Goal: Communication & Community: Ask a question

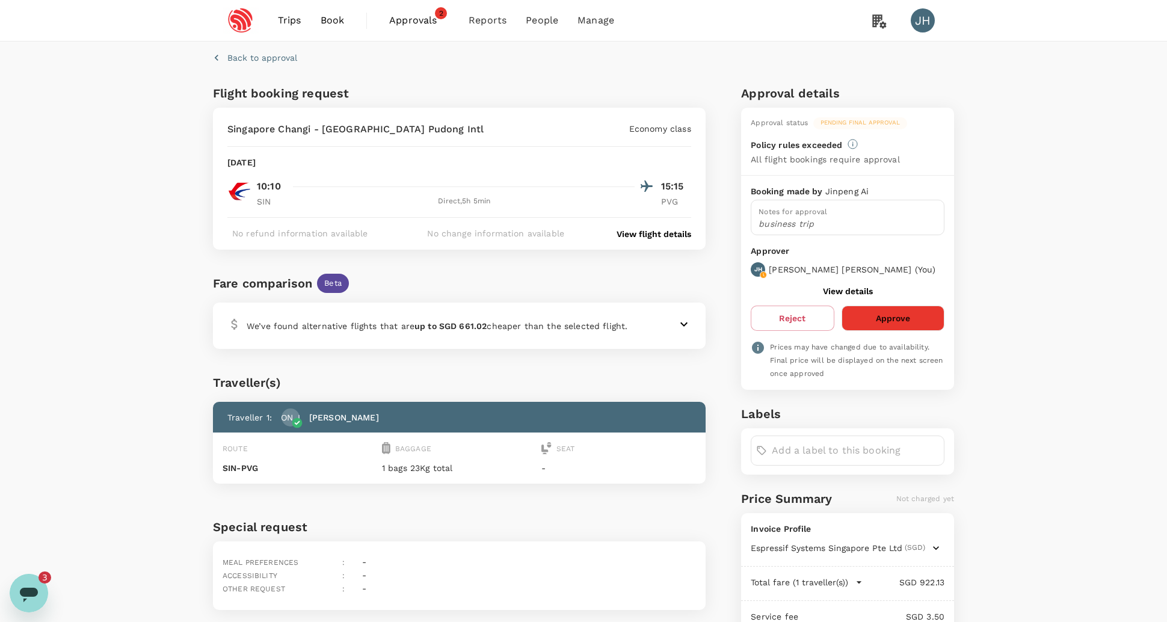
click at [282, 19] on span "Trips" at bounding box center [289, 20] width 23 height 14
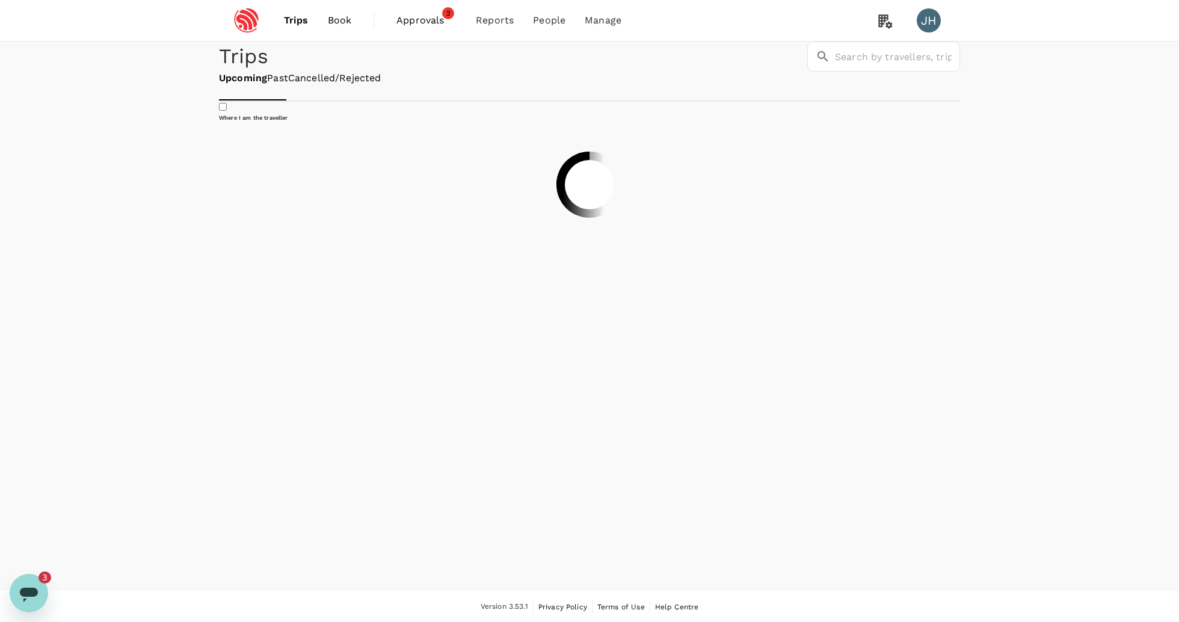
click at [407, 20] on span "Approvals" at bounding box center [426, 20] width 60 height 14
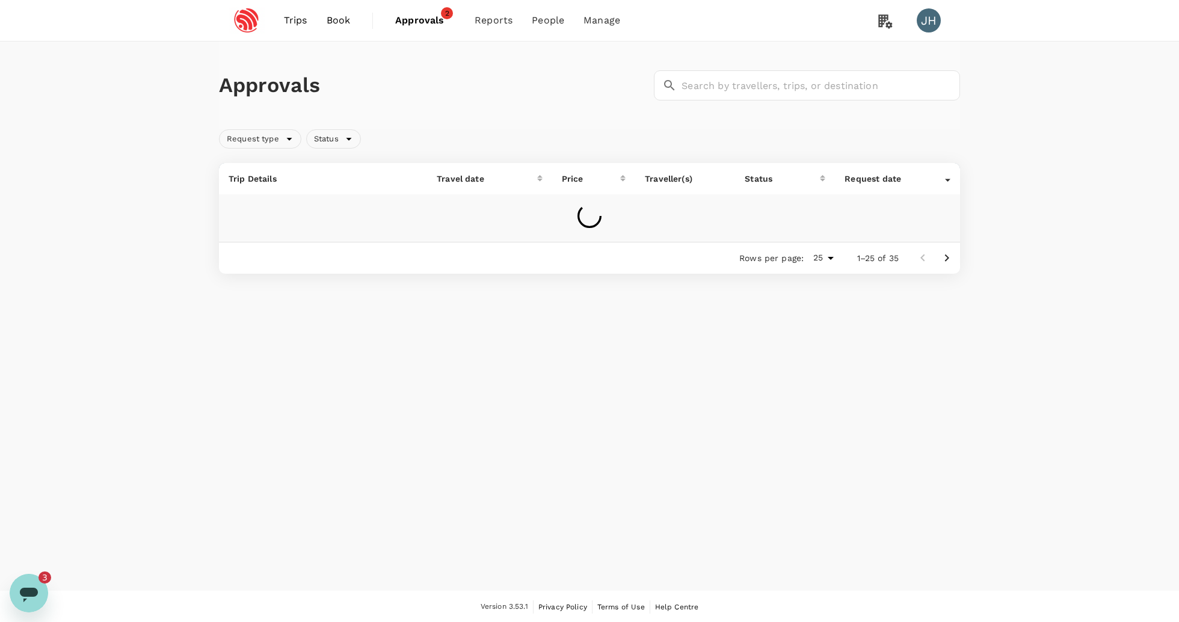
click at [434, 22] on span "Approvals" at bounding box center [425, 20] width 60 height 14
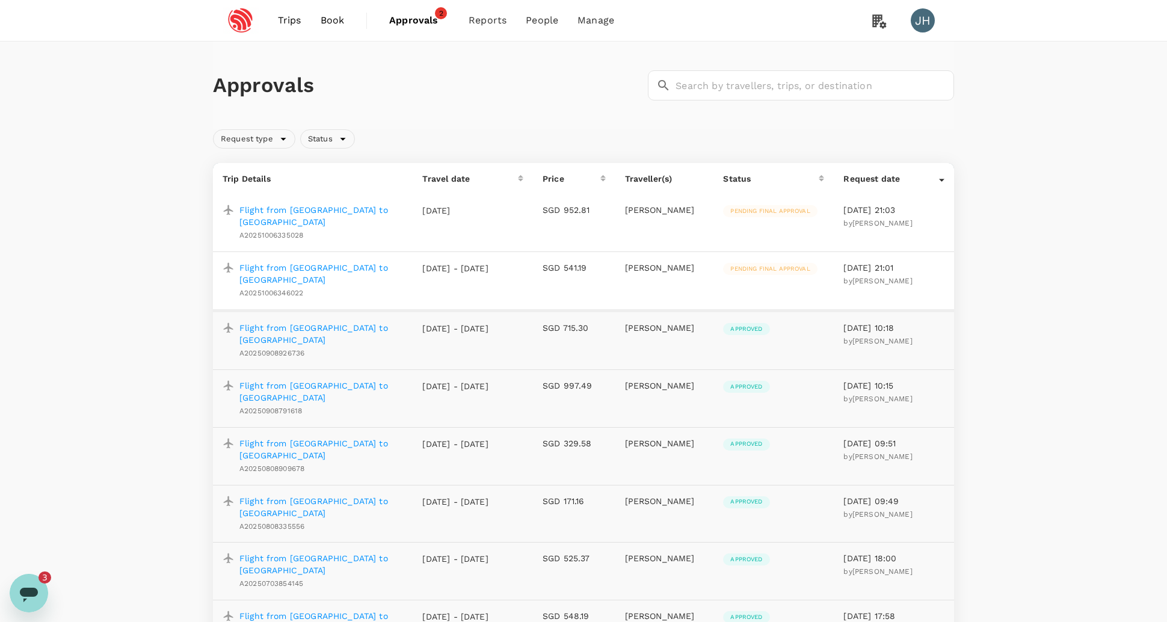
click at [754, 265] on span "Pending final approval" at bounding box center [770, 269] width 94 height 8
click at [338, 262] on p "Flight from [GEOGRAPHIC_DATA] to [GEOGRAPHIC_DATA]" at bounding box center [321, 274] width 164 height 24
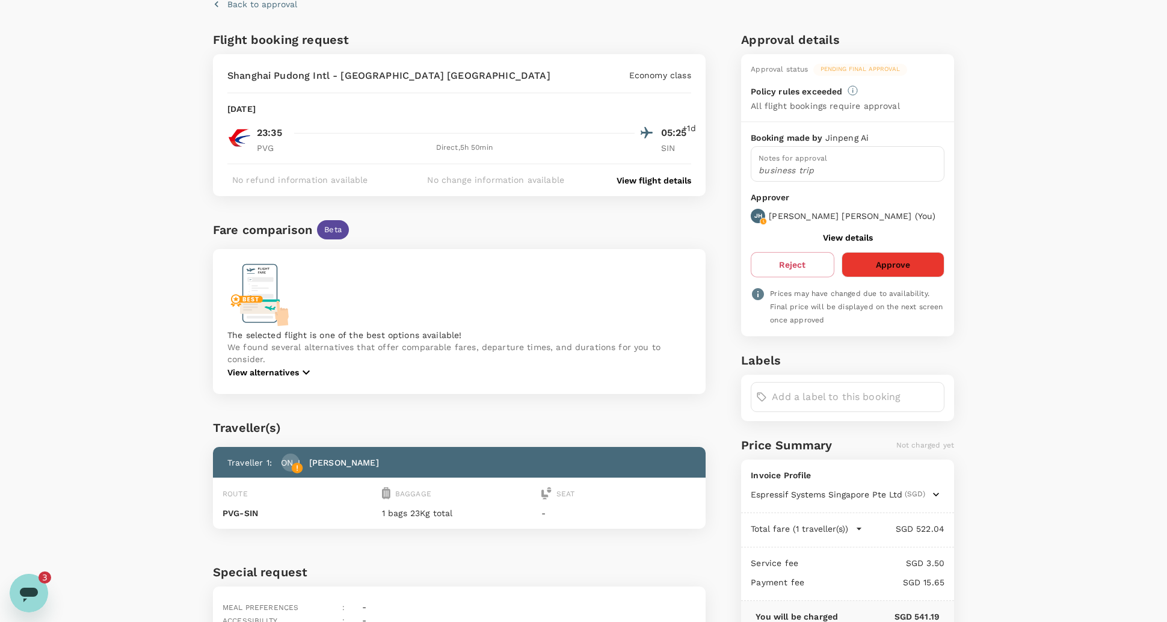
scroll to position [170, 0]
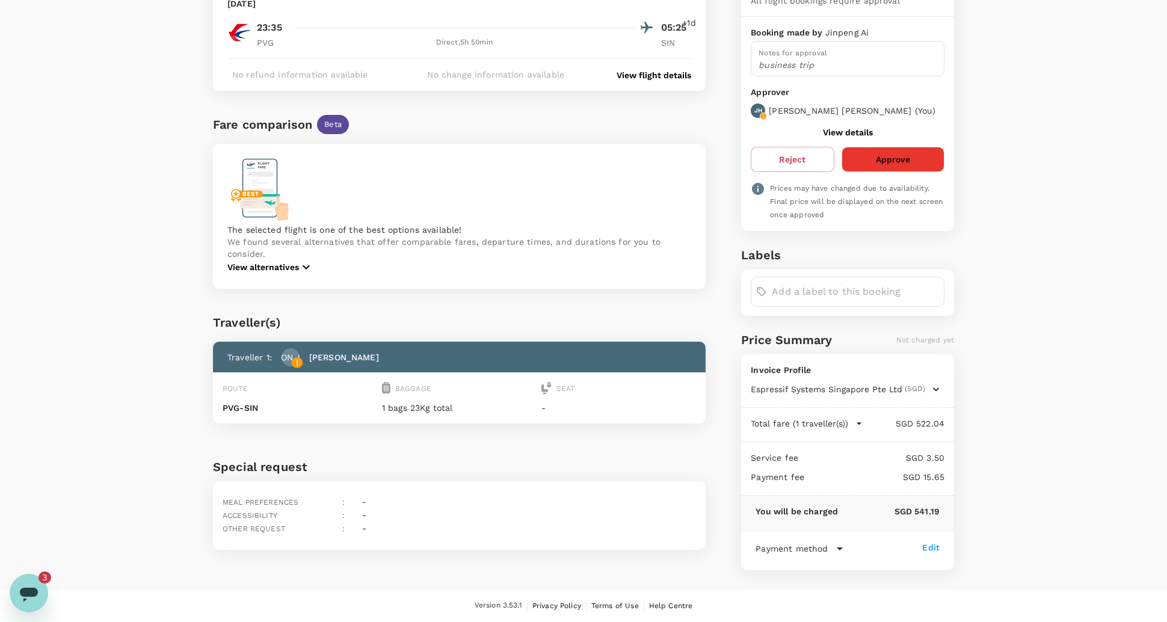
click at [894, 149] on button "Approve" at bounding box center [893, 159] width 103 height 25
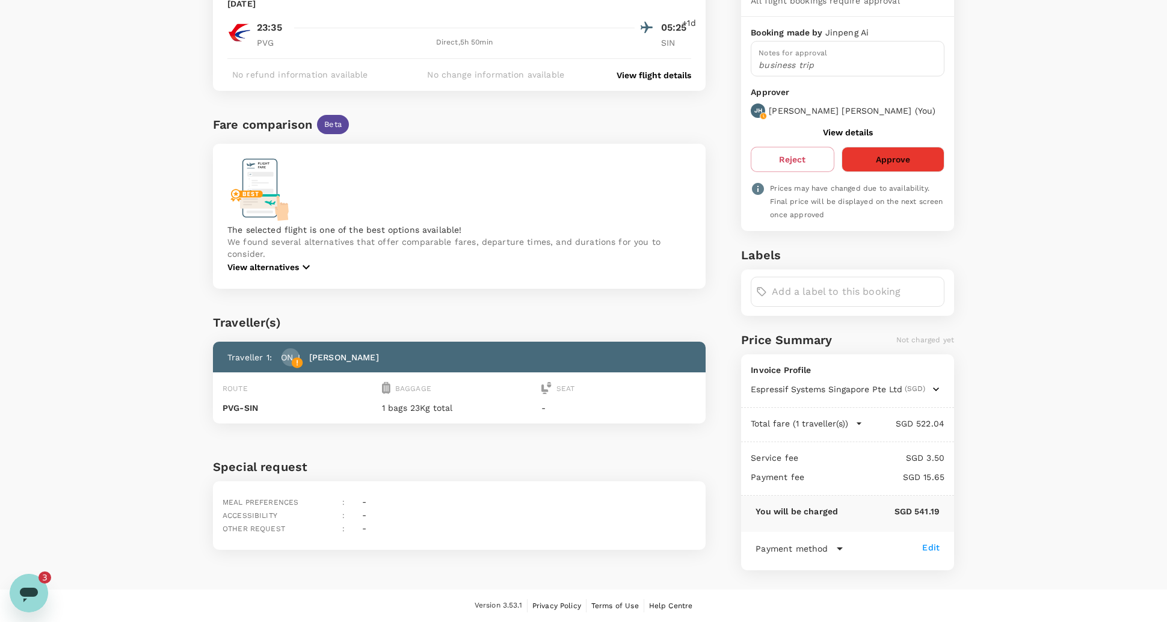
scroll to position [0, 0]
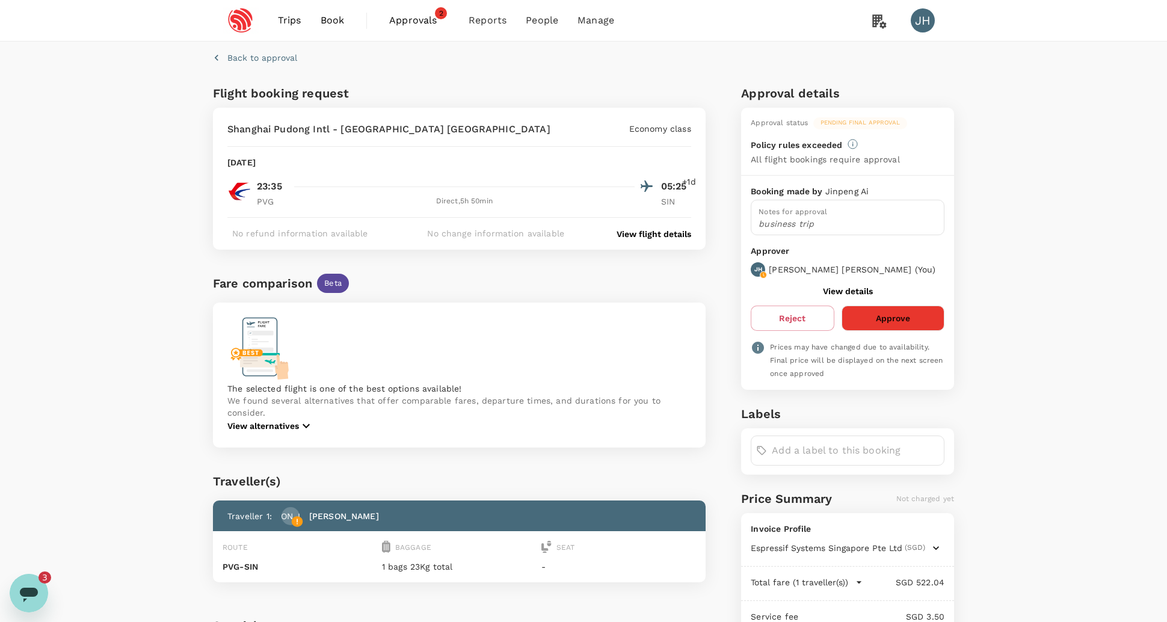
click at [426, 17] on span "Approvals" at bounding box center [419, 20] width 60 height 14
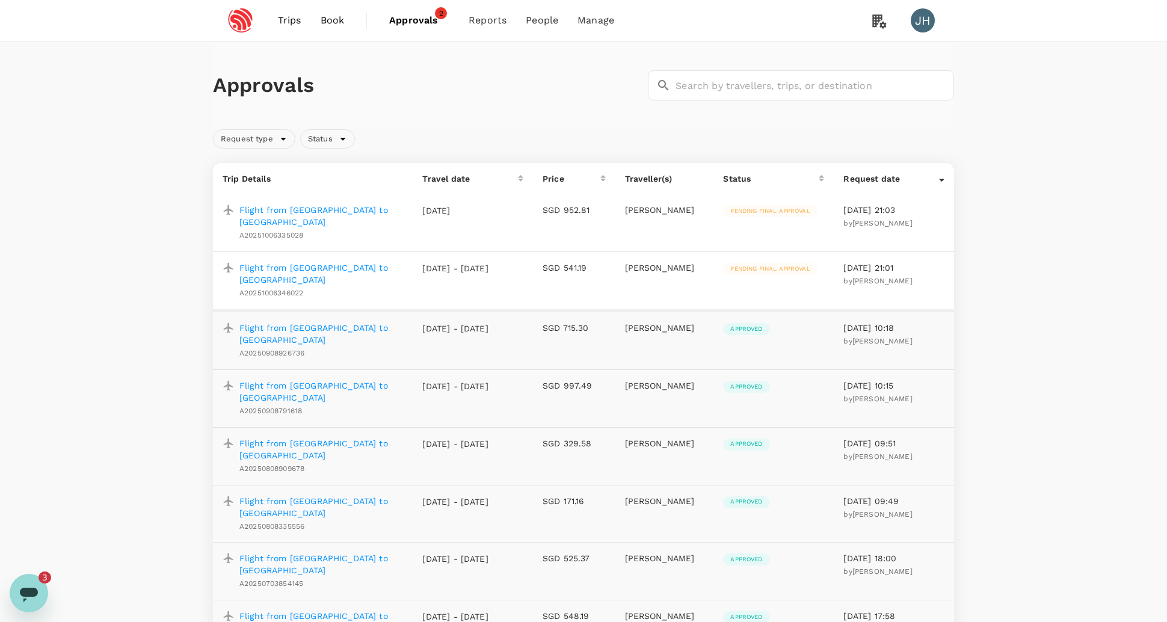
click at [357, 208] on p "Flight from [GEOGRAPHIC_DATA] to [GEOGRAPHIC_DATA]" at bounding box center [321, 216] width 164 height 24
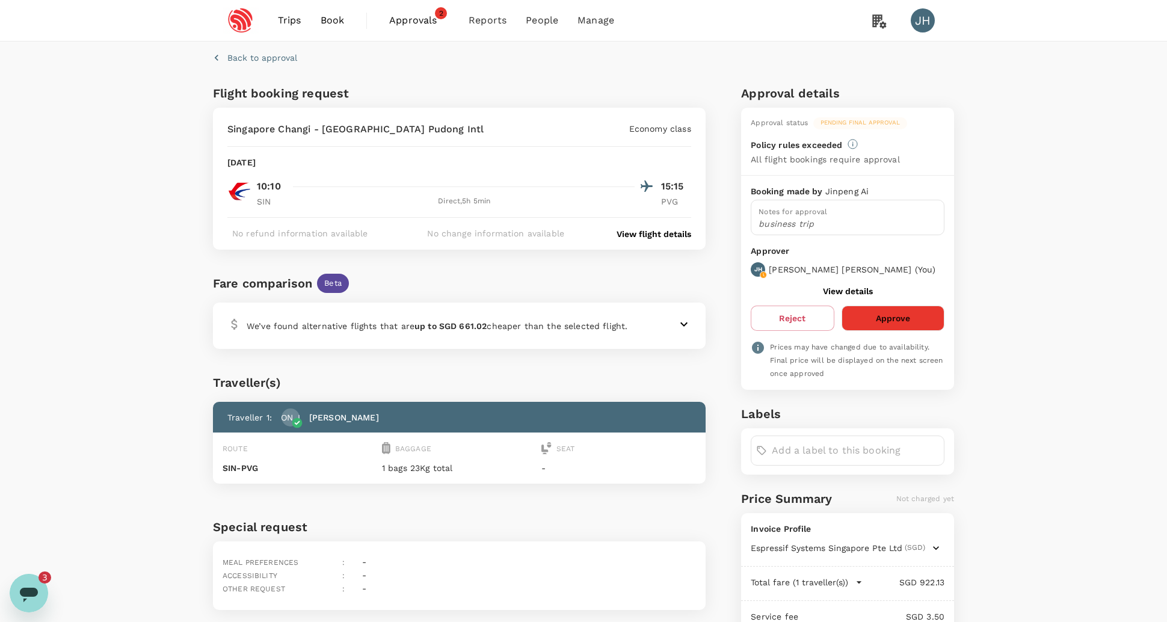
click at [286, 26] on span "Trips" at bounding box center [289, 20] width 23 height 14
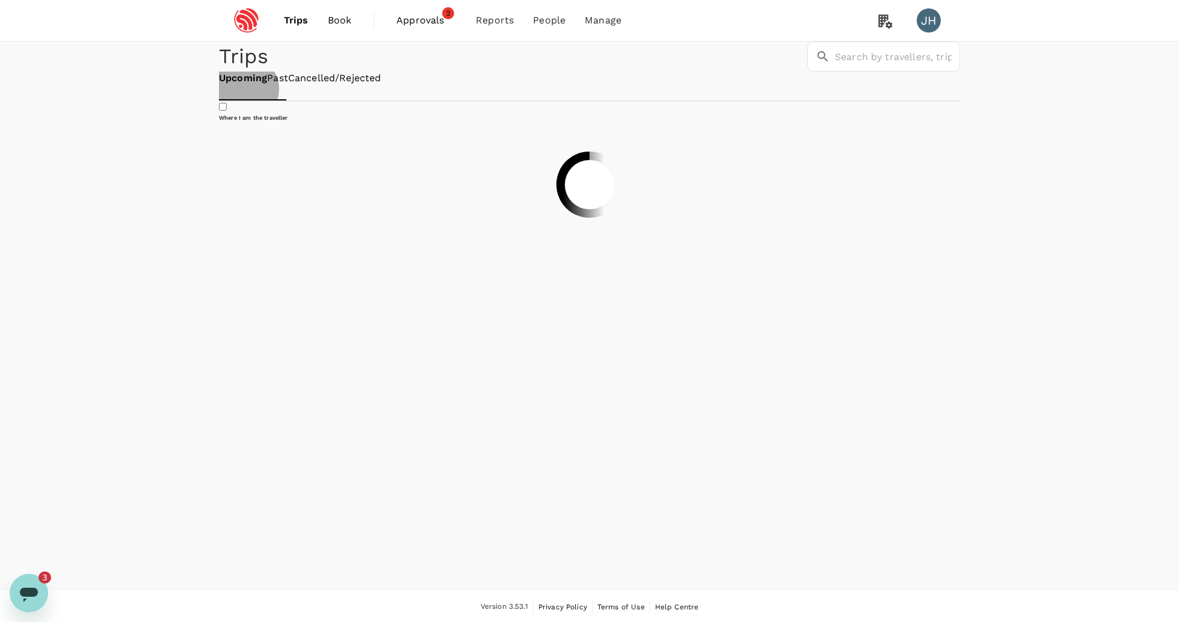
click at [288, 85] on link "Past" at bounding box center [277, 79] width 21 height 14
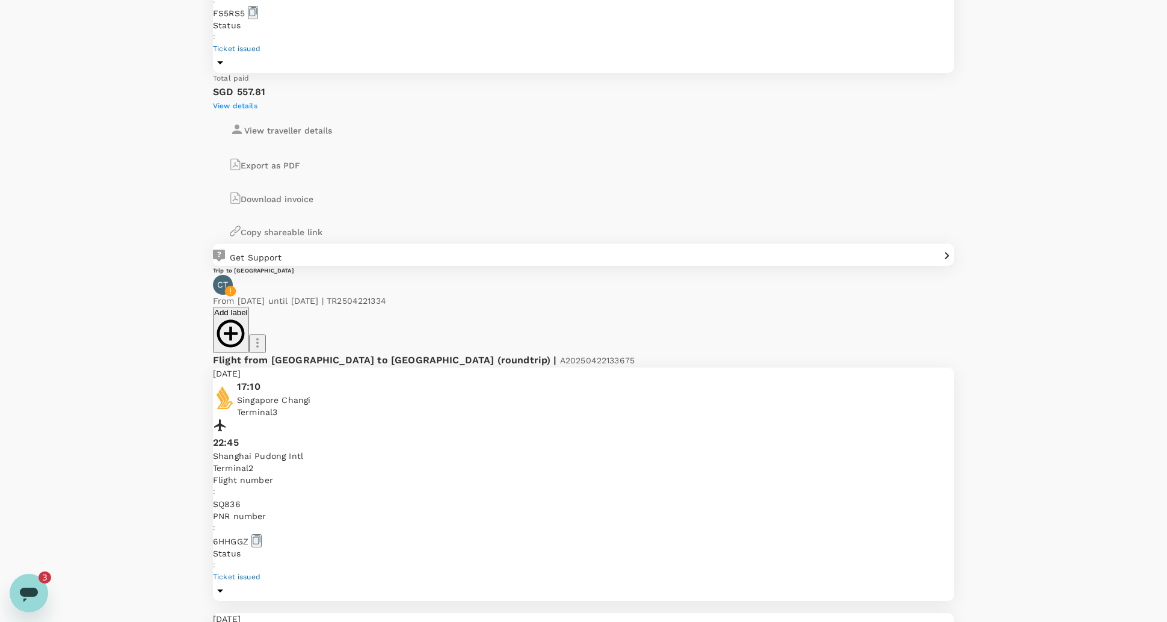
scroll to position [2787, 0]
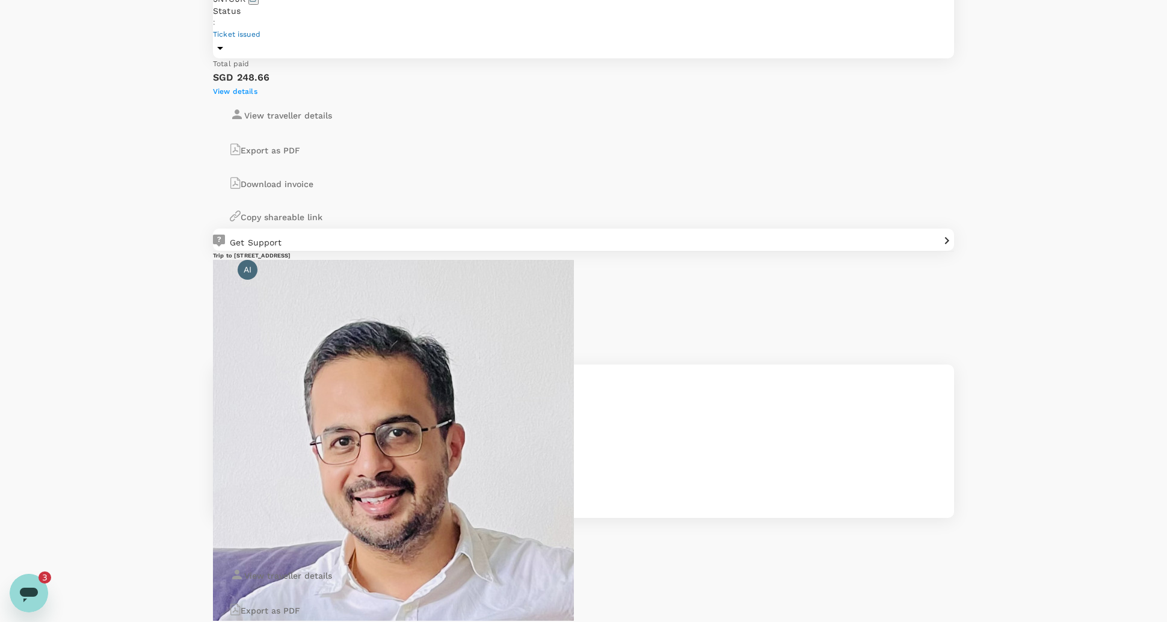
scroll to position [2590, 0]
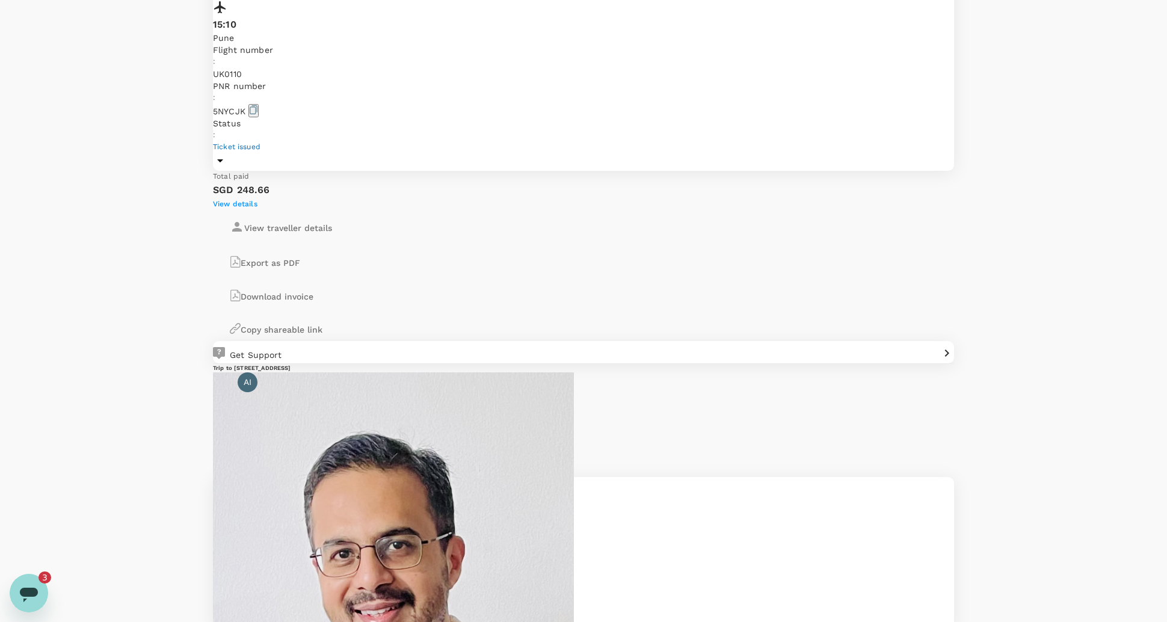
click at [29, 594] on icon "Open messaging window, 3 unread messages" at bounding box center [29, 595] width 18 height 14
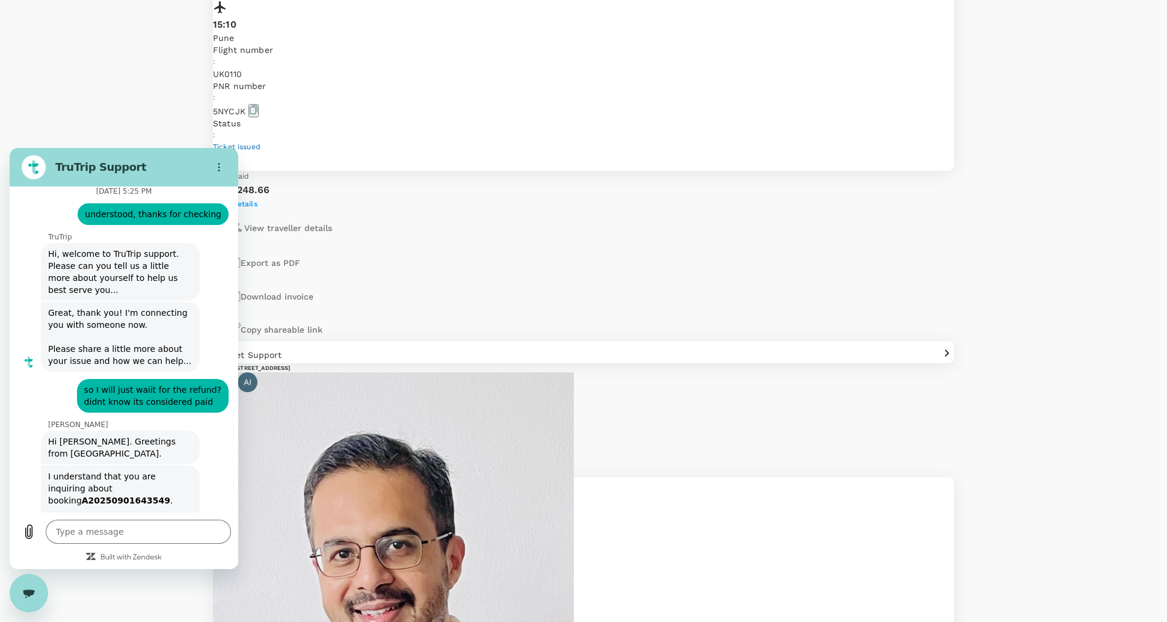
scroll to position [5444, 0]
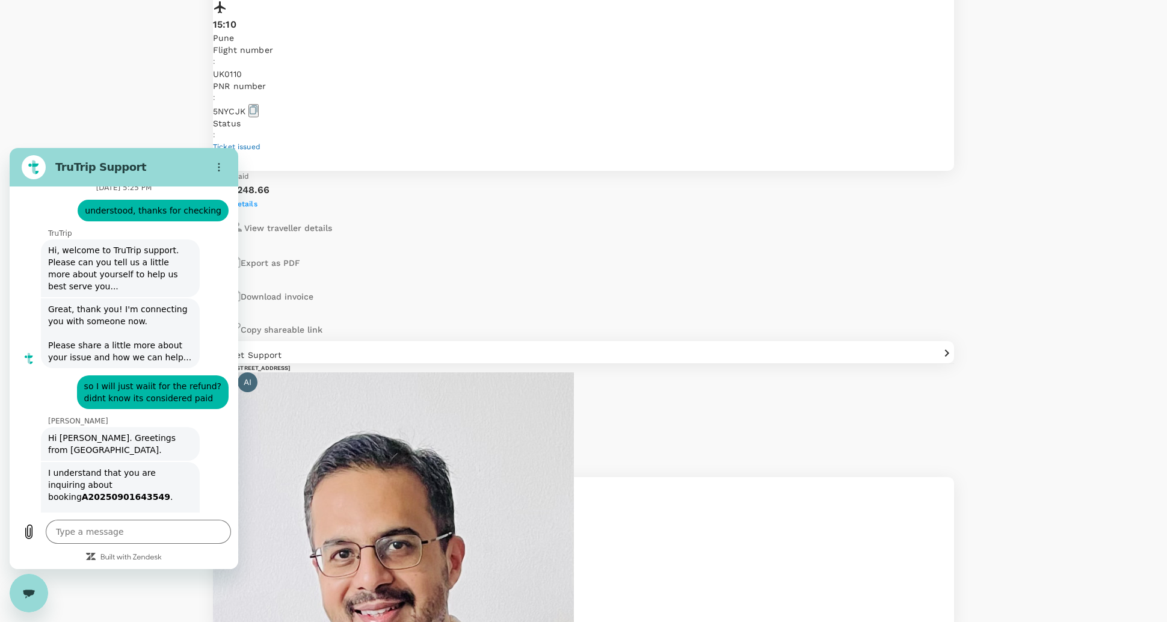
drag, startPoint x: 81, startPoint y: 416, endPoint x: 179, endPoint y: 451, distance: 104.1
click at [180, 462] on div "I understand that you are inquiring about booking A20250901643549 . Please be a…" at bounding box center [120, 539] width 154 height 154
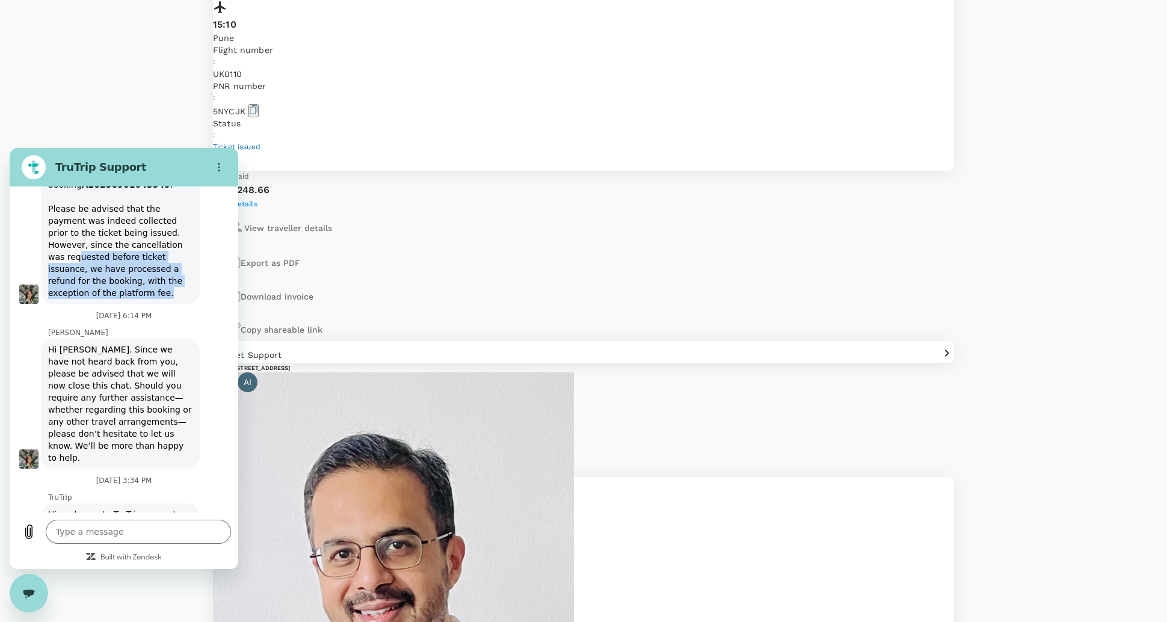
scroll to position [5755, 0]
click at [19, 608] on div "Close messaging window" at bounding box center [29, 593] width 36 height 36
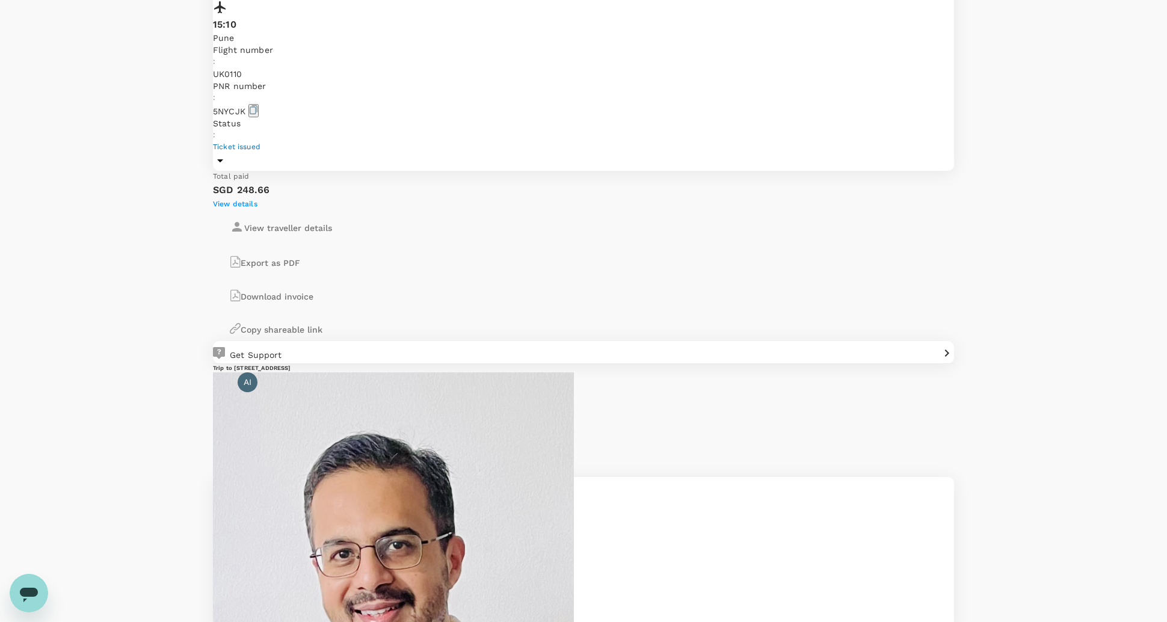
type textarea "x"
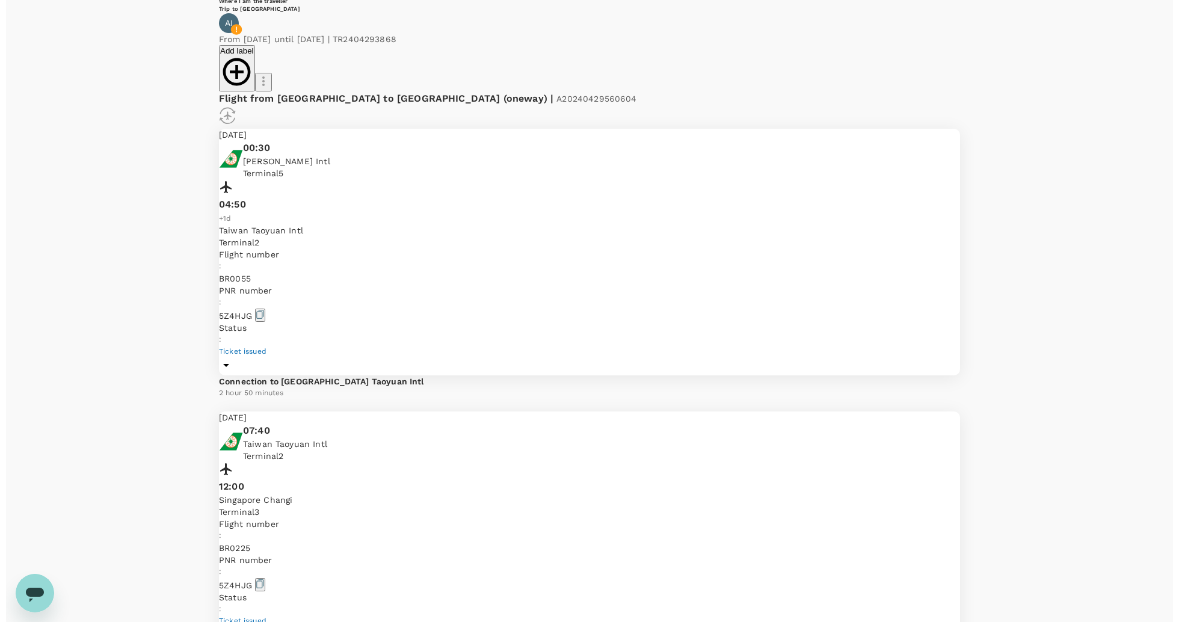
scroll to position [0, 0]
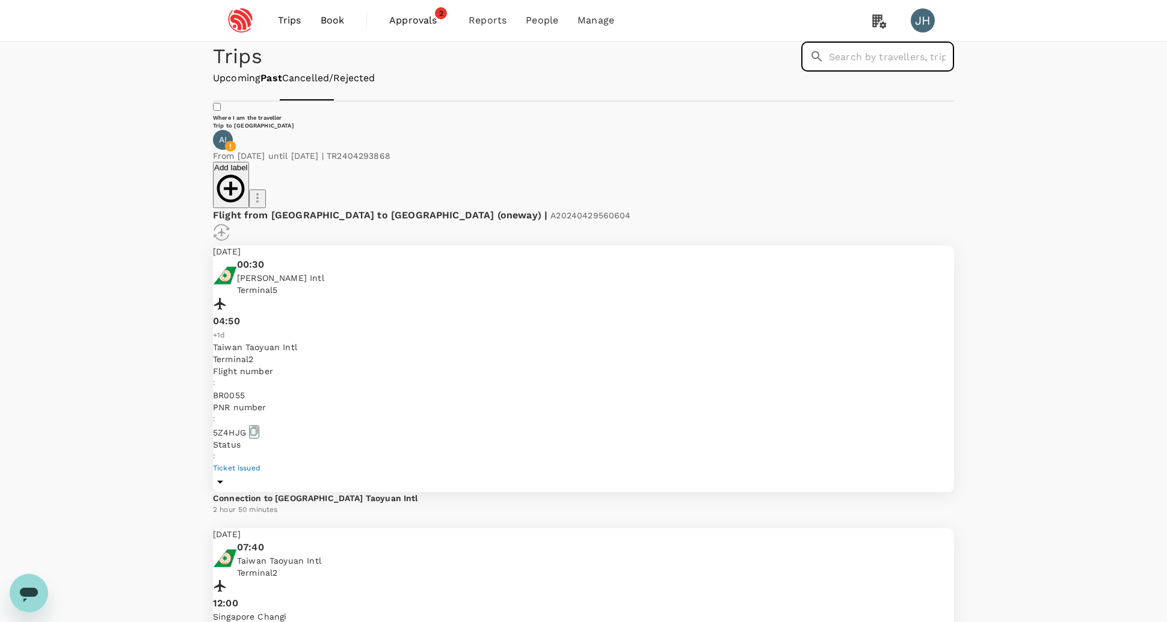
click at [829, 72] on input "text" at bounding box center [891, 57] width 125 height 30
type input "7"
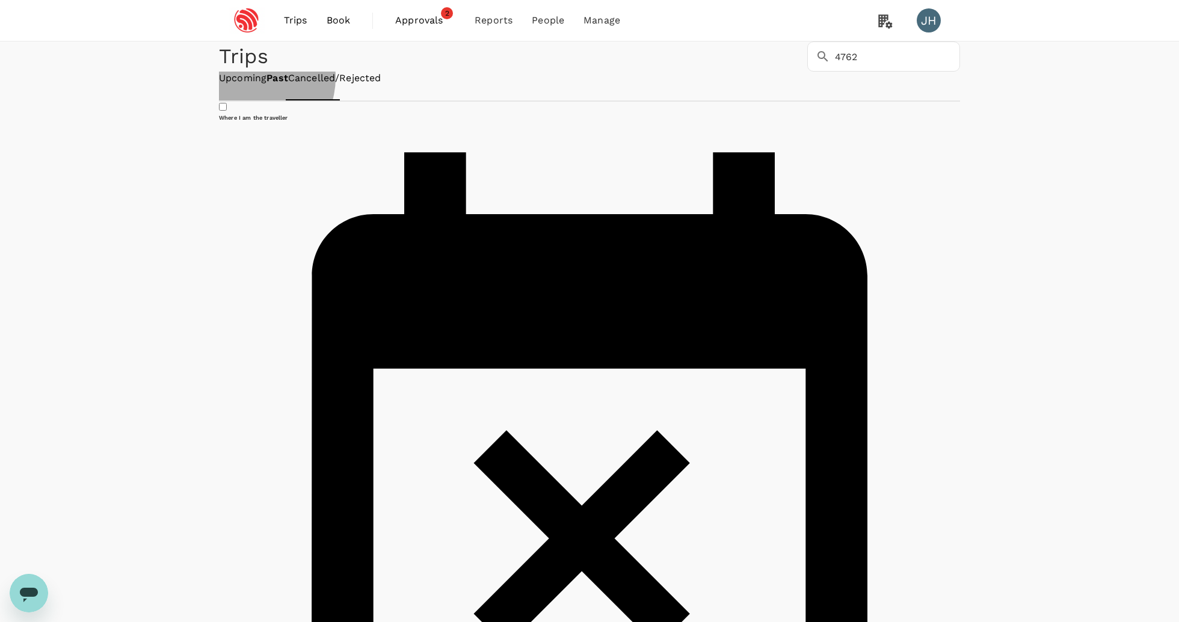
click at [371, 85] on link "Cancelled/Rejected" at bounding box center [334, 79] width 93 height 14
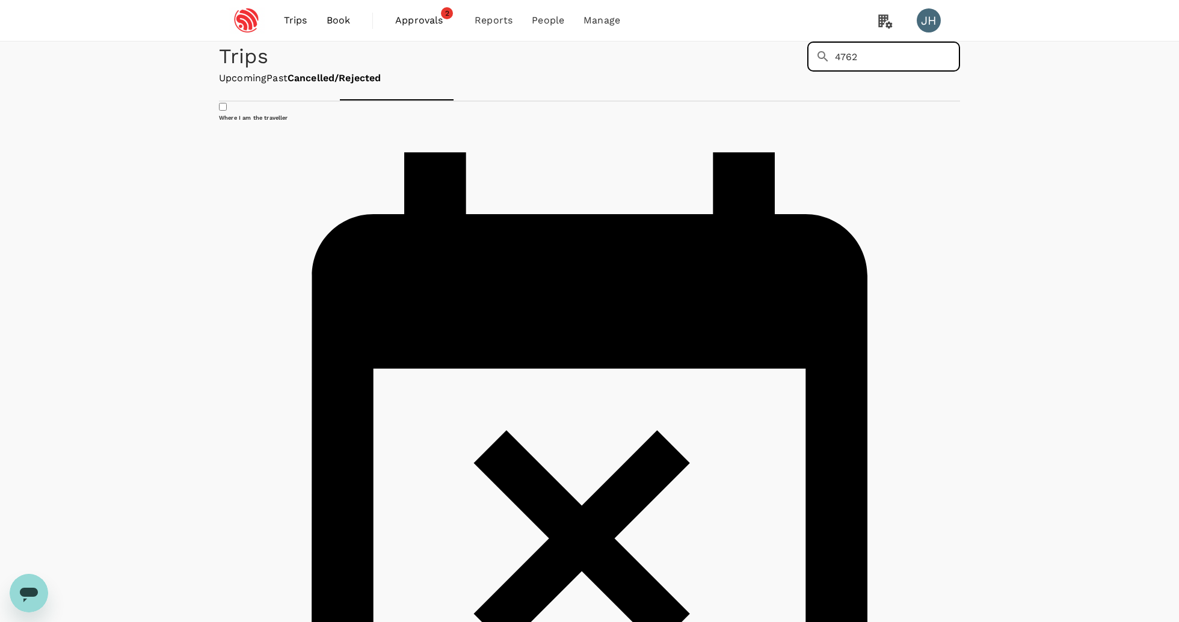
drag, startPoint x: 732, startPoint y: 89, endPoint x: 659, endPoint y: 65, distance: 76.7
click at [802, 65] on div "​ 4762 ​" at bounding box center [881, 54] width 158 height 35
type input "kedar"
click at [288, 85] on link "Past" at bounding box center [276, 79] width 21 height 14
click at [22, 602] on icon "Open messaging window" at bounding box center [29, 593] width 22 height 22
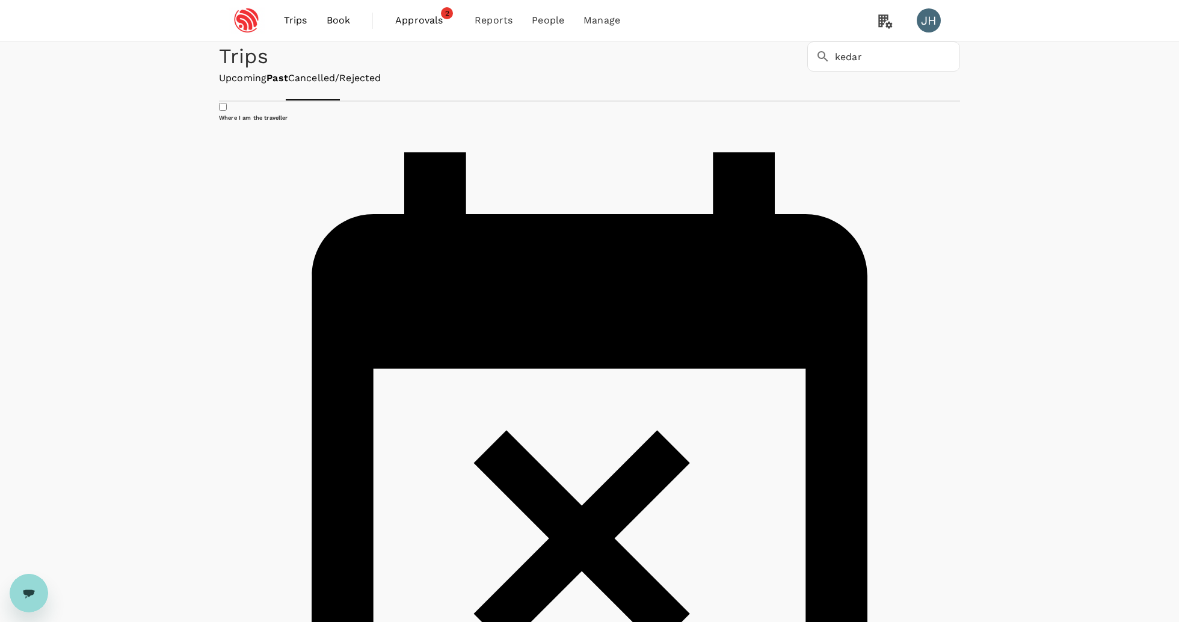
type textarea "x"
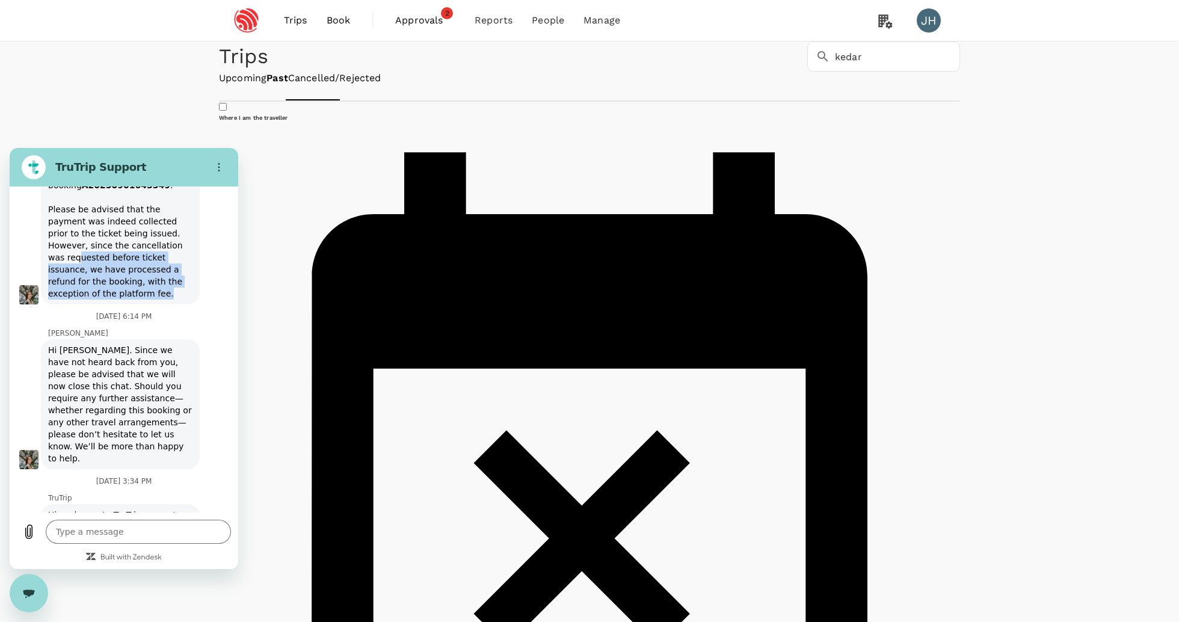
click at [115, 599] on input "Name" at bounding box center [134, 611] width 167 height 25
type input "[PERSON_NAME]"
type textarea "x"
type input "[PERSON_NAME]"
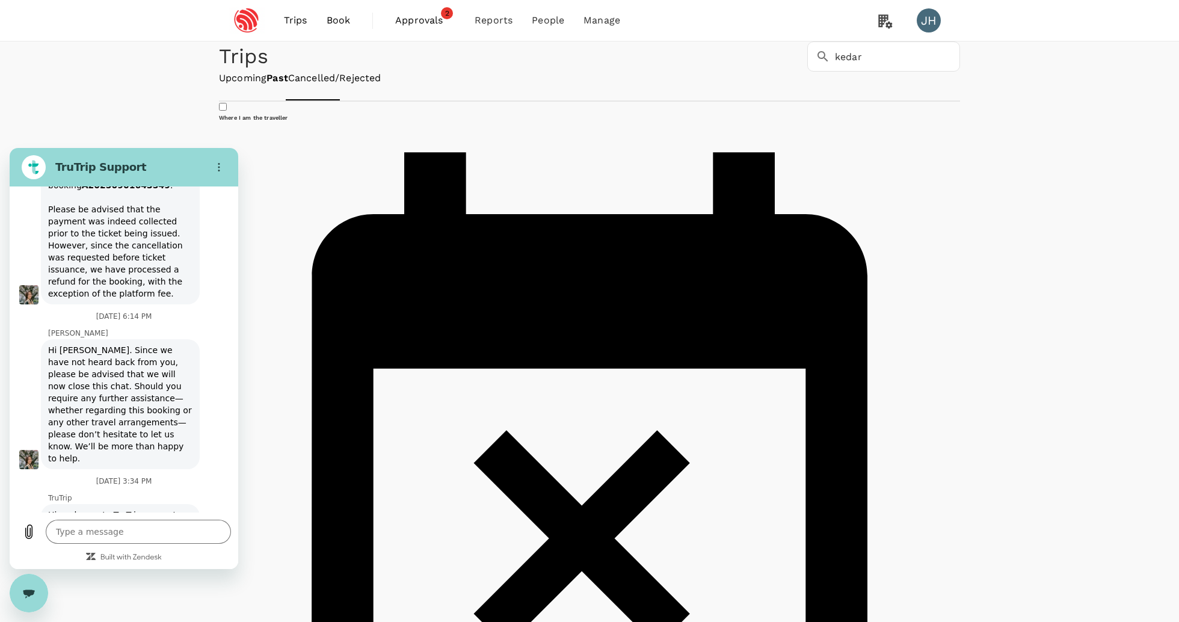
type textarea "x"
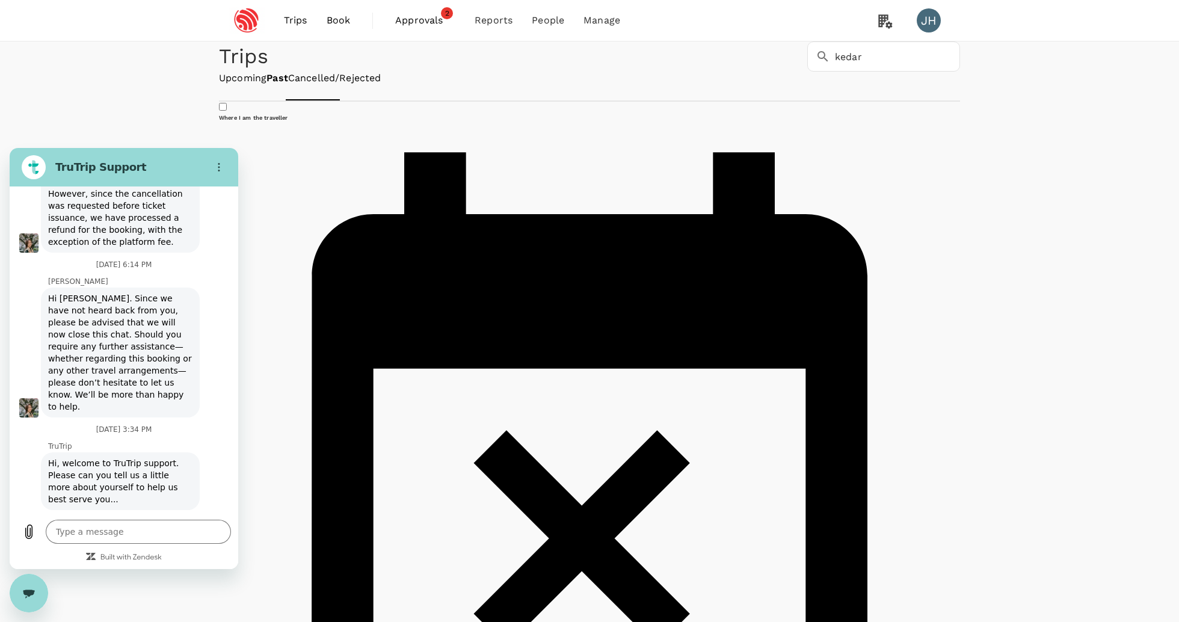
type input "[EMAIL_ADDRESS][DOMAIN_NAME]"
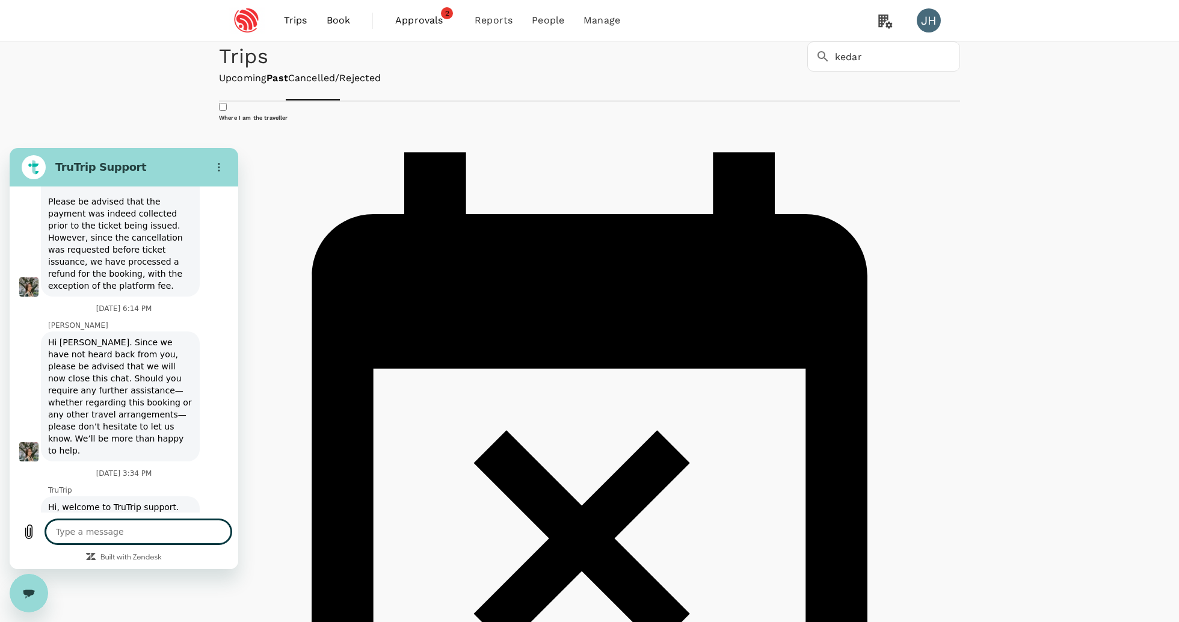
click at [144, 533] on textarea at bounding box center [138, 532] width 185 height 24
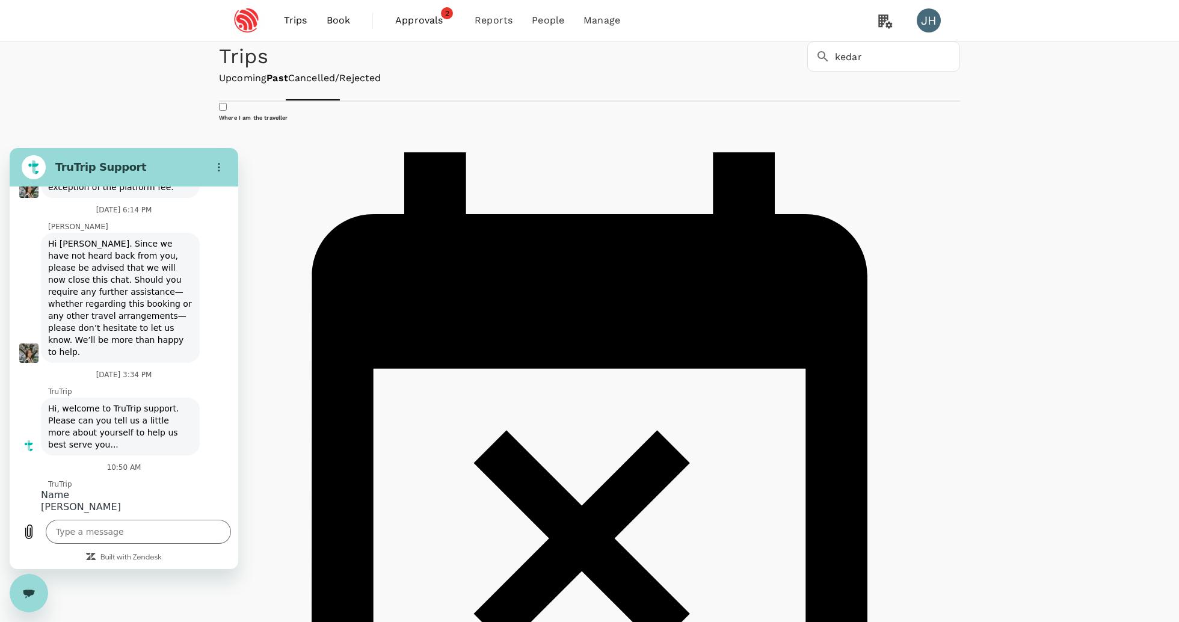
scroll to position [5864, 0]
type textarea "x"
click at [99, 531] on textarea at bounding box center [138, 532] width 185 height 24
type textarea "h"
type textarea "x"
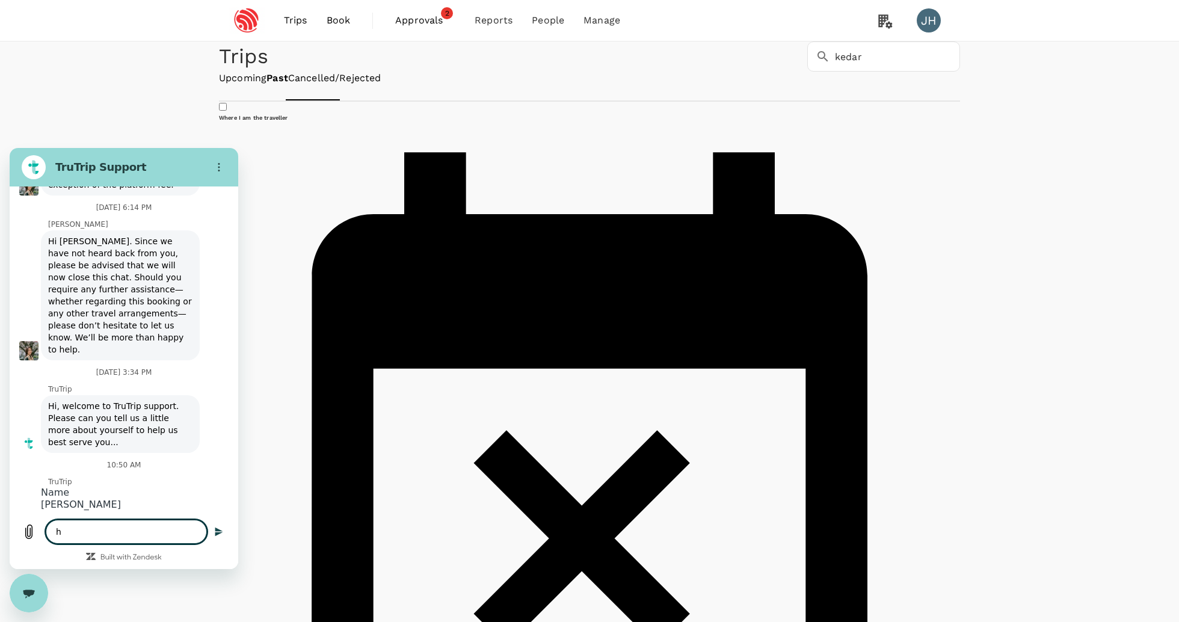
type textarea "hi"
type textarea "x"
type textarea "hi"
type textarea "x"
type textarea "hi c"
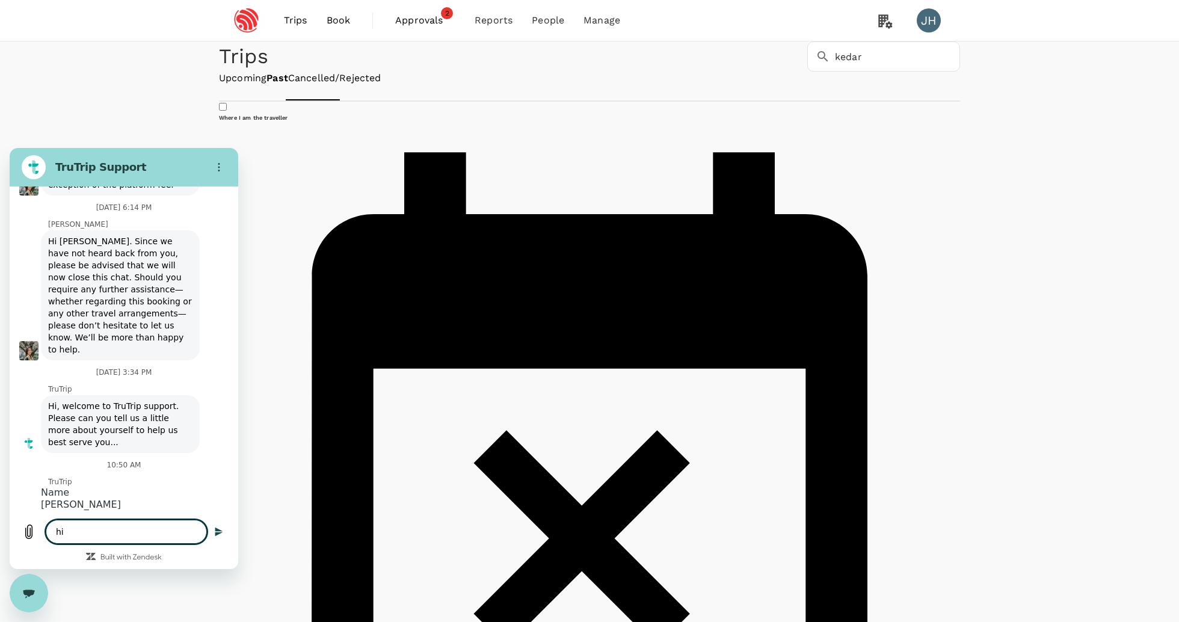
type textarea "x"
type textarea "hi ca"
type textarea "x"
type textarea "hi can"
type textarea "x"
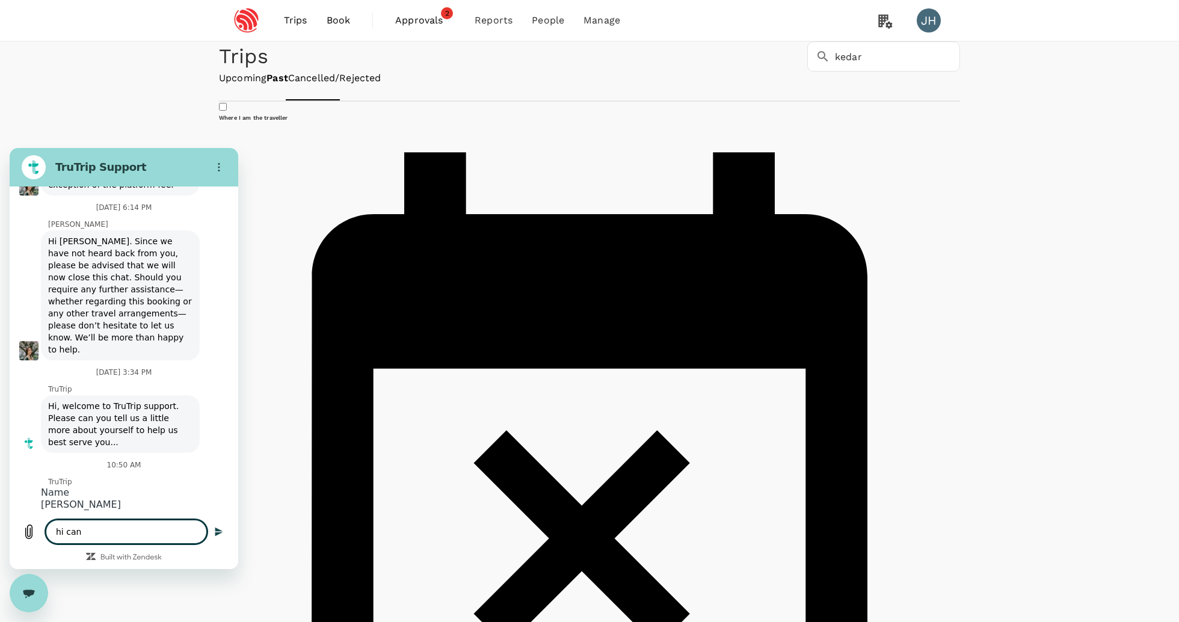
type textarea "hi can"
type textarea "x"
type textarea "hi can h"
type textarea "x"
type textarea "hi can he"
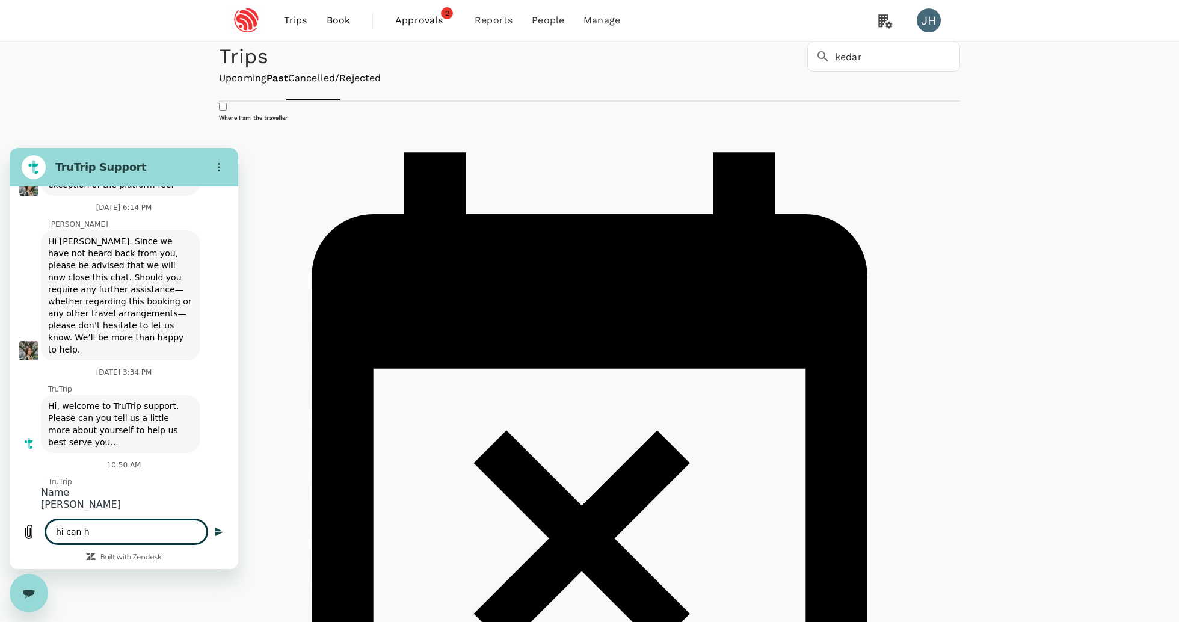
type textarea "x"
type textarea "hi can hel"
type textarea "x"
type textarea "hi can help"
type textarea "x"
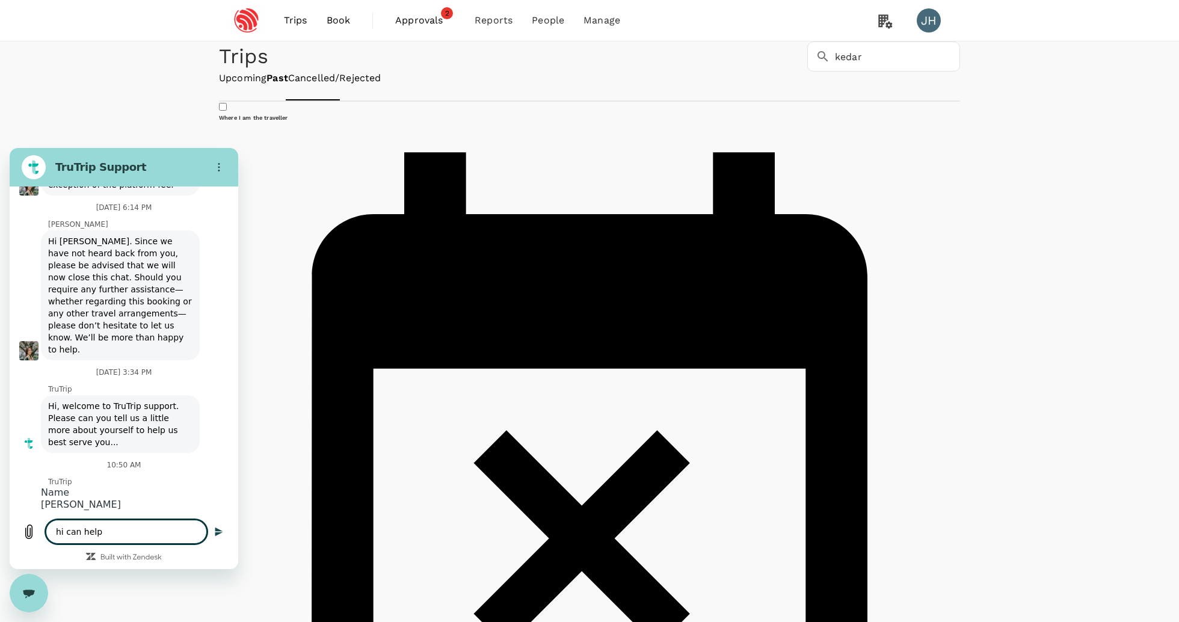
type textarea "hi can help"
type textarea "x"
type textarea "hi can help m"
type textarea "x"
type textarea "hi can help me"
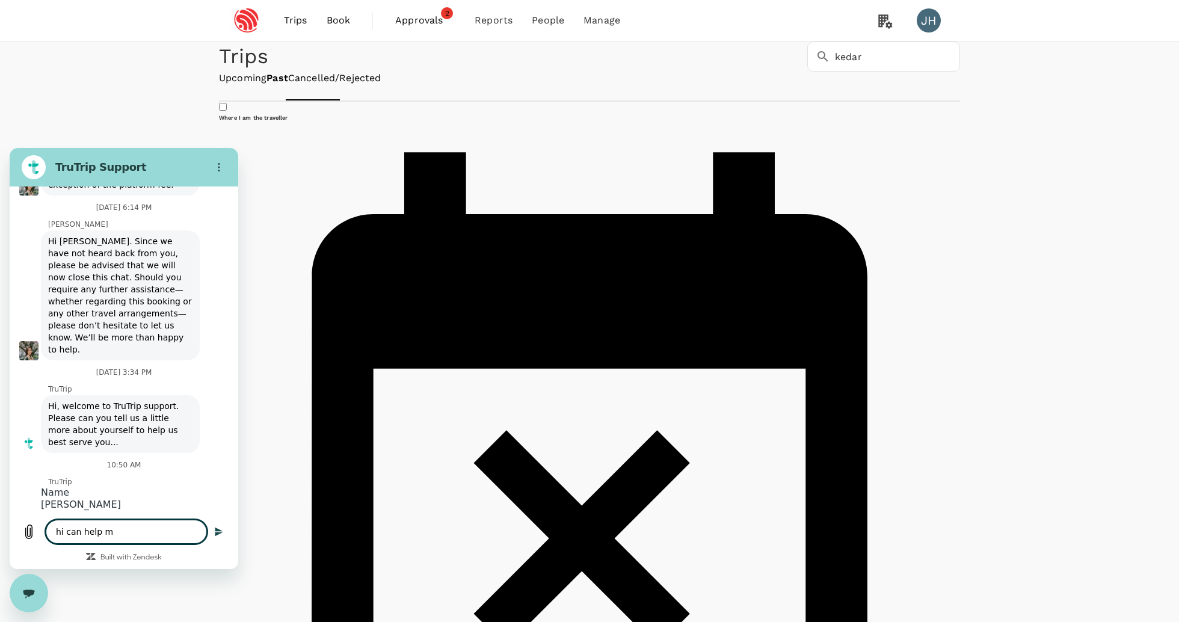
type textarea "x"
type textarea "hi can help me"
type textarea "x"
type textarea "hi can help me t"
type textarea "x"
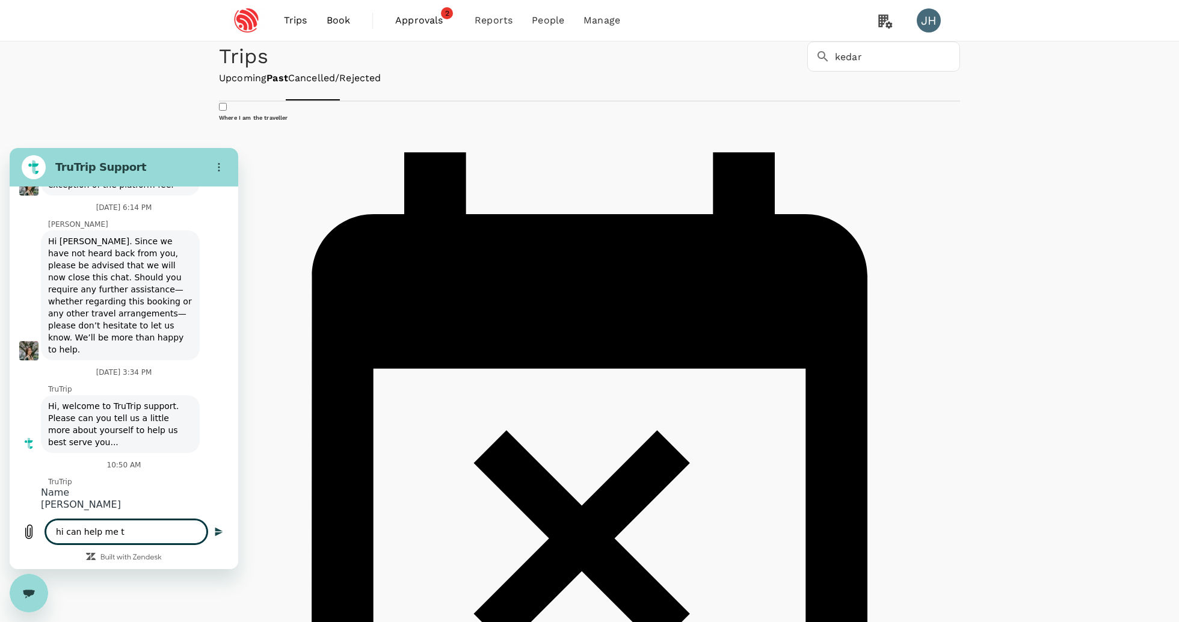
type textarea "hi can help me th"
type textarea "x"
type textarea "hi can help me t"
type textarea "x"
type textarea "hi can help me"
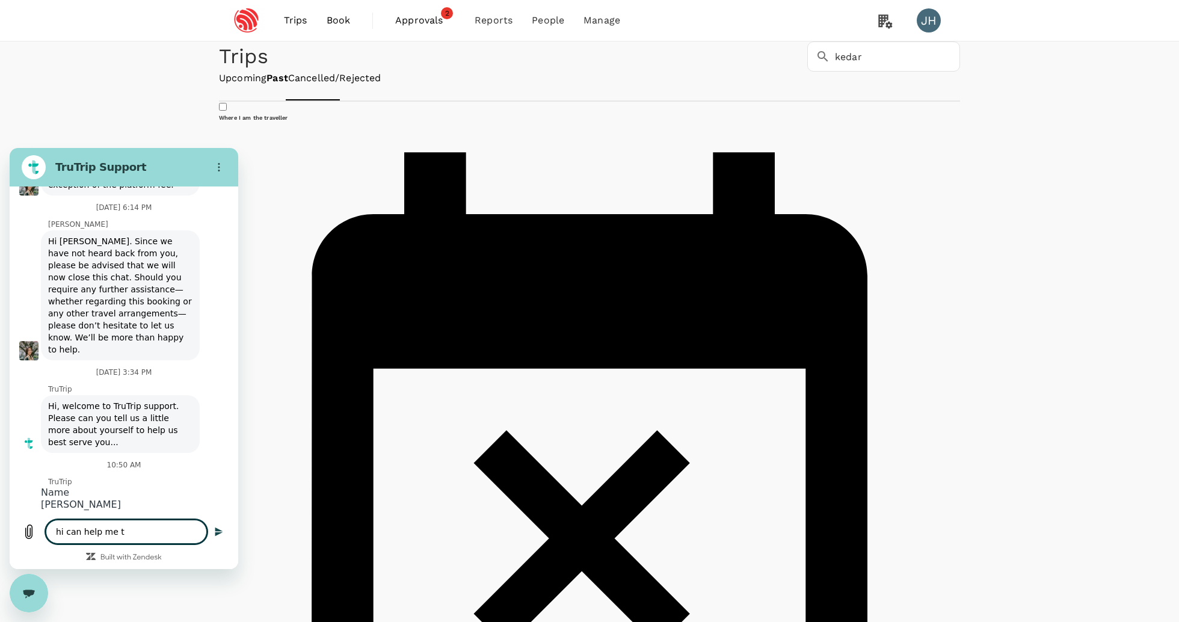
type textarea "x"
type textarea "hi can help me s"
type textarea "x"
type textarea "hi can help me se"
type textarea "x"
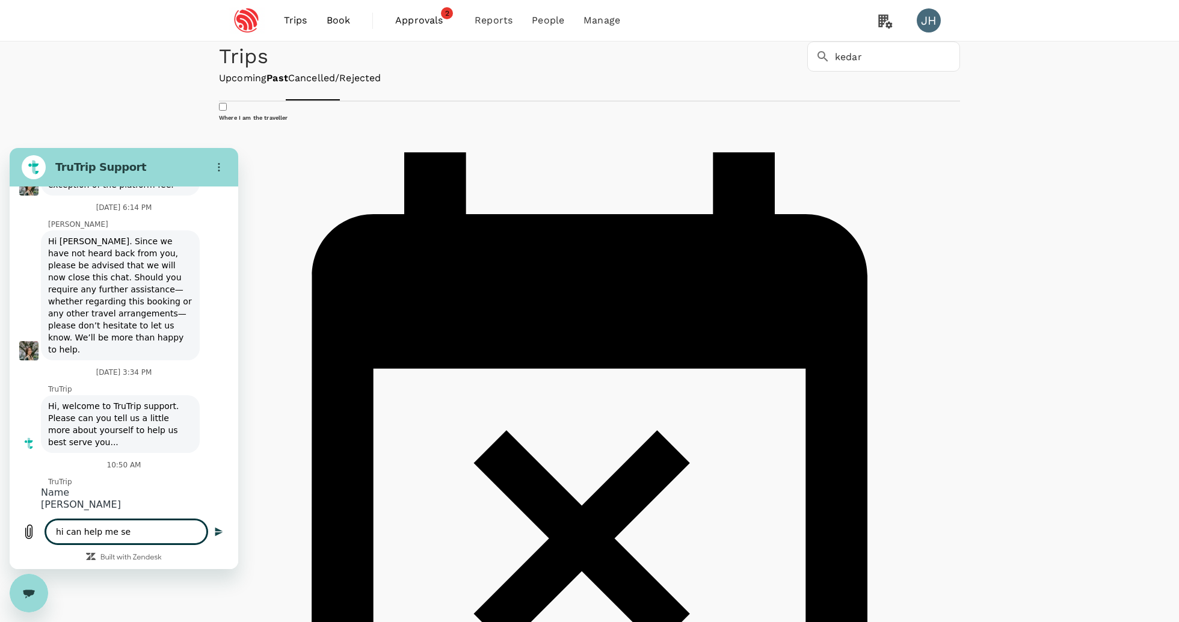
type textarea "hi can help me see"
type textarea "x"
type textarea "hi can help me see"
type textarea "x"
type textarea "hi can help me see t"
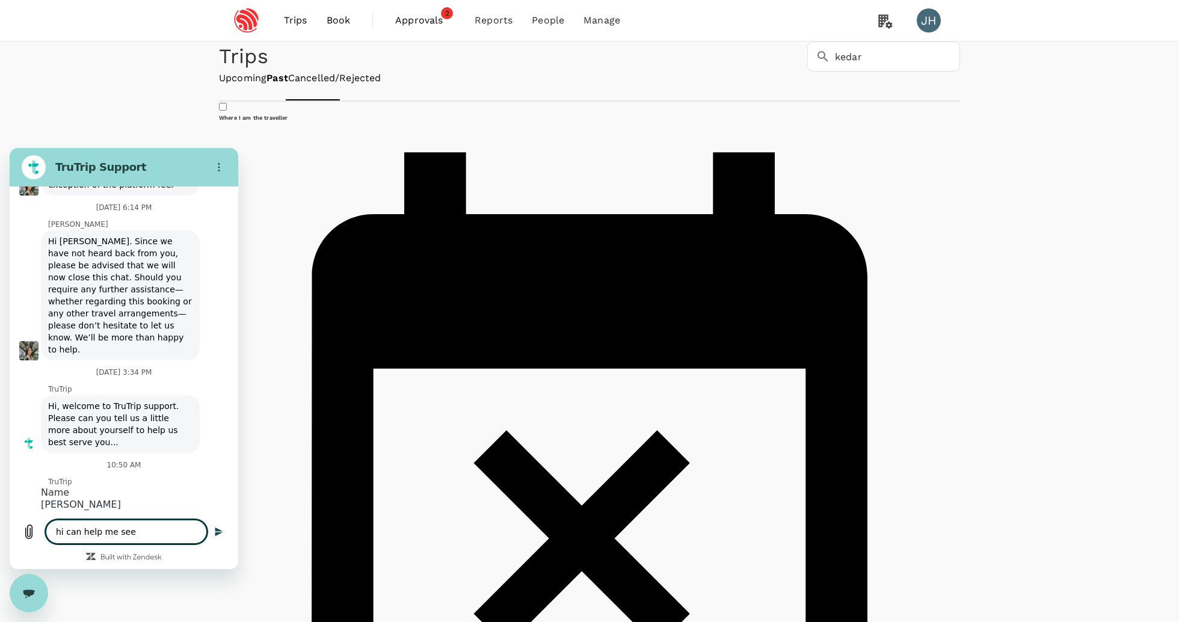
type textarea "x"
type textarea "hi can help me see th"
type textarea "x"
type textarea "hi can help me see the"
type textarea "x"
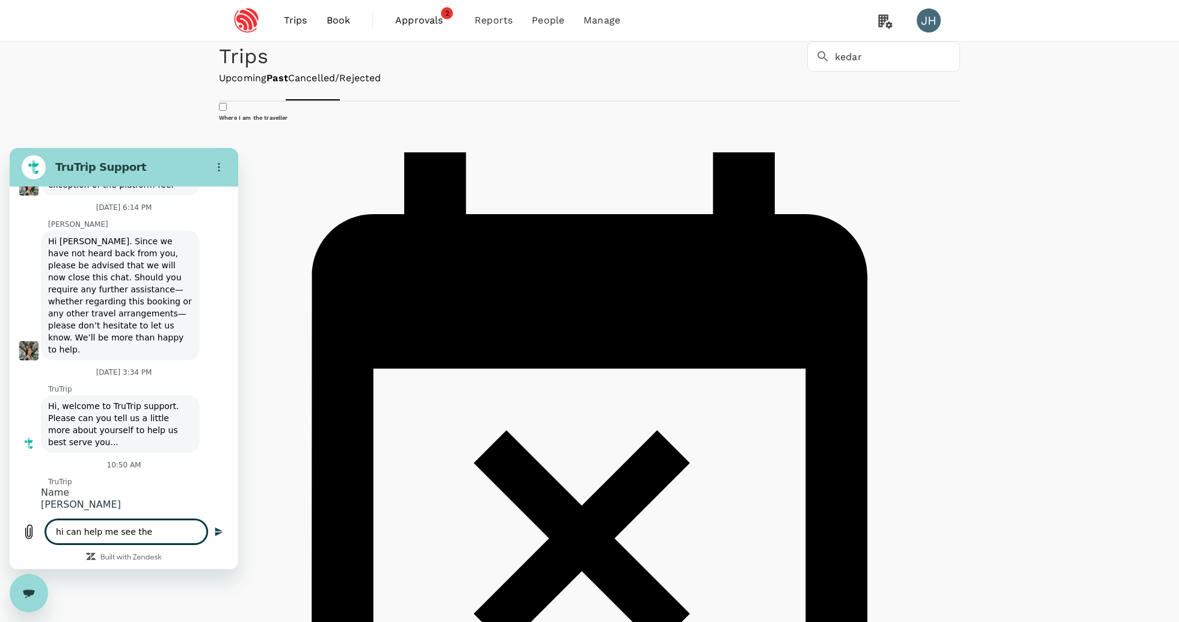
type textarea "hi can help me see the"
type textarea "x"
type textarea "hi can help me see the s"
type textarea "x"
type textarea "hi can help me see the st"
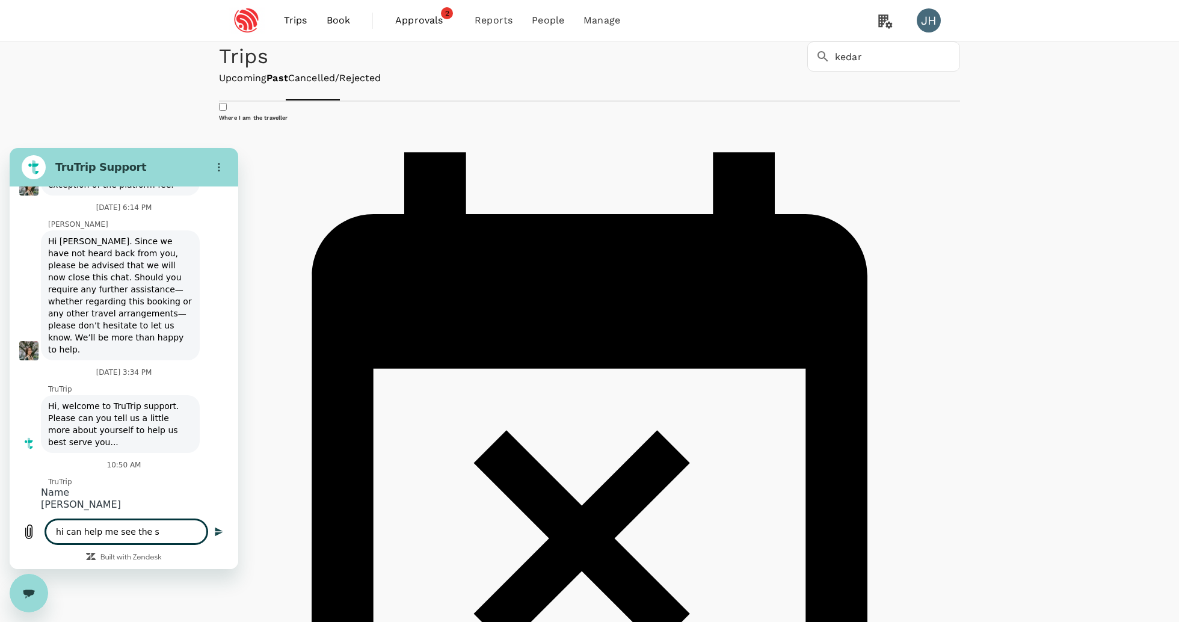
type textarea "x"
type textarea "hi can help me see the sta"
type textarea "x"
type textarea "hi can help me see the stat"
type textarea "x"
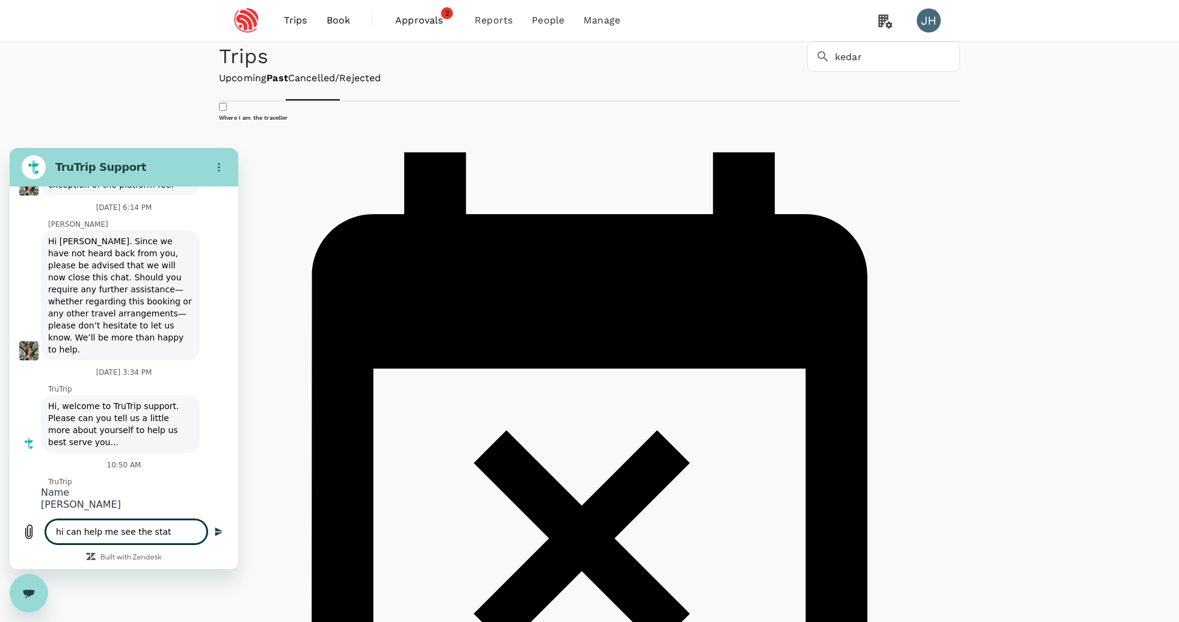
type textarea "hi can help me see the statu"
type textarea "x"
type textarea "hi can help me see the status"
type textarea "x"
type textarea "hi can help me see the status"
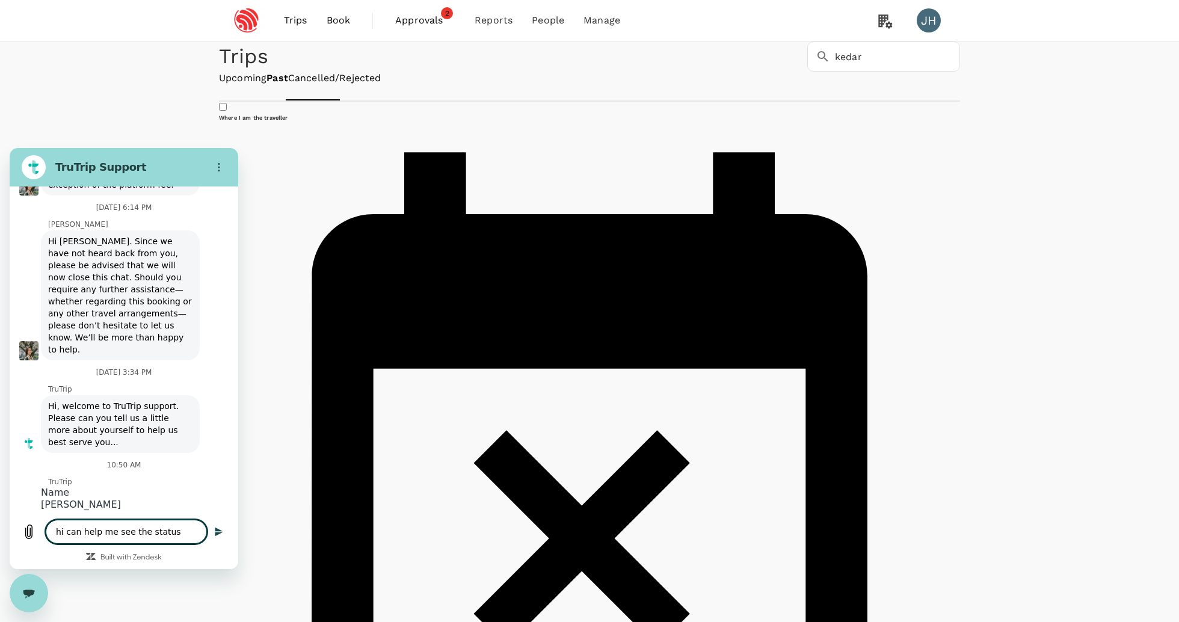
type textarea "x"
type textarea "hi can help me see the status o"
type textarea "x"
type textarea "hi can help me see the status of"
type textarea "x"
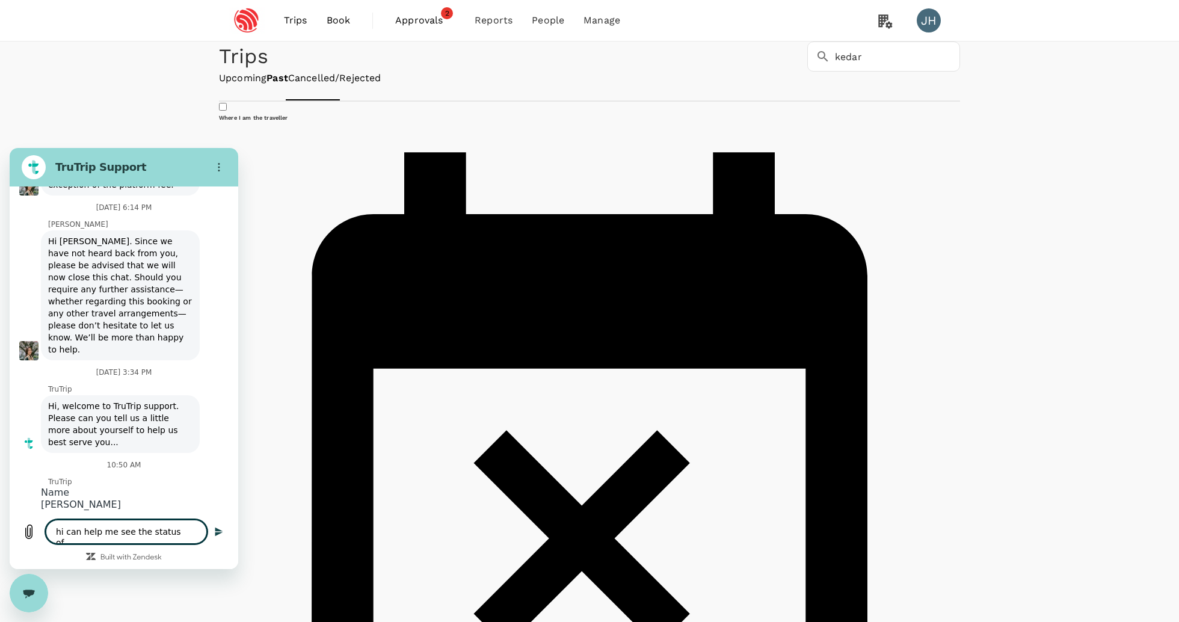
type textarea "hi can help me see the status of"
type textarea "x"
type textarea "hi can help me see the status of t"
type textarea "x"
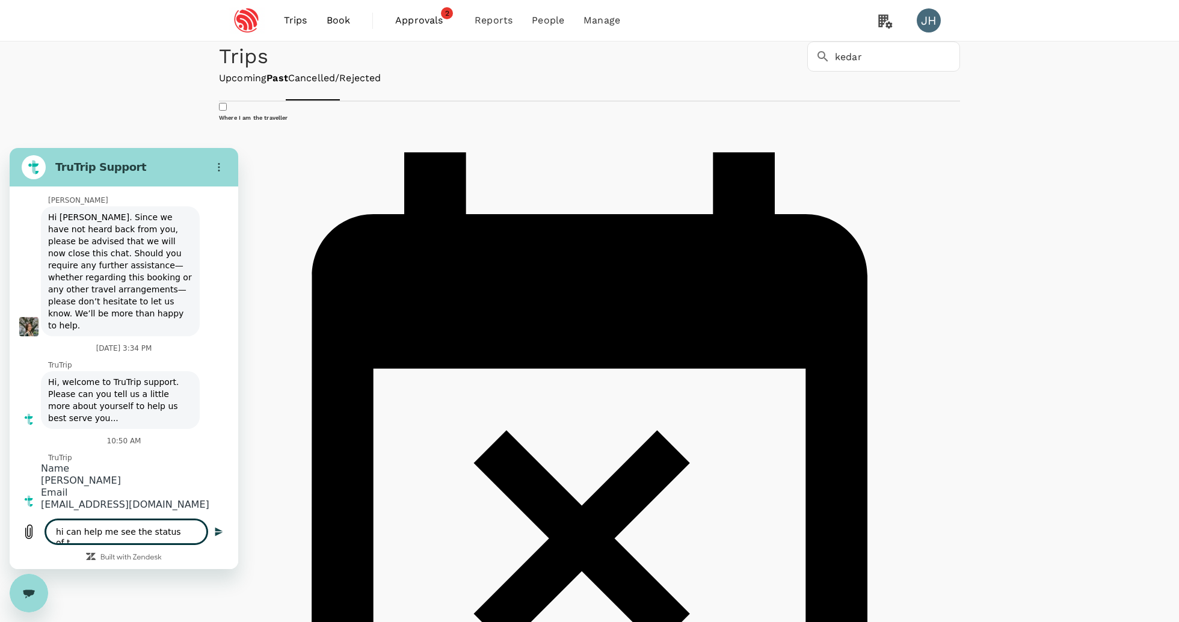
type textarea "hi can help me see the status of th"
type textarea "x"
type textarea "hi can help me see the status of the"
type textarea "x"
type textarea "hi can help me see the status of the"
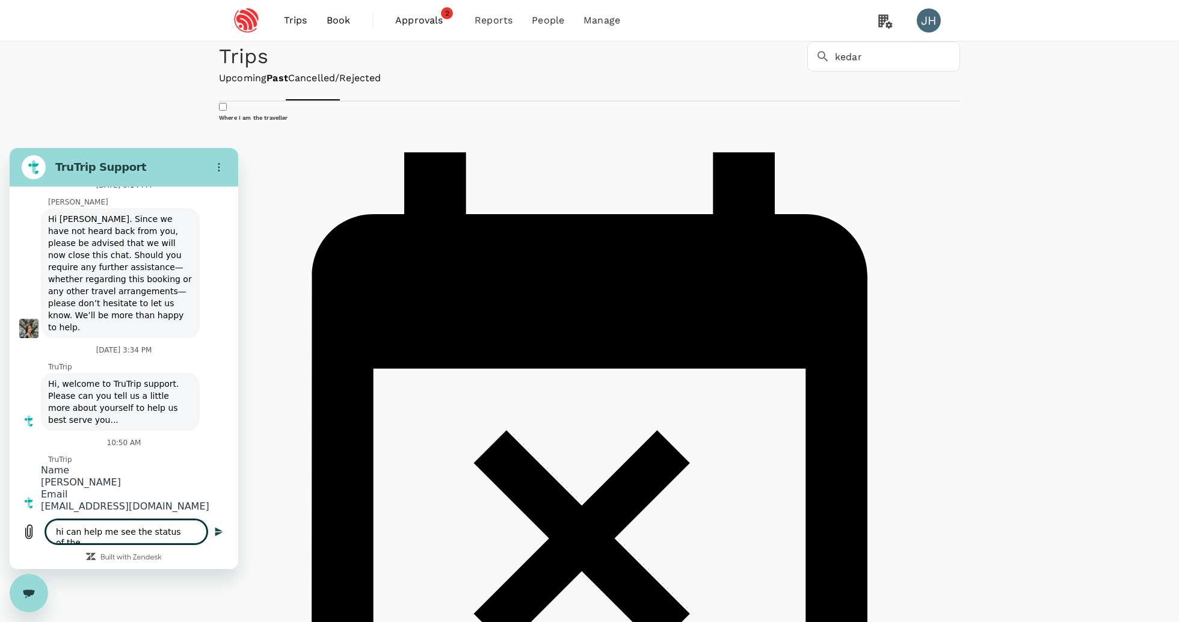
type textarea "x"
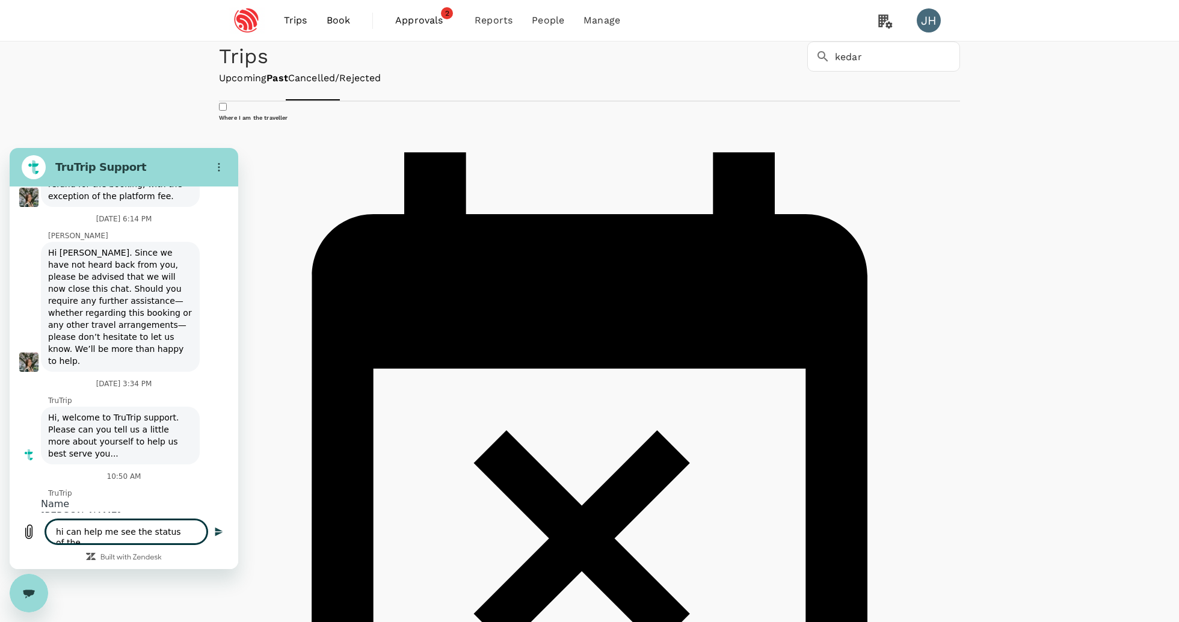
type textarea "hi can help me see the status of the r"
type textarea "x"
type textarea "hi can help me see the status of the re"
type textarea "x"
type textarea "hi can help me see the status of the ref"
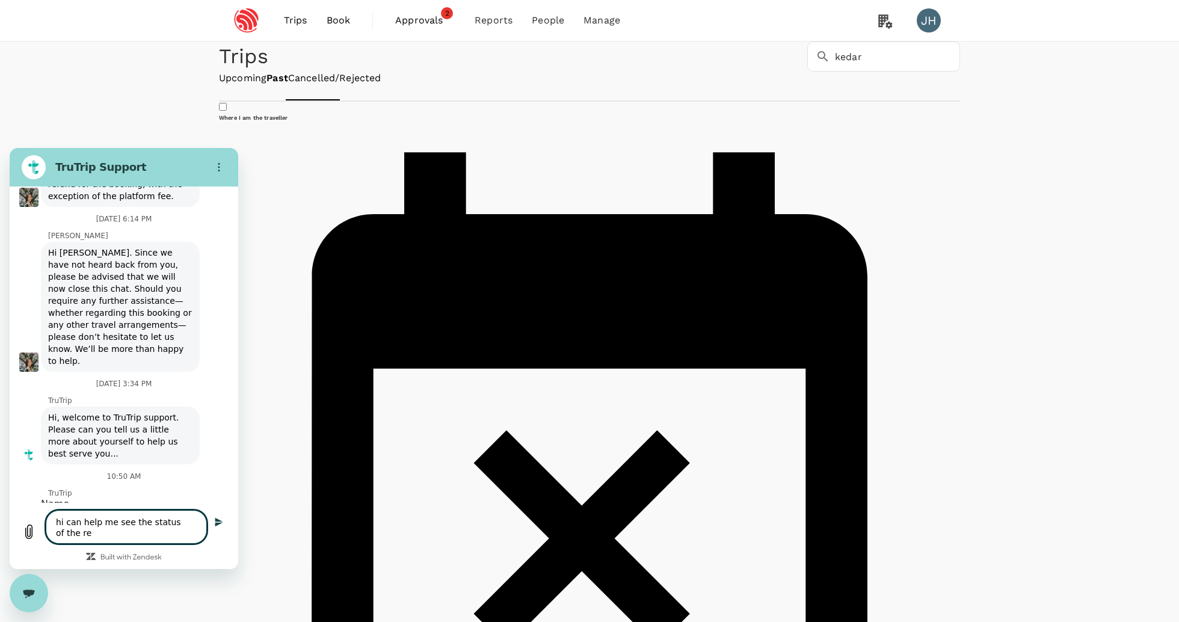
type textarea "x"
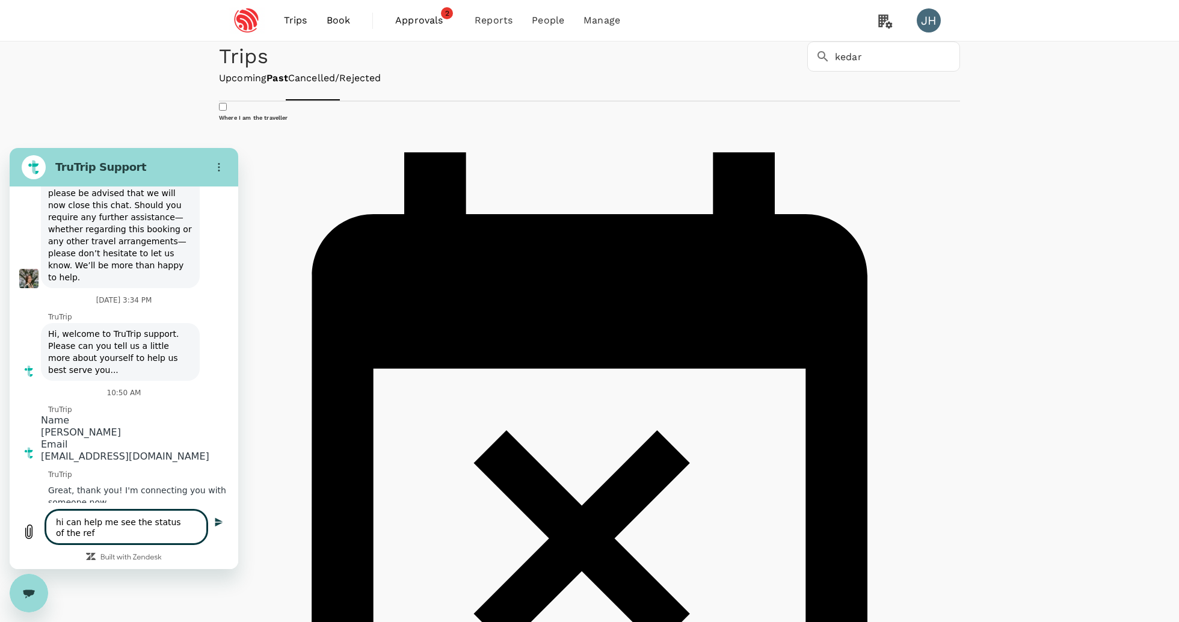
type textarea "hi can help me see the status of the refu"
type textarea "x"
type textarea "hi can help me see the status of the refun"
type textarea "x"
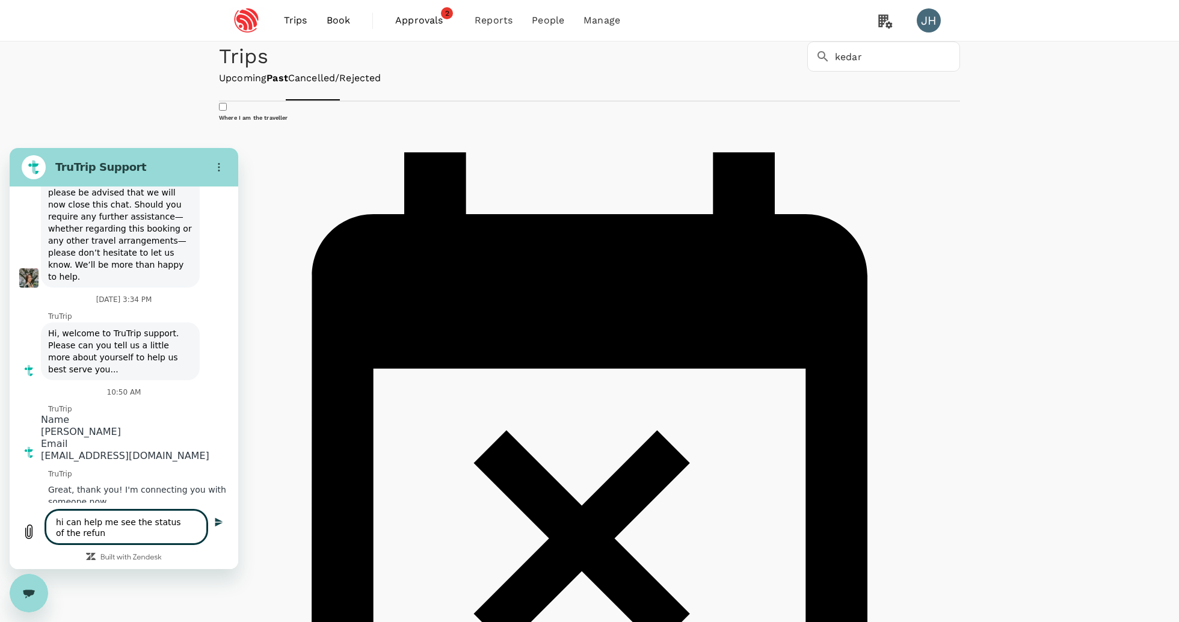
type textarea "hi can help me see the status of the refund"
type textarea "x"
type textarea "hi can help me see the status of the refund"
type textarea "x"
type textarea "hi can help me see the status of the refund f"
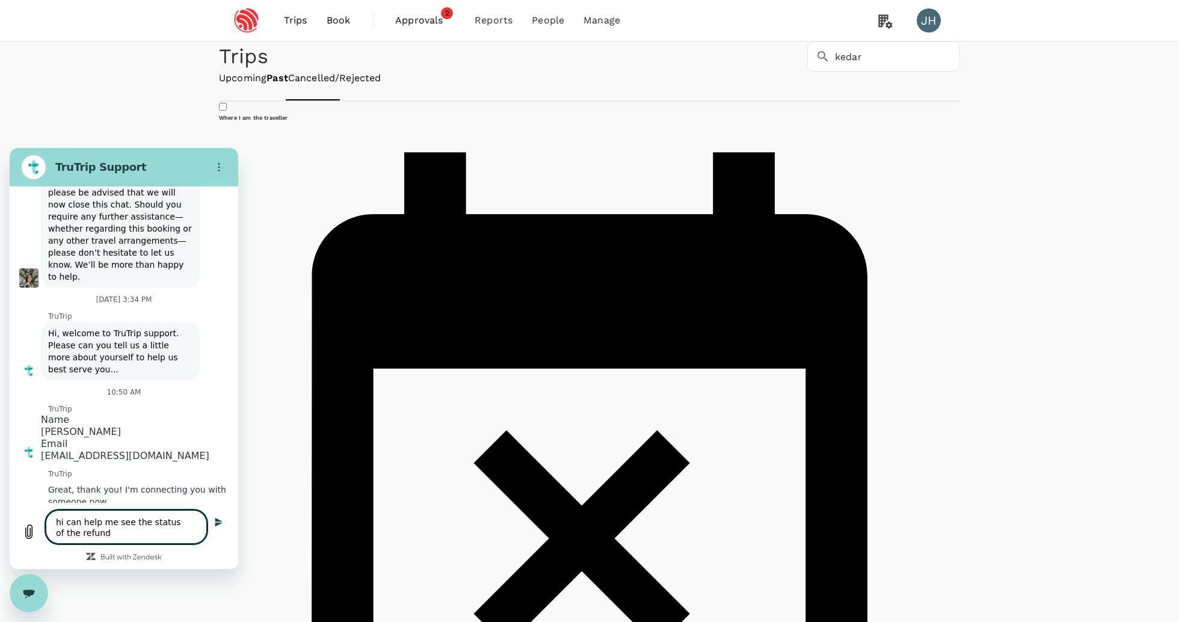
type textarea "x"
type textarea "hi can help me see the status of the refund fo"
type textarea "x"
type textarea "hi can help me see the status of the refund for"
type textarea "x"
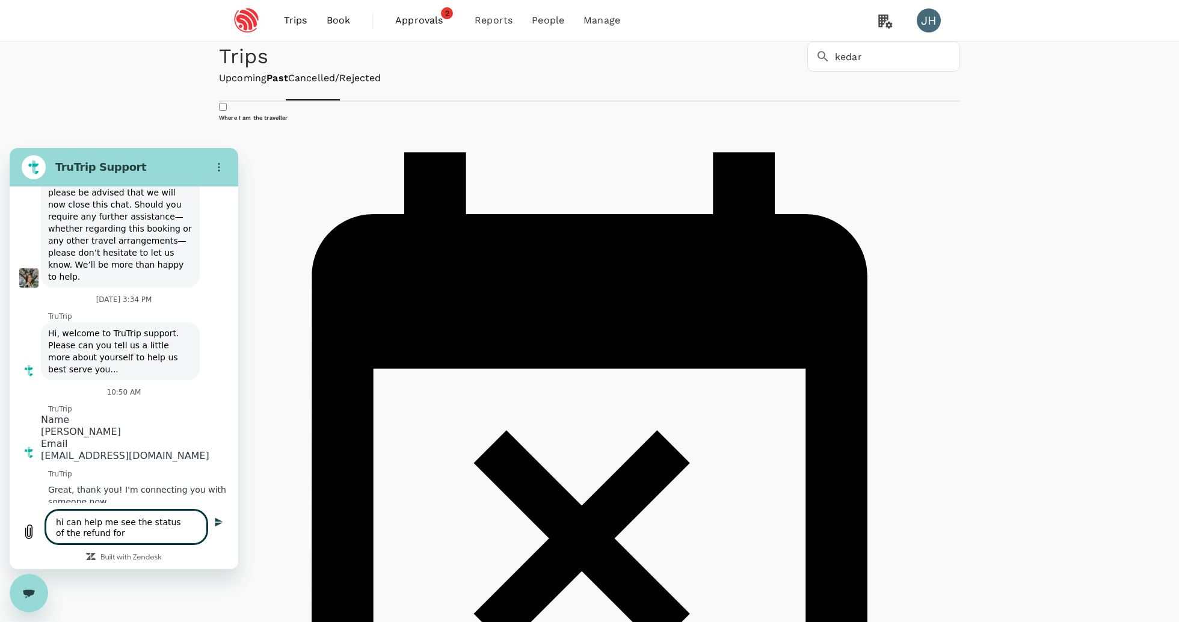
type textarea "hi can help me see the status of the refund for"
type textarea "x"
type textarea "hi can help me see the status of the refund for b"
type textarea "x"
type textarea "hi can help me see the status of the refund for bo"
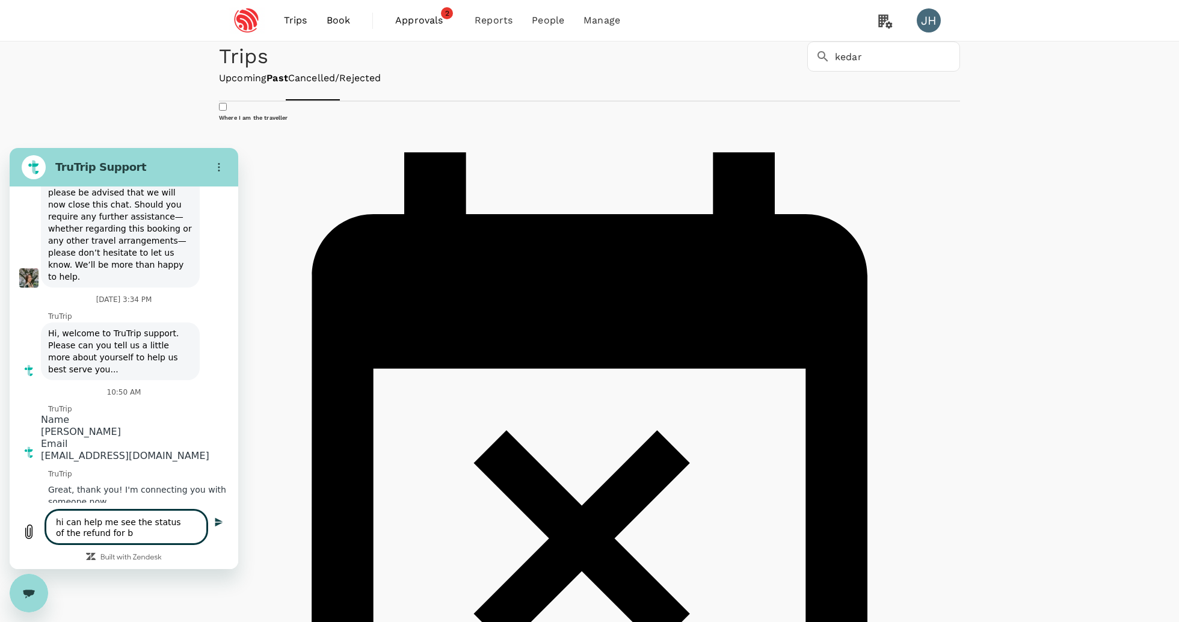
type textarea "x"
type textarea "hi can help me see the status of the refund for boo"
type textarea "x"
type textarea "hi can help me see the status of the refund for book"
type textarea "x"
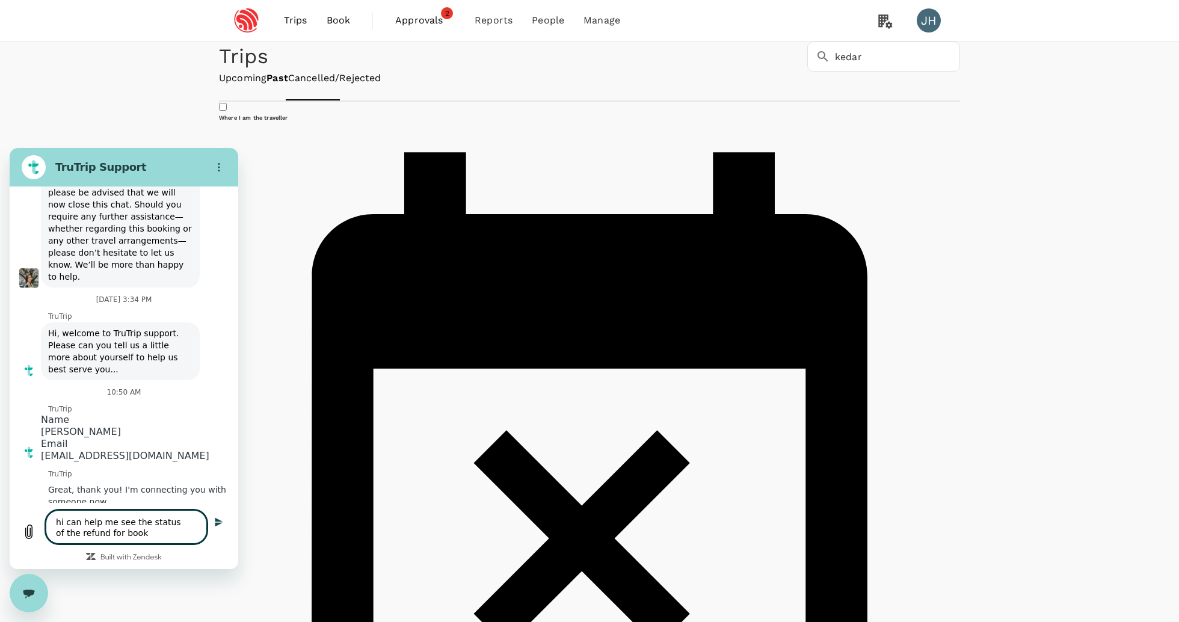
type textarea "hi can help me see the status of the refund for booki"
type textarea "x"
type textarea "hi can help me see the status of the refund for bookin"
type textarea "x"
type textarea "hi can help me see the status of the refund for booking"
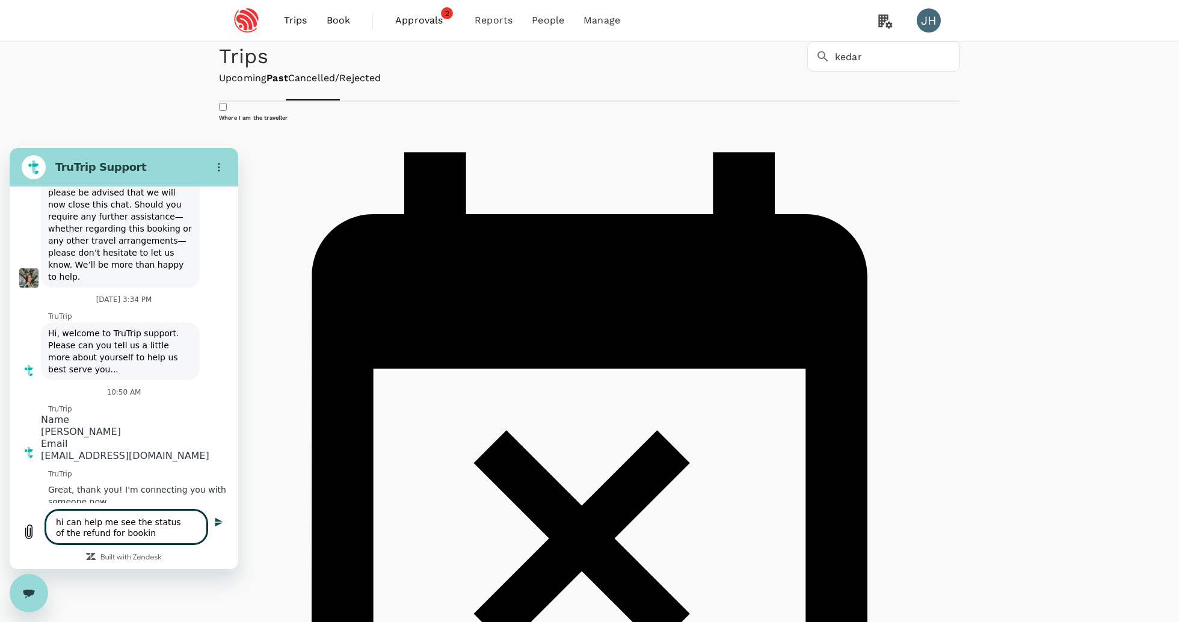
type textarea "x"
type textarea "hi can help me see the status of the refund for booking"
type textarea "x"
type textarea "hi can help me see the status of the refund for booking A"
type textarea "x"
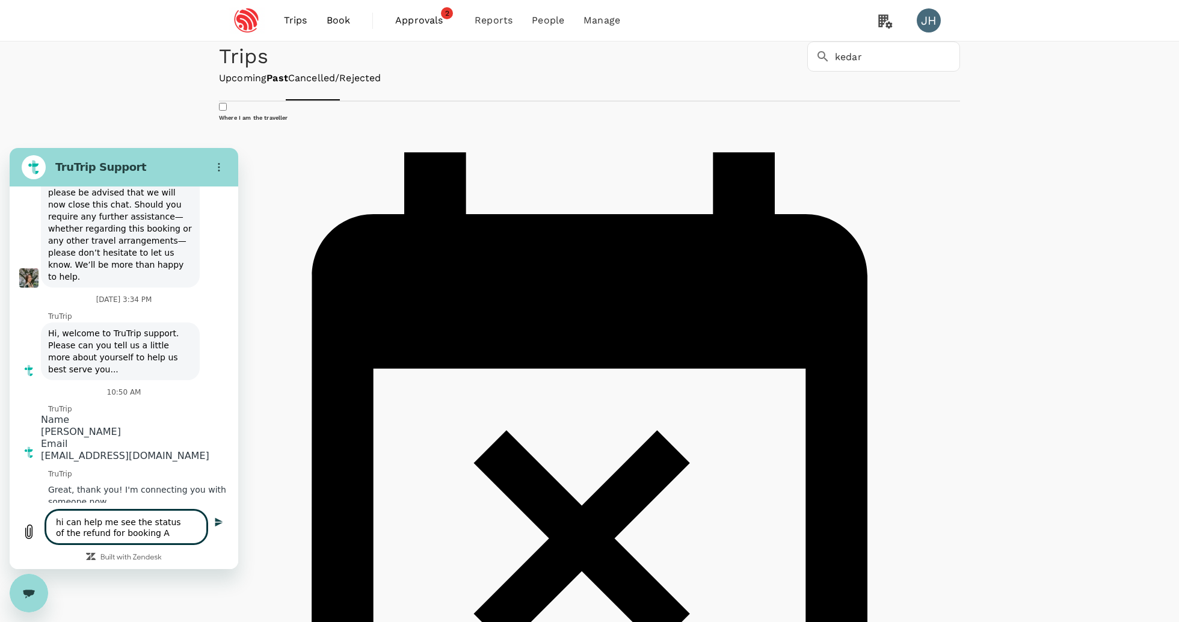
type textarea "hi can help me see the status of the refund for booking A2"
type textarea "x"
type textarea "hi can help me see the status of the refund for booking A20"
type textarea "x"
type textarea "hi can help me see the status of the refund for booking A202"
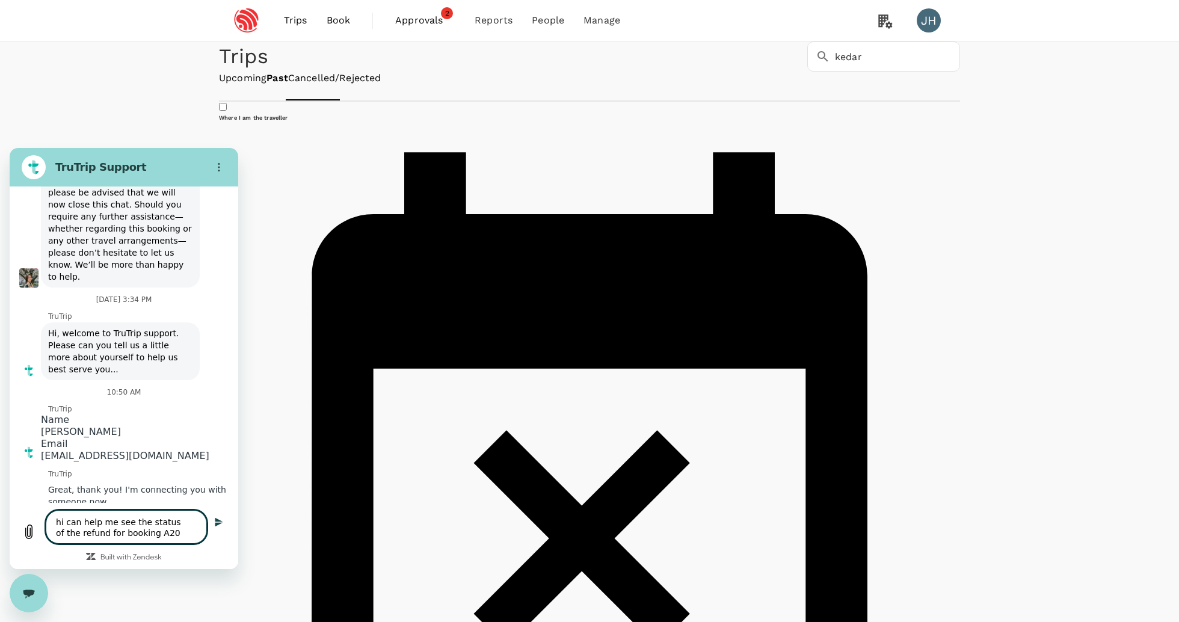
type textarea "x"
type textarea "hi can help me see the status of the refund for booking A2025"
type textarea "x"
type textarea "hi can help me see the status of the refund for booking A20250"
type textarea "x"
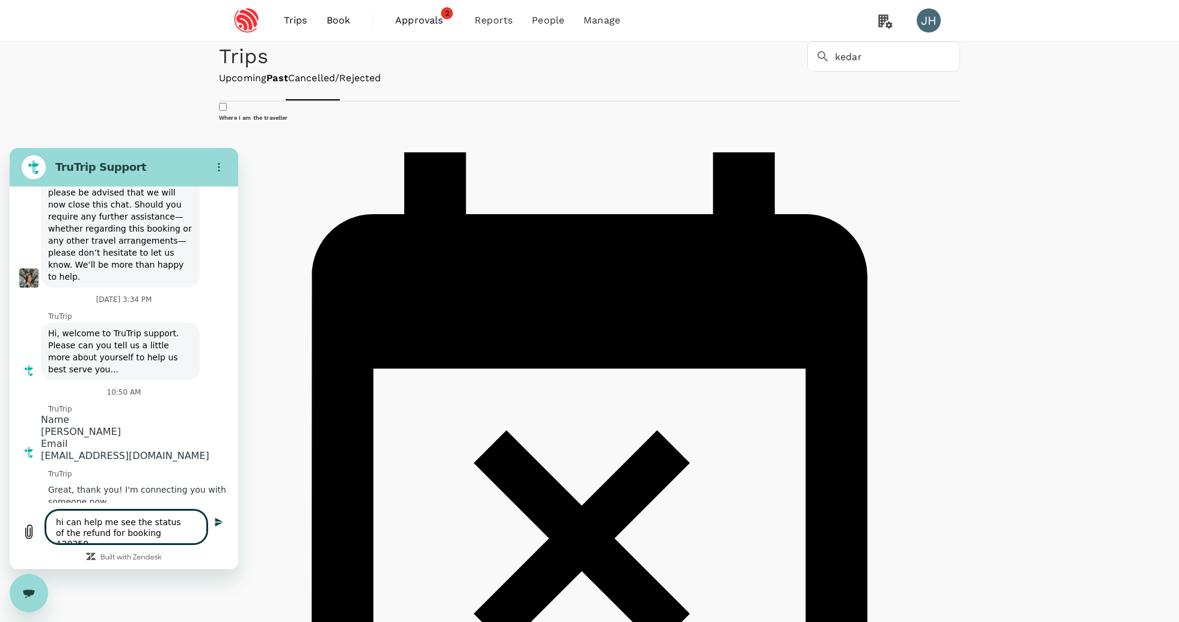
type textarea "hi can help me see the status of the refund for booking A202506"
type textarea "x"
type textarea "hi can help me see the status of the refund for booking A2025061"
type textarea "x"
type textarea "hi can help me see the status of the refund for booking A20250611"
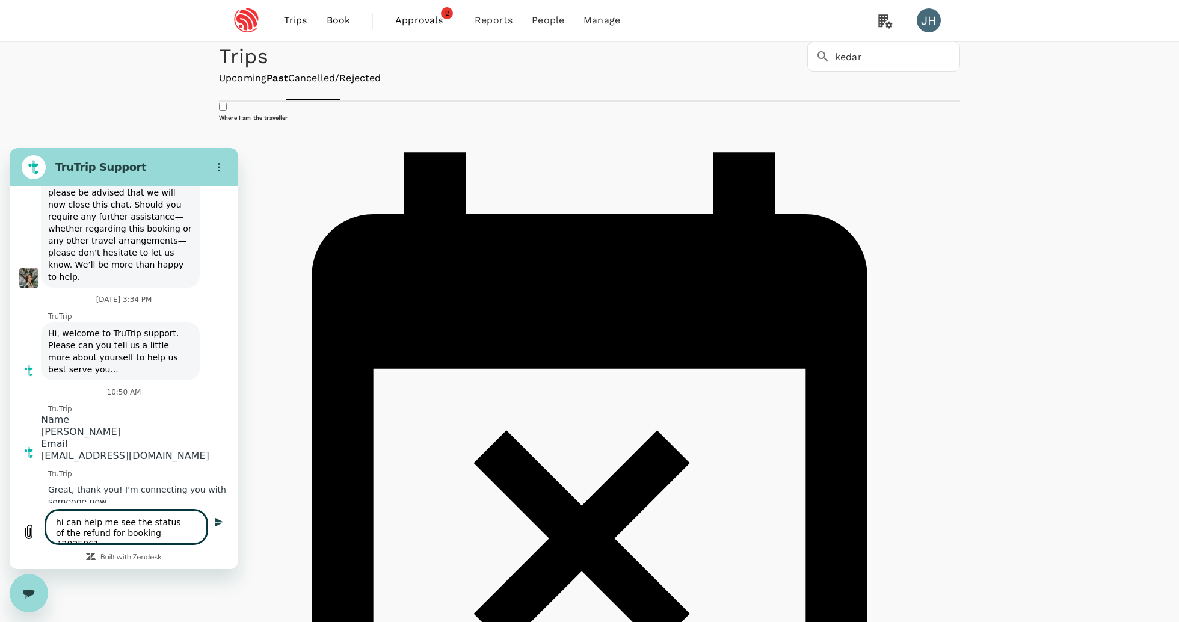
type textarea "x"
type textarea "hi can help me see the status of the refund for booking A202506117"
type textarea "x"
type textarea "hi can help me see the status of the refund for booking A2025061171"
type textarea "x"
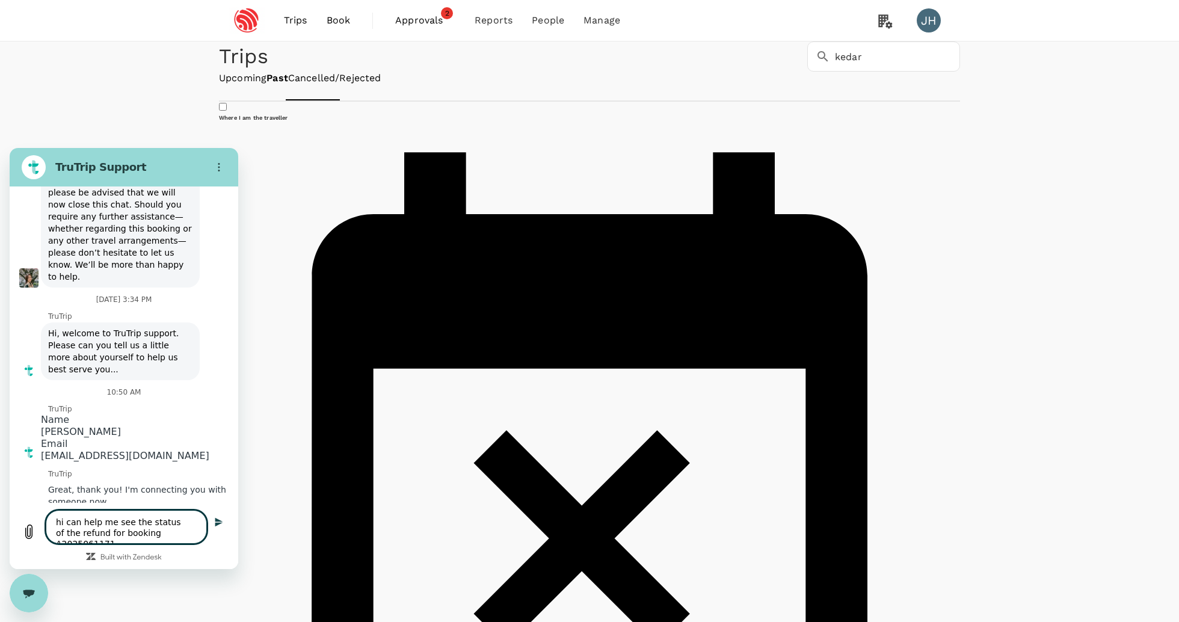
type textarea "hi can help me see the status of the refund for booking A20250611714"
type textarea "x"
type textarea "hi can help me see the status of the refund for booking A202506117147"
type textarea "x"
type textarea "hi can help me see the status of the refund for booking A2025061171476"
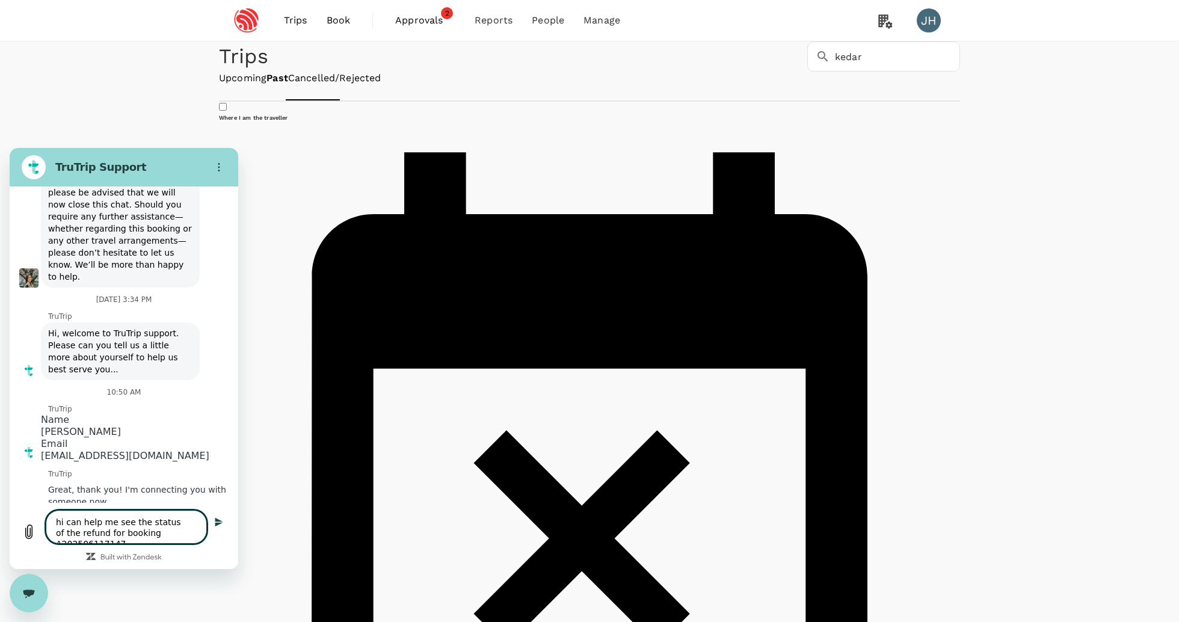
type textarea "x"
type textarea "hi can help me see the status of the refund for booking A20250611714762"
type textarea "x"
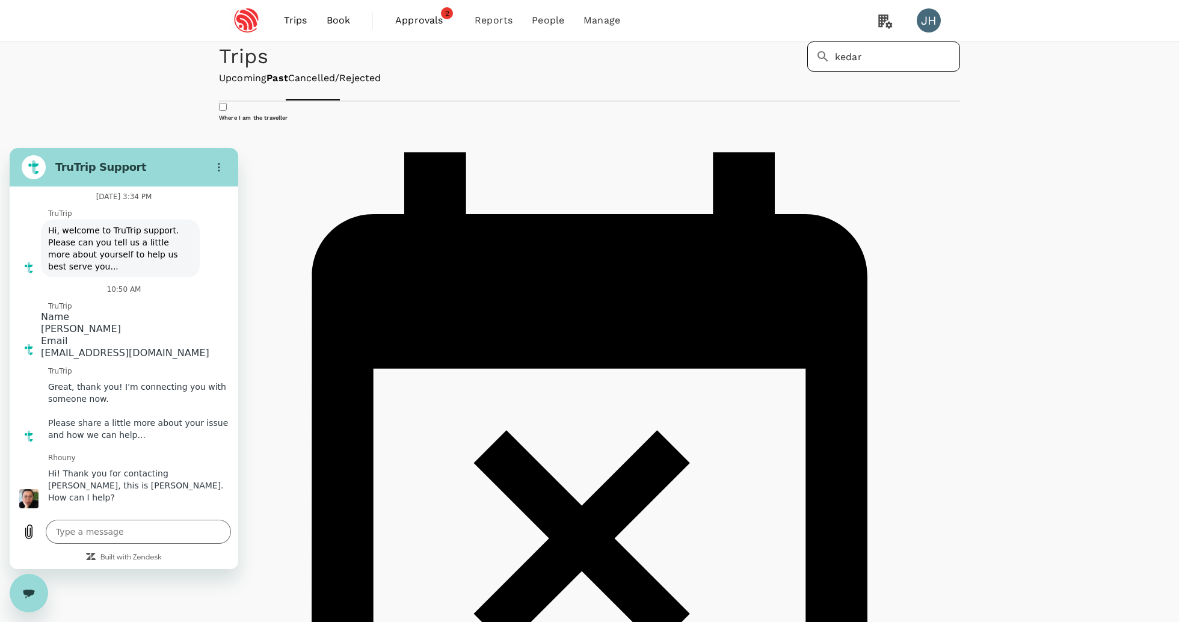
scroll to position [6038, 0]
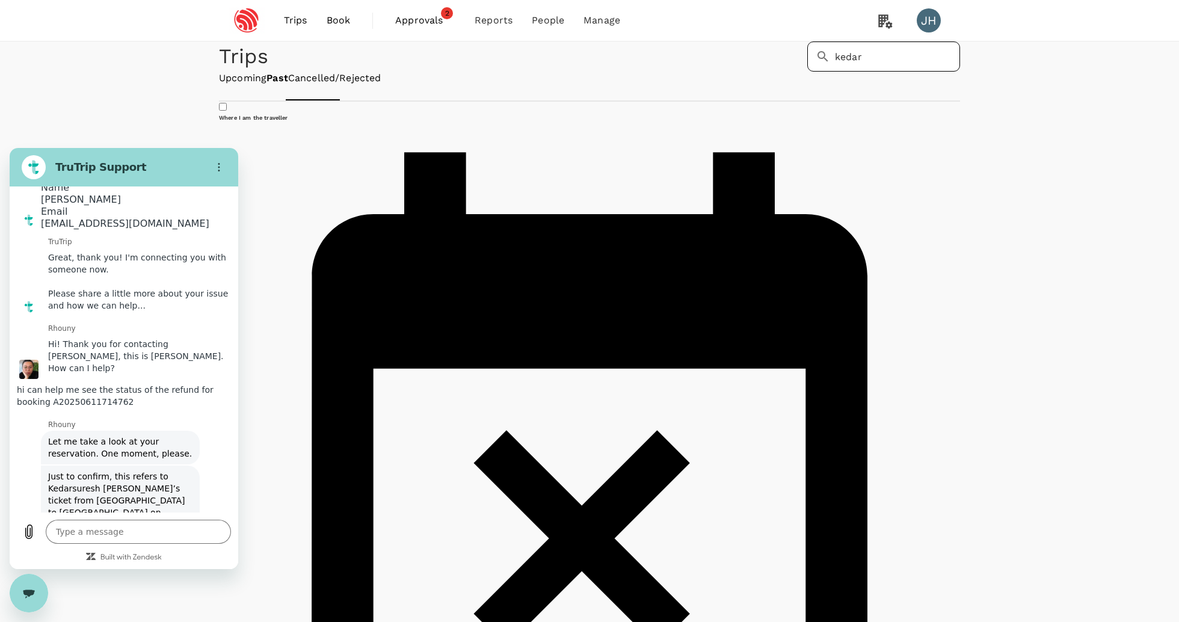
type textarea "x"
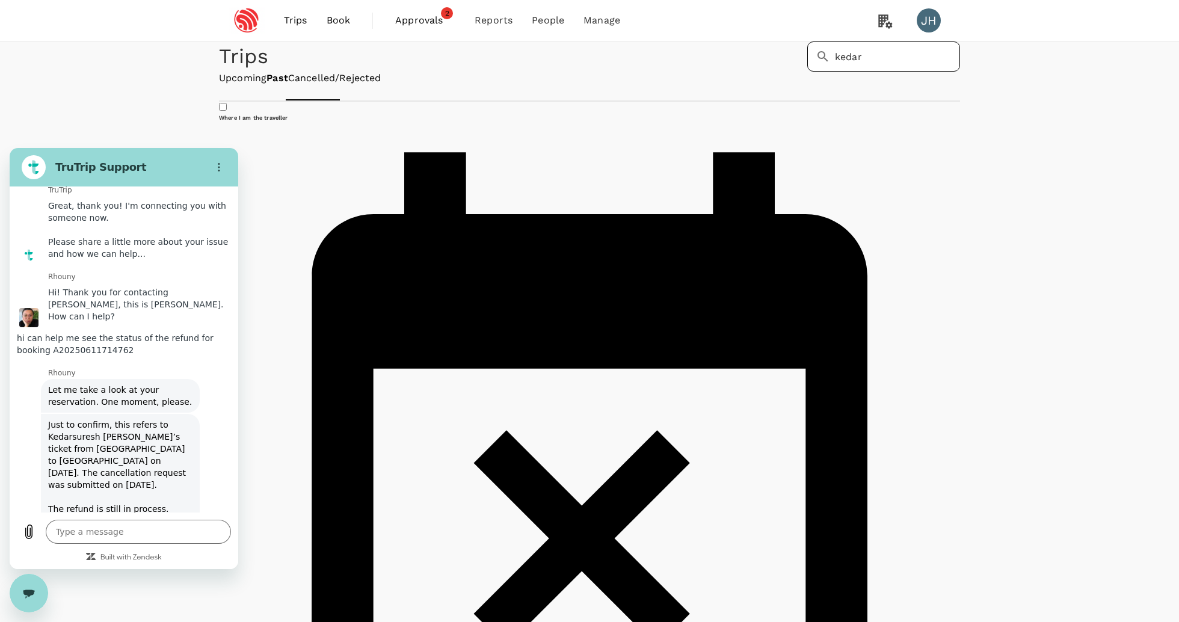
scroll to position [6223, 0]
click at [115, 531] on textarea at bounding box center [138, 532] width 185 height 24
type textarea "y"
type textarea "x"
type textarea "ye"
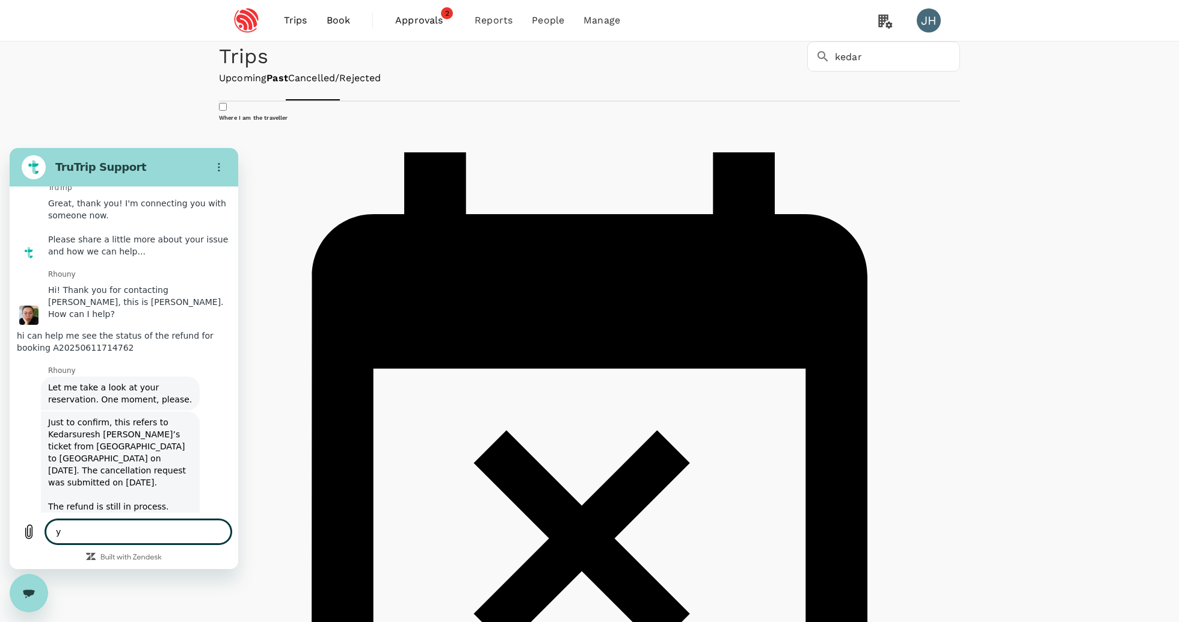
type textarea "x"
type textarea "yes"
type textarea "x"
type textarea "yes"
type textarea "x"
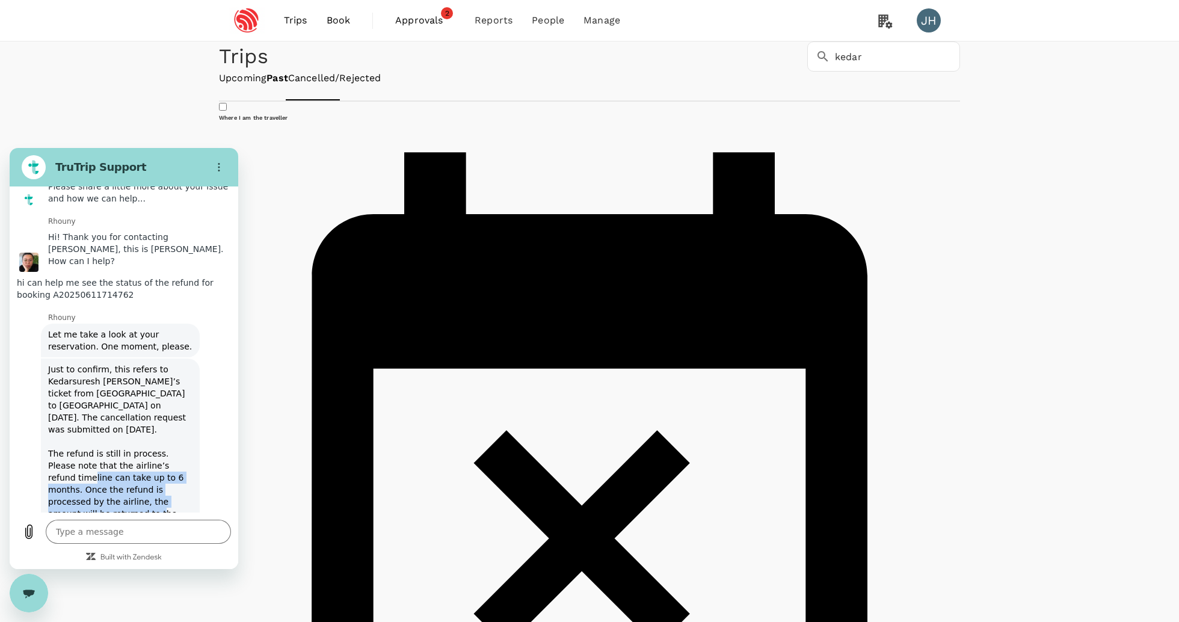
scroll to position [6276, 0]
drag, startPoint x: 95, startPoint y: 401, endPoint x: 170, endPoint y: 406, distance: 74.7
click at [170, 406] on div "Just to confirm, this refers to Kedarsuresh [PERSON_NAME]’s ticket from [GEOGRA…" at bounding box center [120, 454] width 154 height 190
type textarea "x"
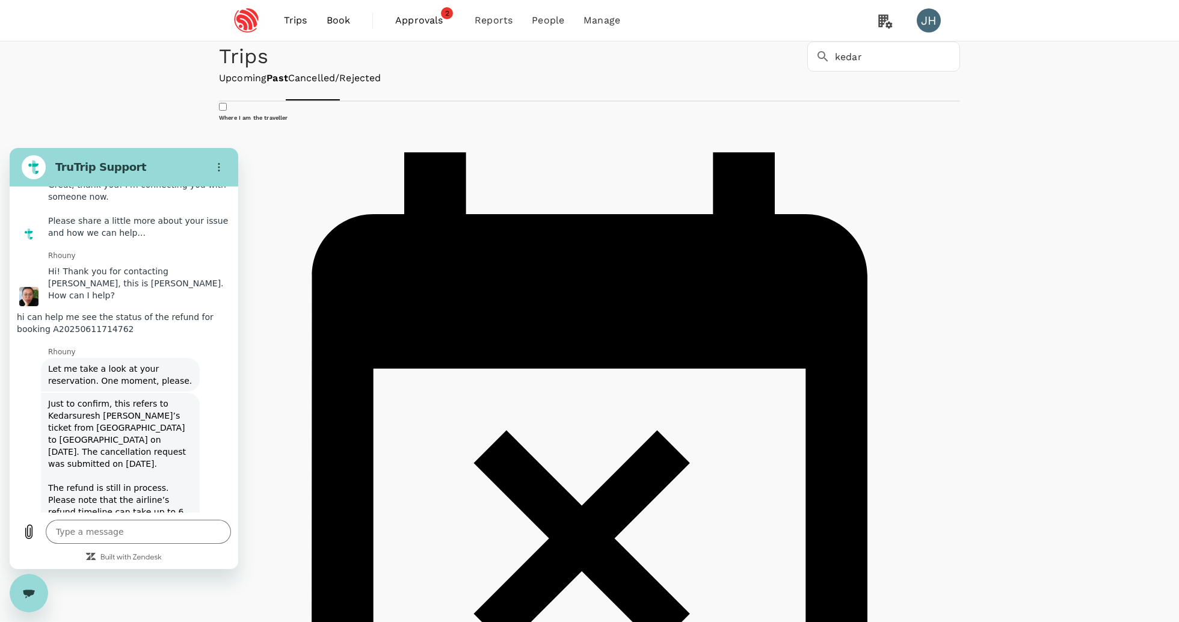
scroll to position [6252, 0]
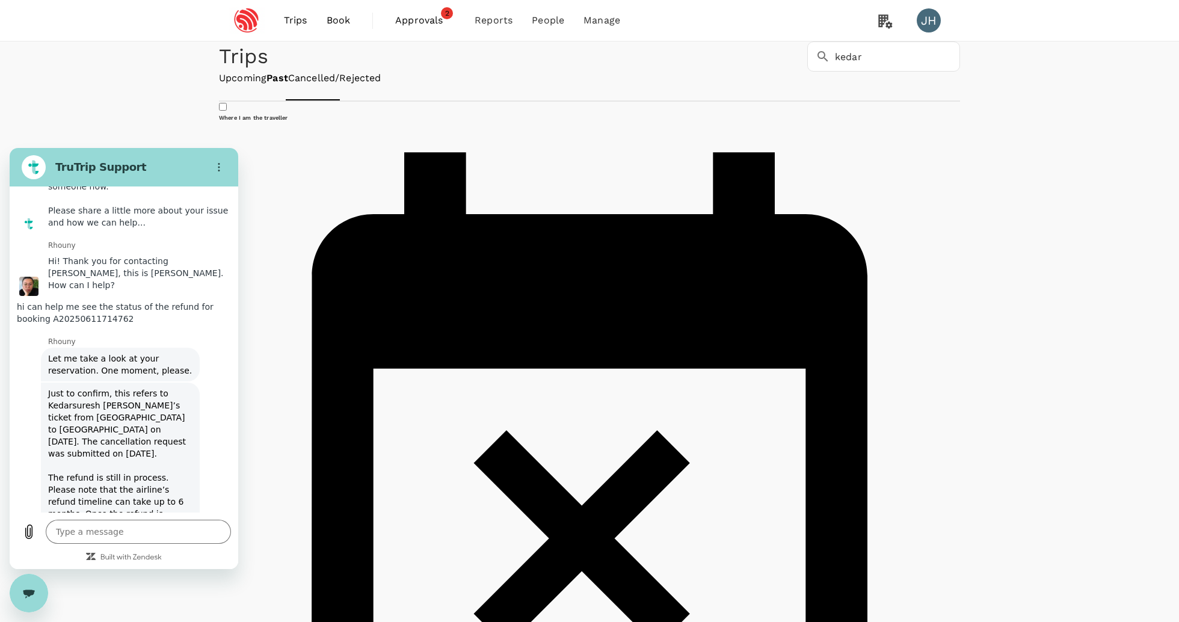
drag, startPoint x: 89, startPoint y: 425, endPoint x: 208, endPoint y: 450, distance: 121.6
click at [208, 450] on div "[PERSON_NAME] says: Just to confirm, this refers to [PERSON_NAME]’s ticket from…" at bounding box center [128, 476] width 219 height 191
click at [97, 529] on textarea at bounding box center [138, 532] width 185 height 24
type textarea "o"
type textarea "x"
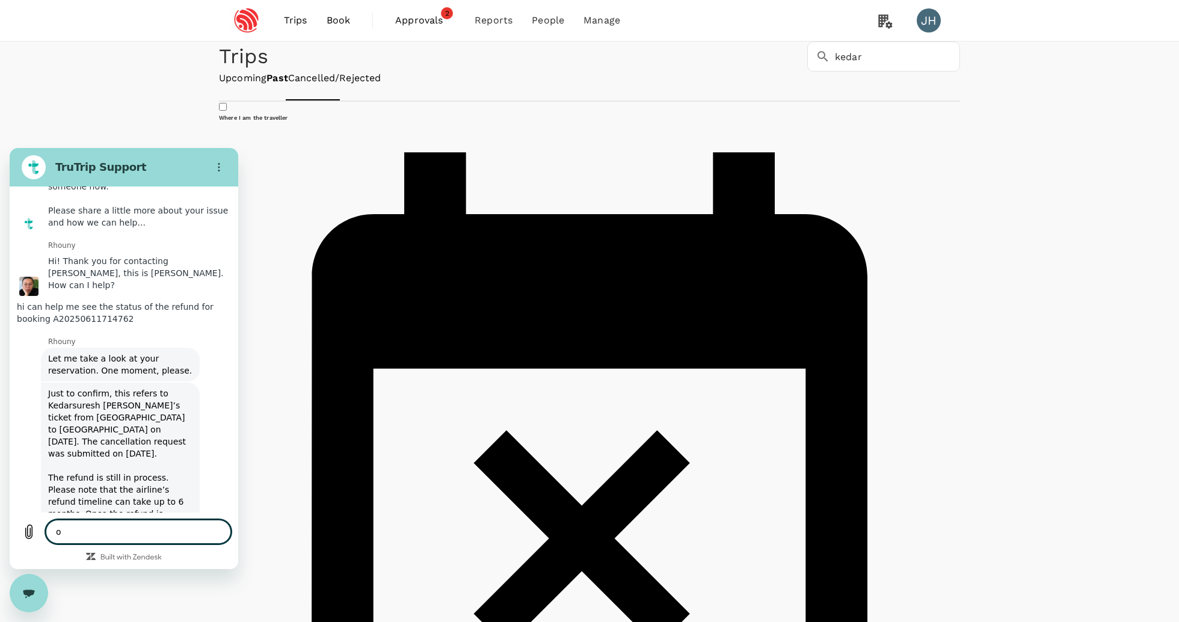
type textarea "ok"
type textarea "x"
type textarea "oka"
type textarea "x"
type textarea "okay"
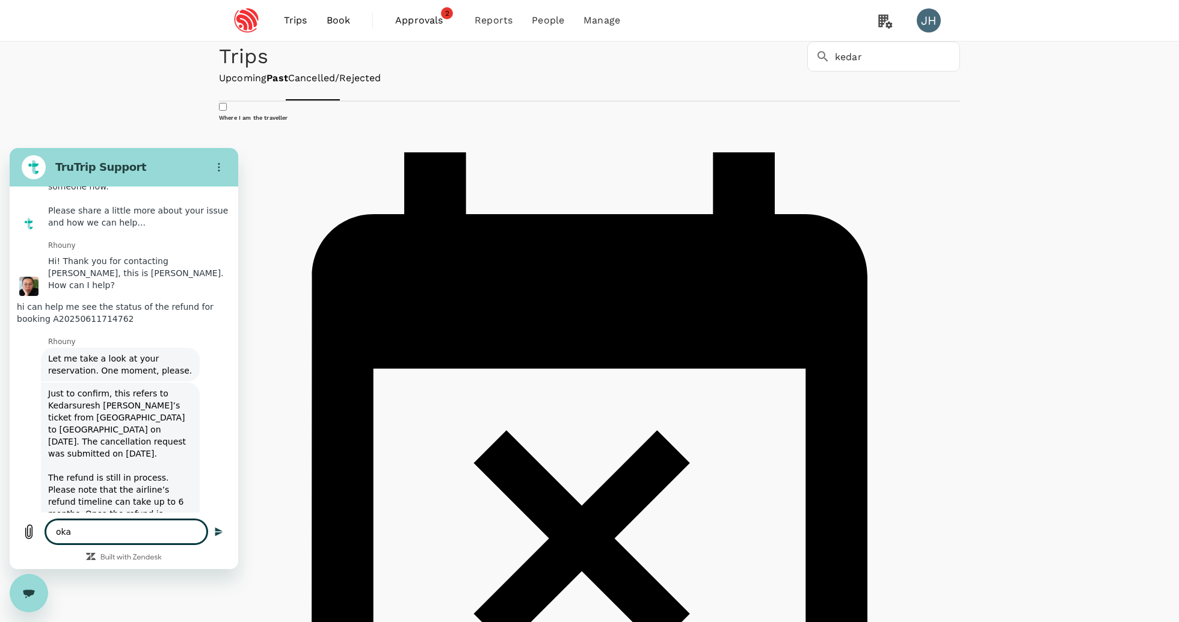
type textarea "x"
type textarea "okay"
type textarea "x"
type textarea "okay t"
type textarea "x"
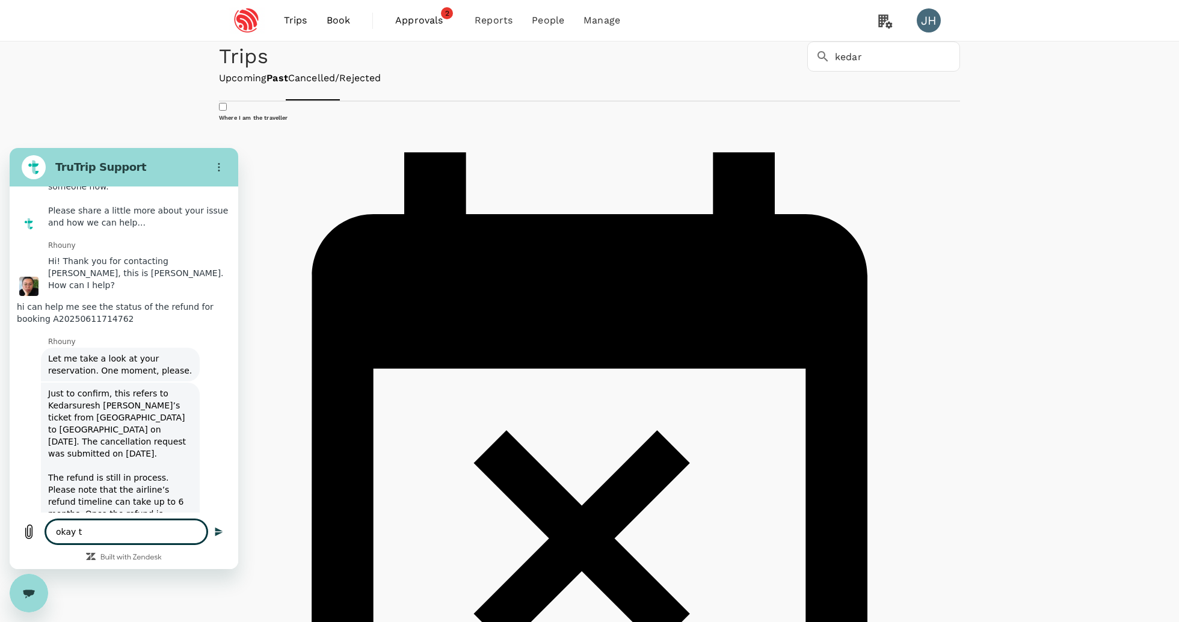
type textarea "okay th"
type textarea "x"
type textarea "okay tha"
type textarea "x"
type textarea "okay that"
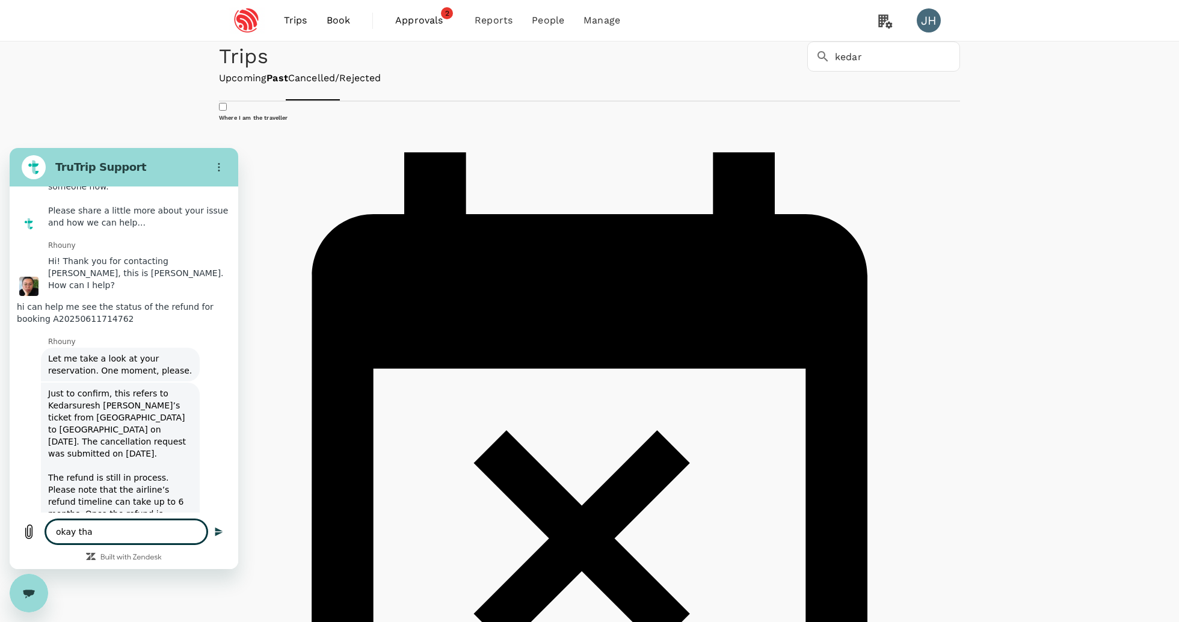
type textarea "x"
type textarea "okay thats"
type textarea "x"
type textarea "okay thats"
type textarea "x"
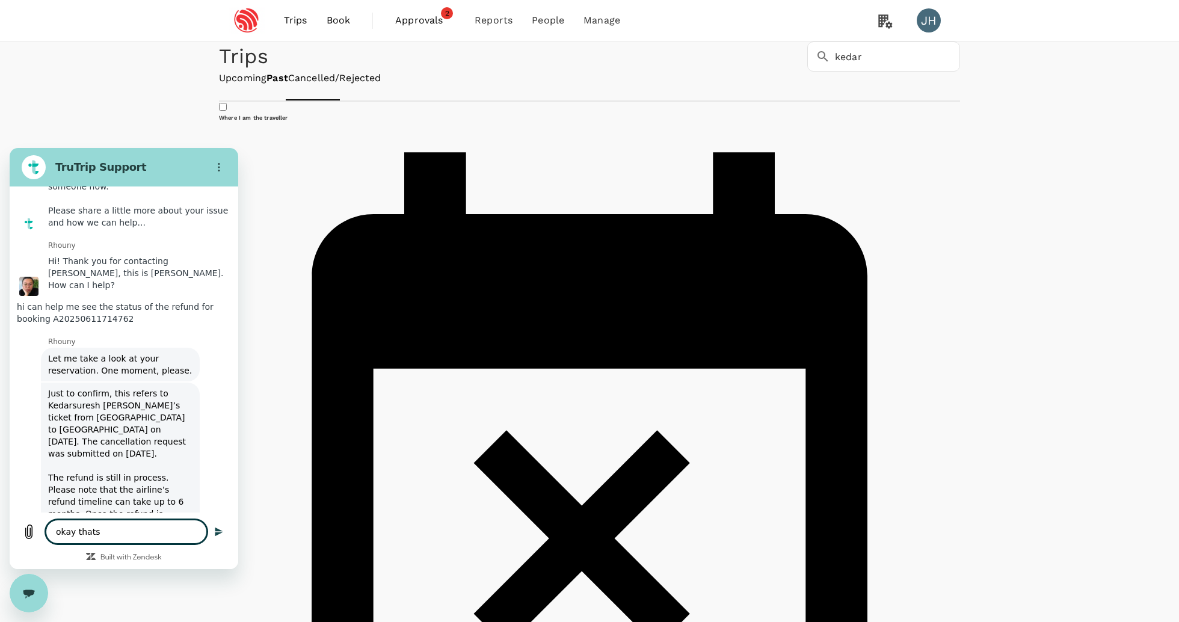
type textarea "okay thats r"
type textarea "x"
type textarea "okay thats re"
type textarea "x"
type textarea "okay thats rea"
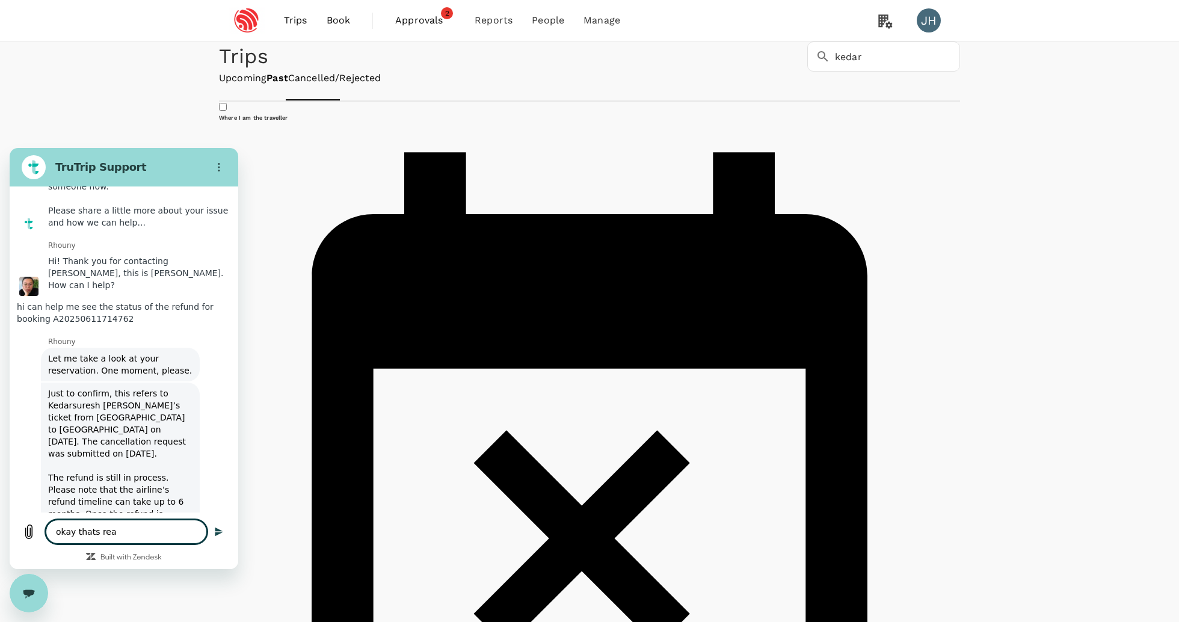
type textarea "x"
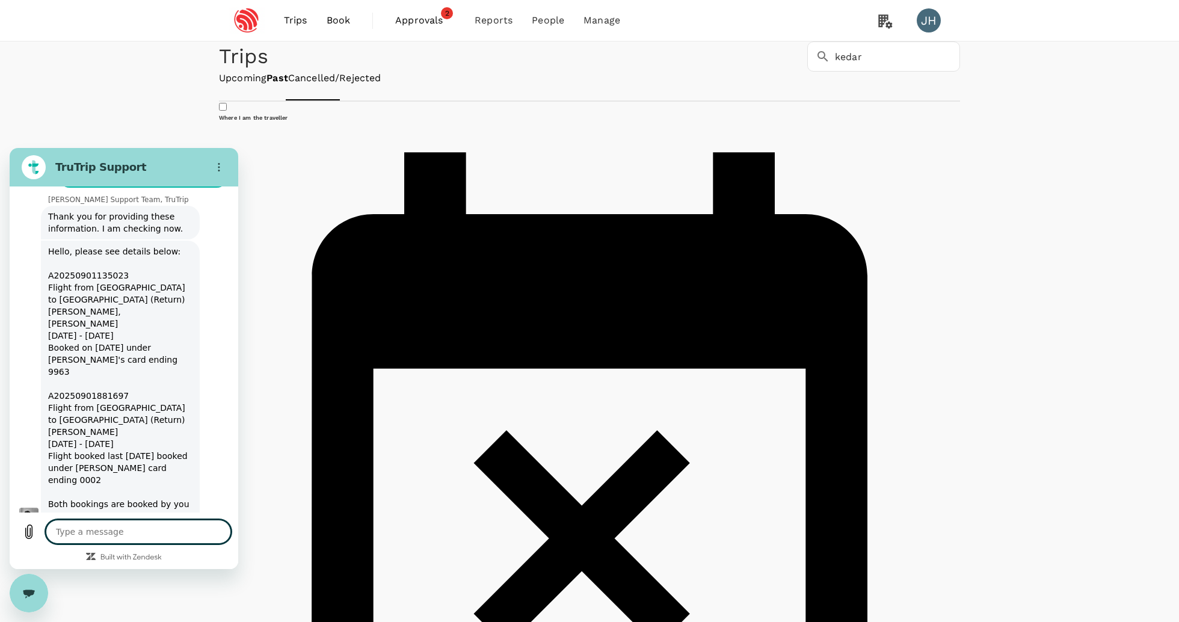
scroll to position [4349, 0]
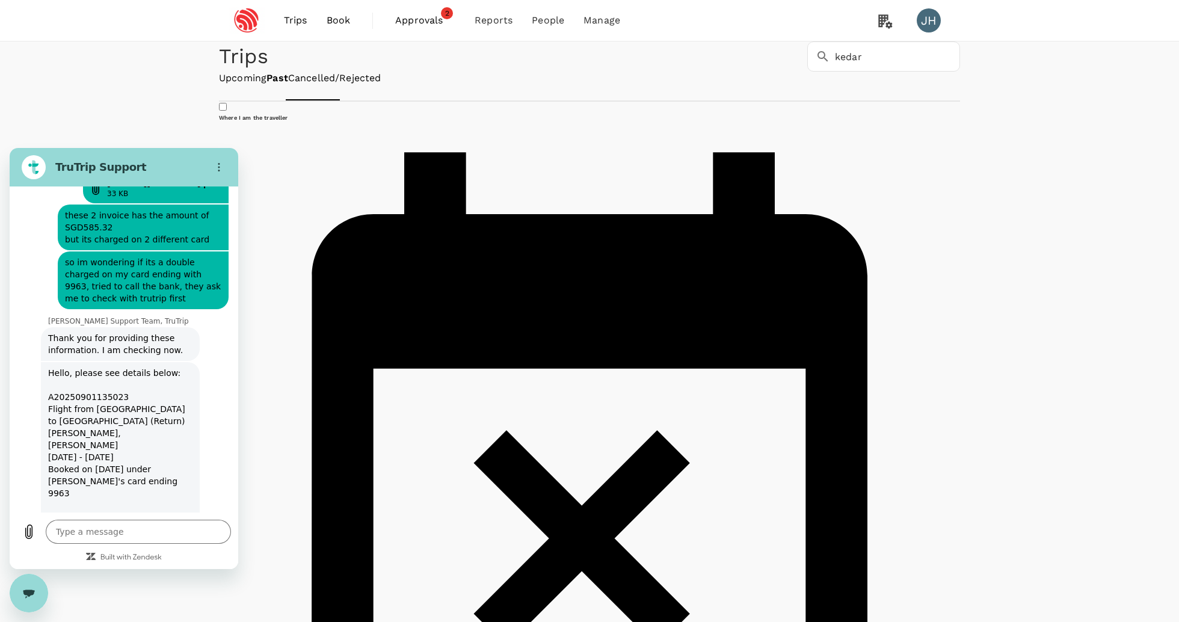
drag, startPoint x: 49, startPoint y: 263, endPoint x: 159, endPoint y: 334, distance: 130.5
click at [159, 362] on div "Hello, please see details below: A20250901135023 Flight from [GEOGRAPHIC_DATA] …" at bounding box center [120, 505] width 154 height 286
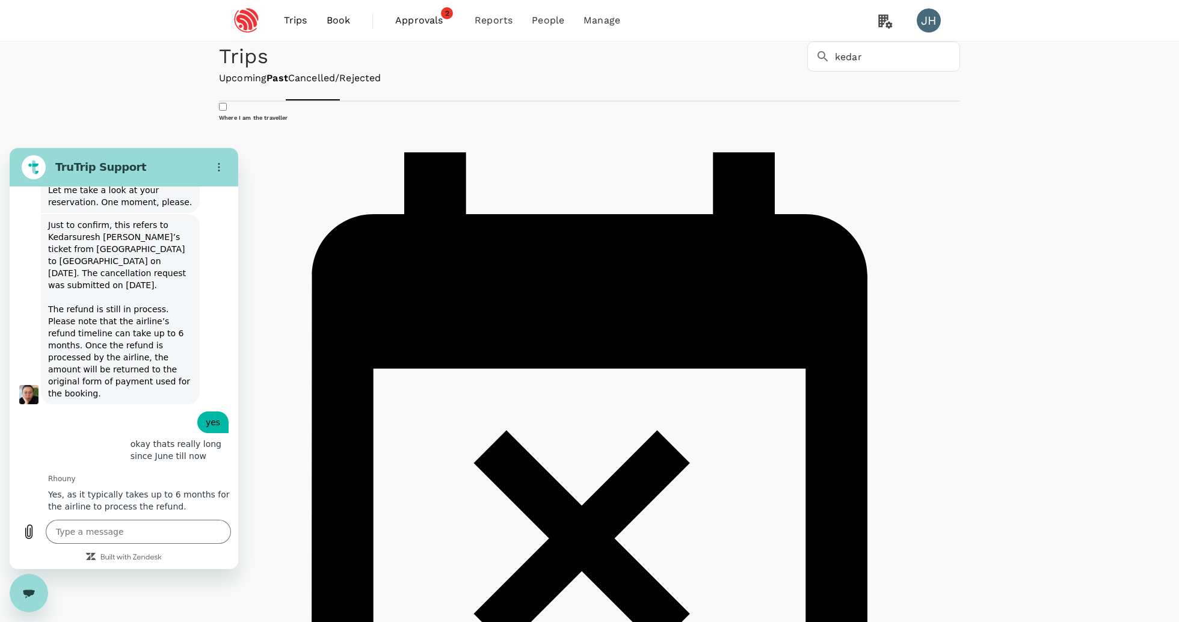
scroll to position [6423, 0]
click at [96, 526] on textarea at bounding box center [138, 532] width 185 height 24
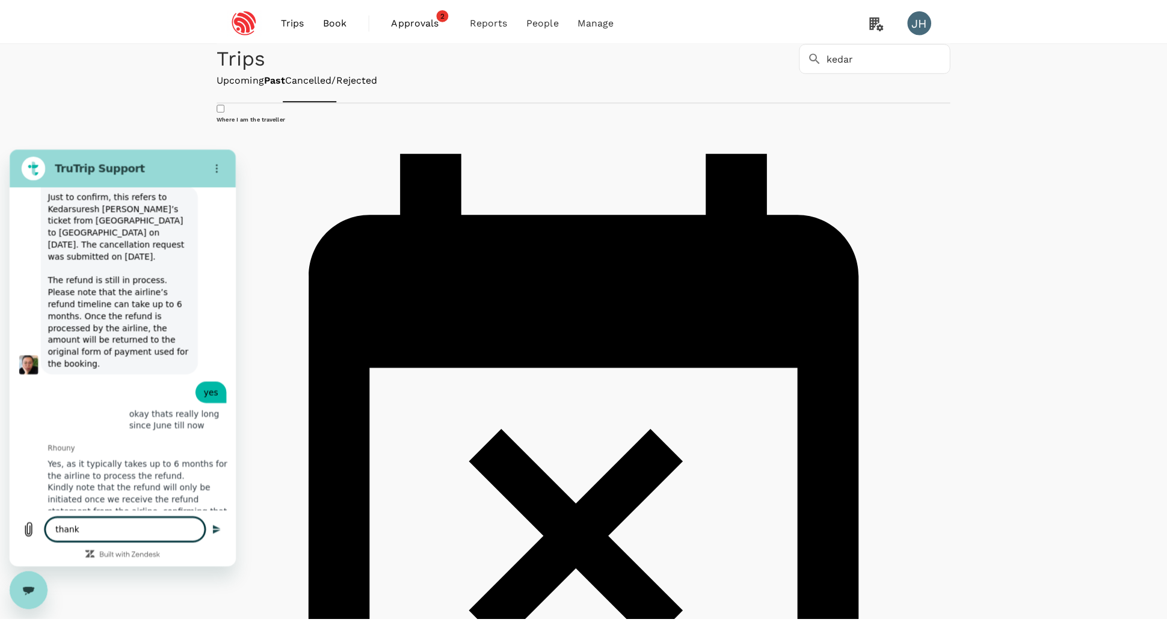
scroll to position [6452, 0]
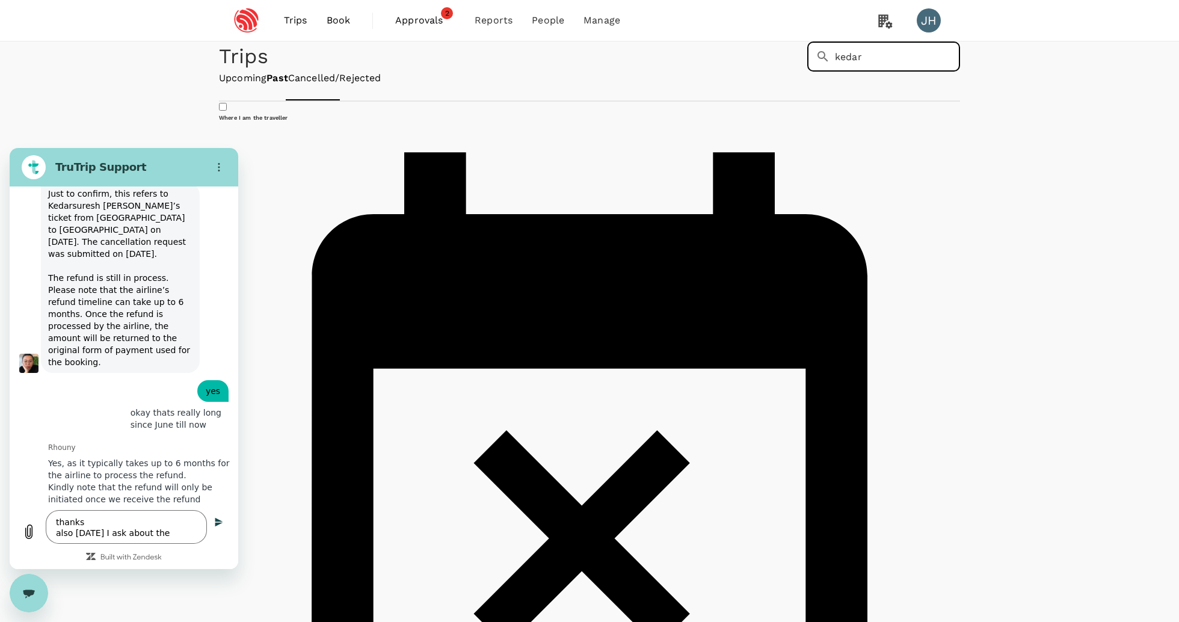
drag, startPoint x: 748, startPoint y: 88, endPoint x: 617, endPoint y: 77, distance: 132.2
click at [624, 72] on div "Trips ​ kedar ​" at bounding box center [587, 54] width 746 height 35
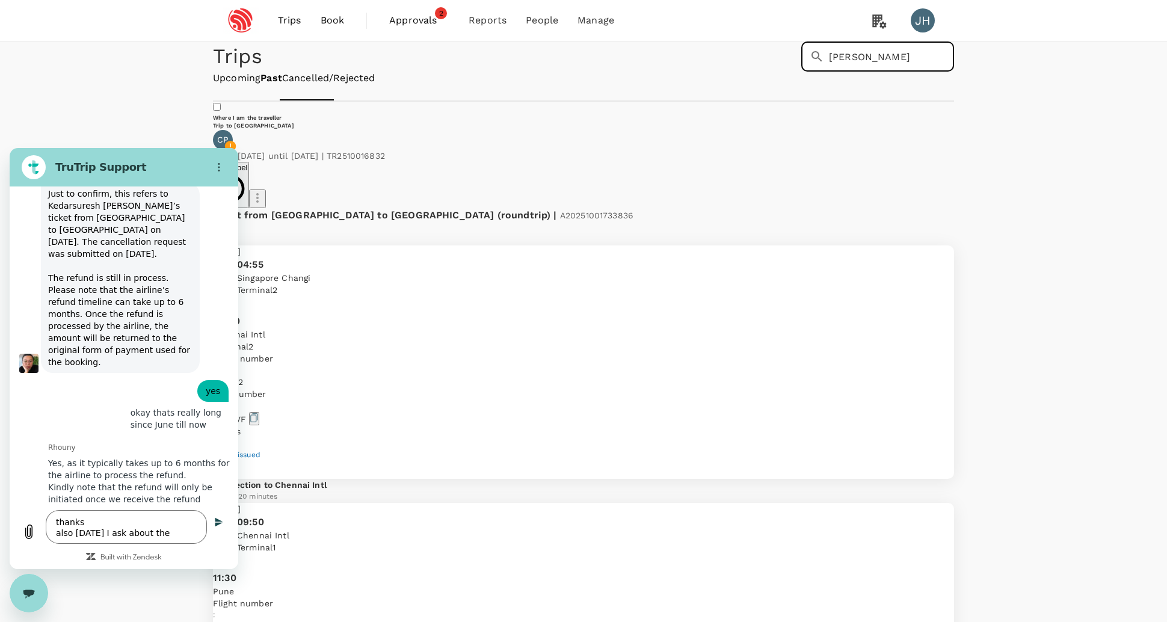
click at [560, 220] on span "A20251001733836" at bounding box center [596, 216] width 73 height 10
copy span "A20251001733836"
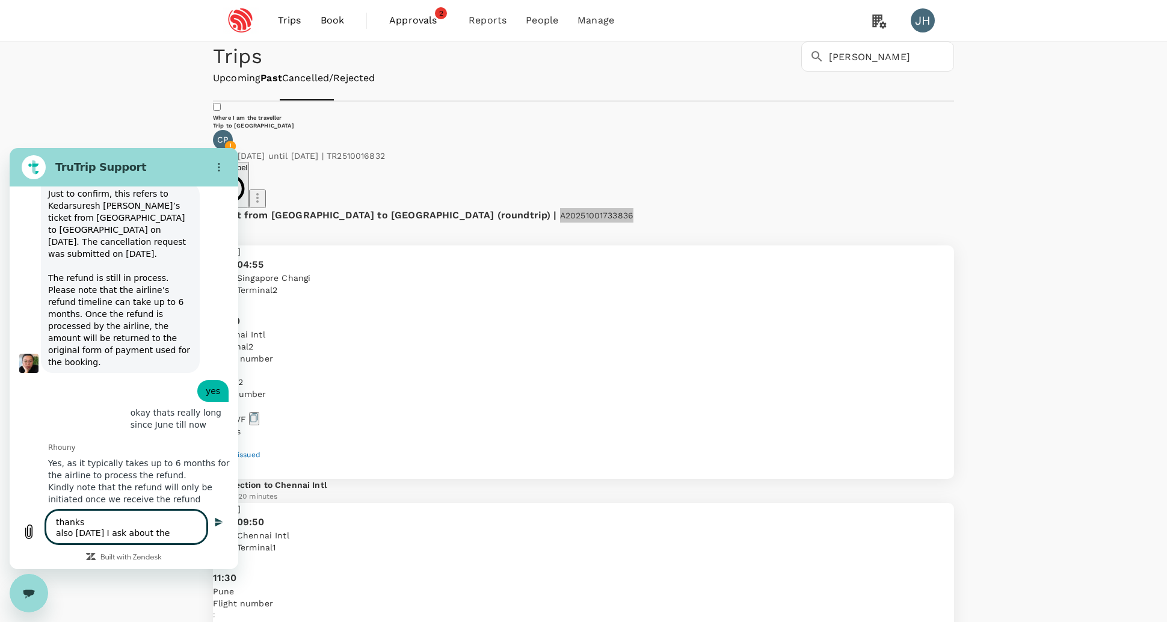
click at [193, 532] on textarea "thanks also [DATE] I ask about the" at bounding box center [126, 527] width 161 height 34
paste textarea "A20251001733836"
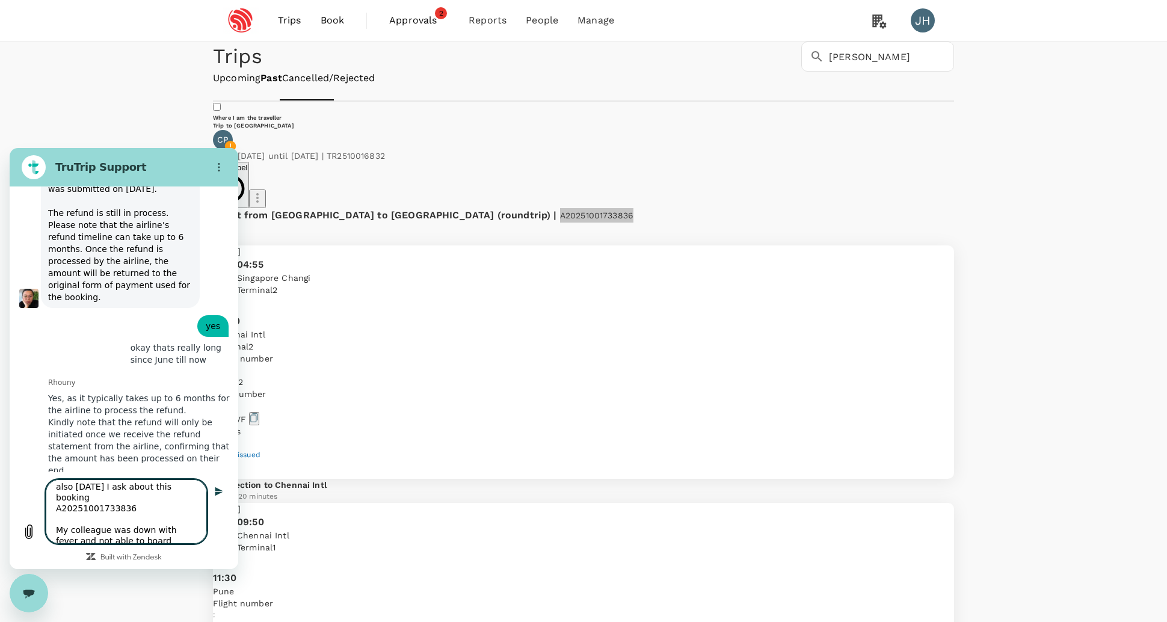
scroll to position [6516, 0]
click at [174, 528] on textarea "thanks also [DATE] I ask about this booking A20251001733836 My colleague was do…" at bounding box center [126, 511] width 161 height 64
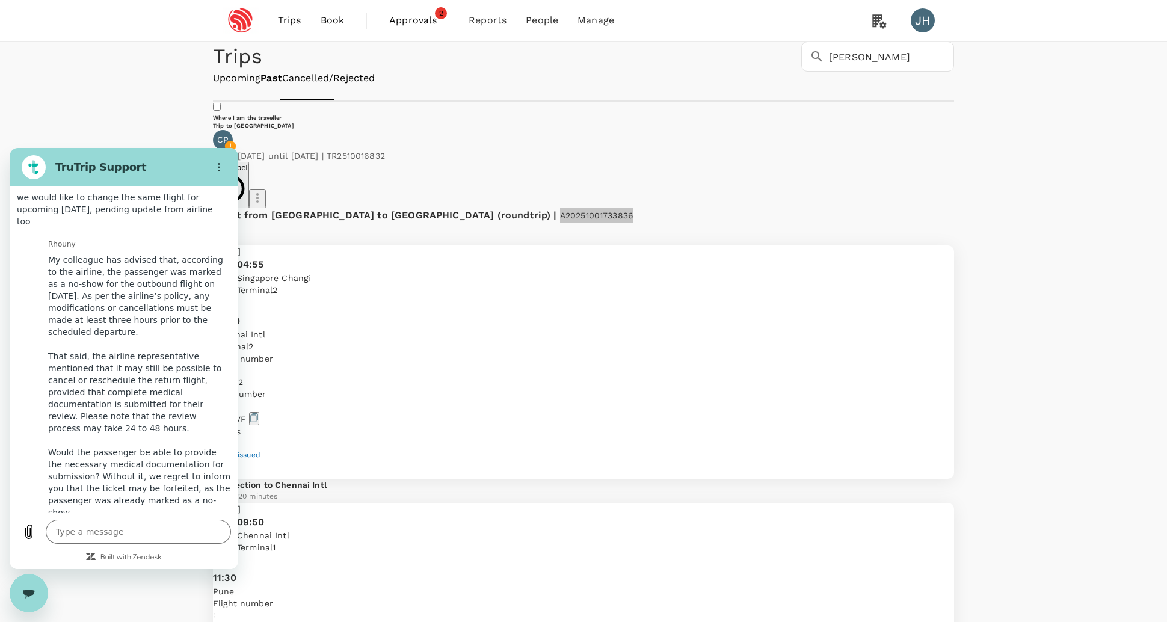
scroll to position [6845, 0]
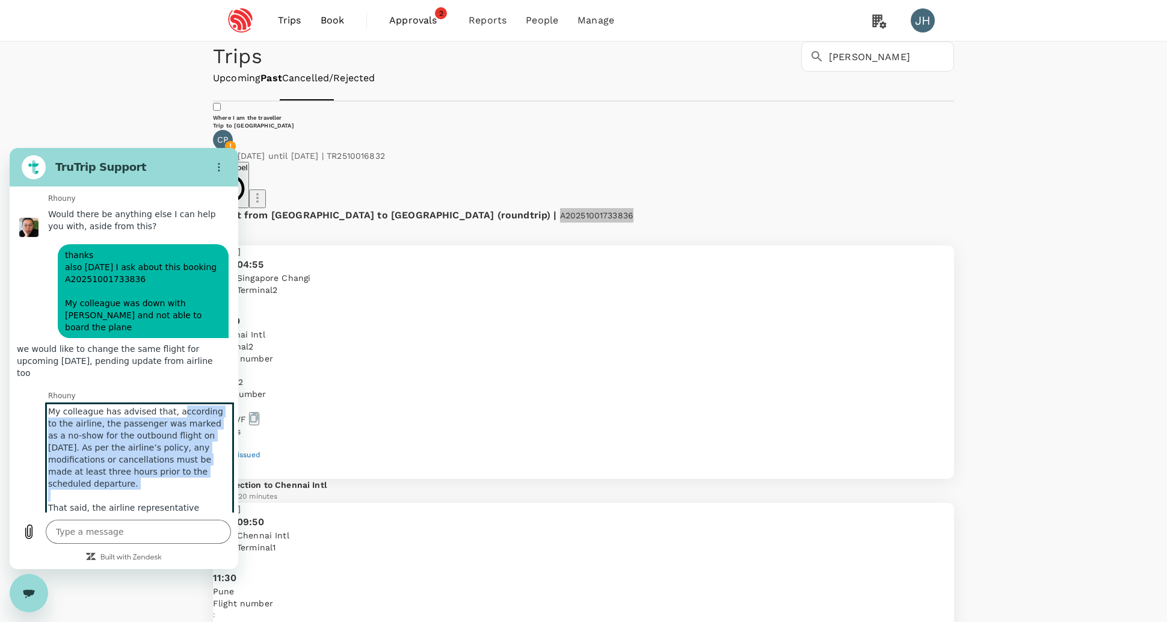
drag, startPoint x: 56, startPoint y: 356, endPoint x: 140, endPoint y: 449, distance: 124.8
click at [140, 449] on div "My colleague has advised that, according to the airline, the passenger was mark…" at bounding box center [139, 562] width 192 height 322
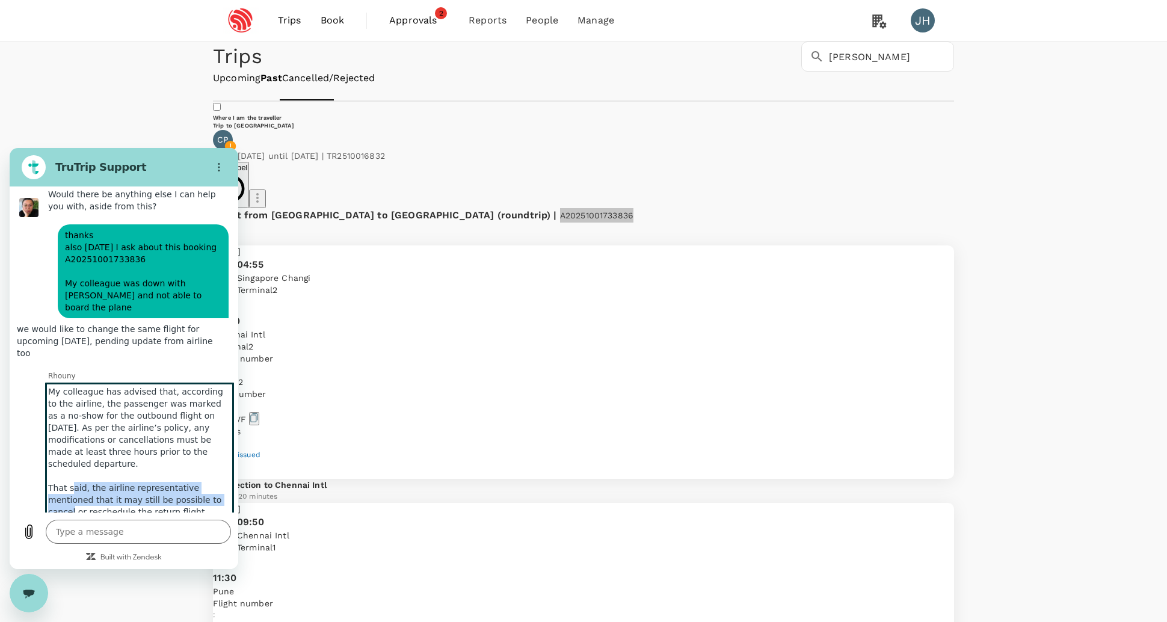
drag, startPoint x: 75, startPoint y: 444, endPoint x: 169, endPoint y: 464, distance: 96.0
click at [169, 464] on div "My colleague has advised that, according to the airline, the passenger was mark…" at bounding box center [139, 542] width 192 height 322
drag, startPoint x: 78, startPoint y: 481, endPoint x: 166, endPoint y: 483, distance: 88.5
click at [166, 483] on div "My colleague has advised that, according to the airline, the passenger was mark…" at bounding box center [139, 542] width 192 height 322
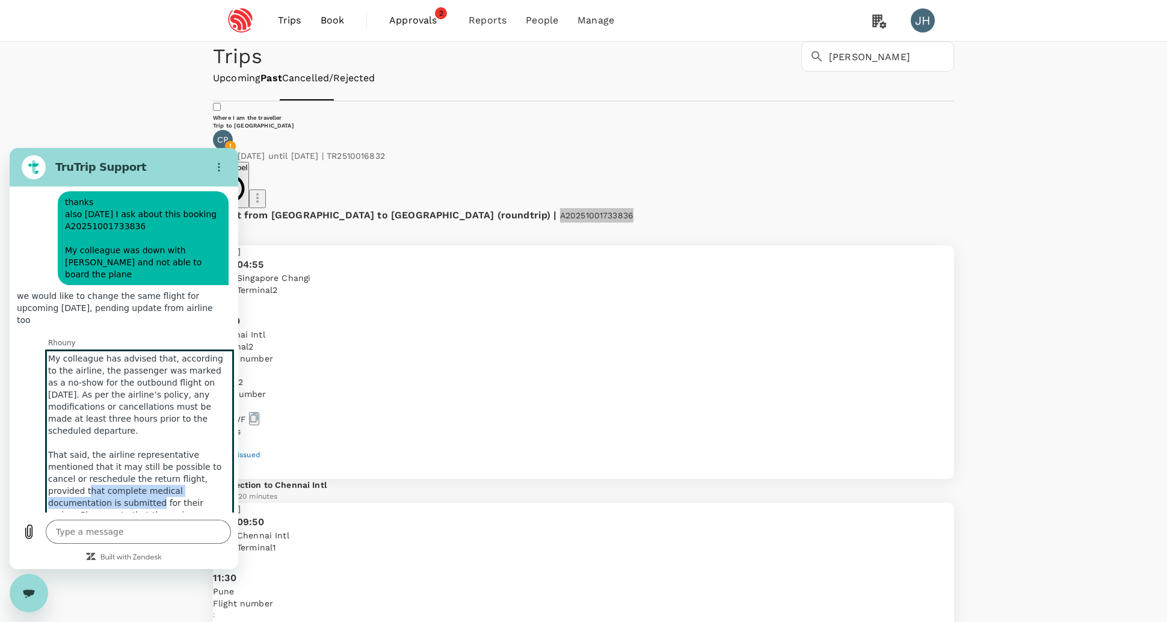
drag, startPoint x: 91, startPoint y: 464, endPoint x: 159, endPoint y: 473, distance: 67.9
click at [159, 473] on div "My colleague has advised that, according to the airline, the passenger was mark…" at bounding box center [139, 509] width 192 height 322
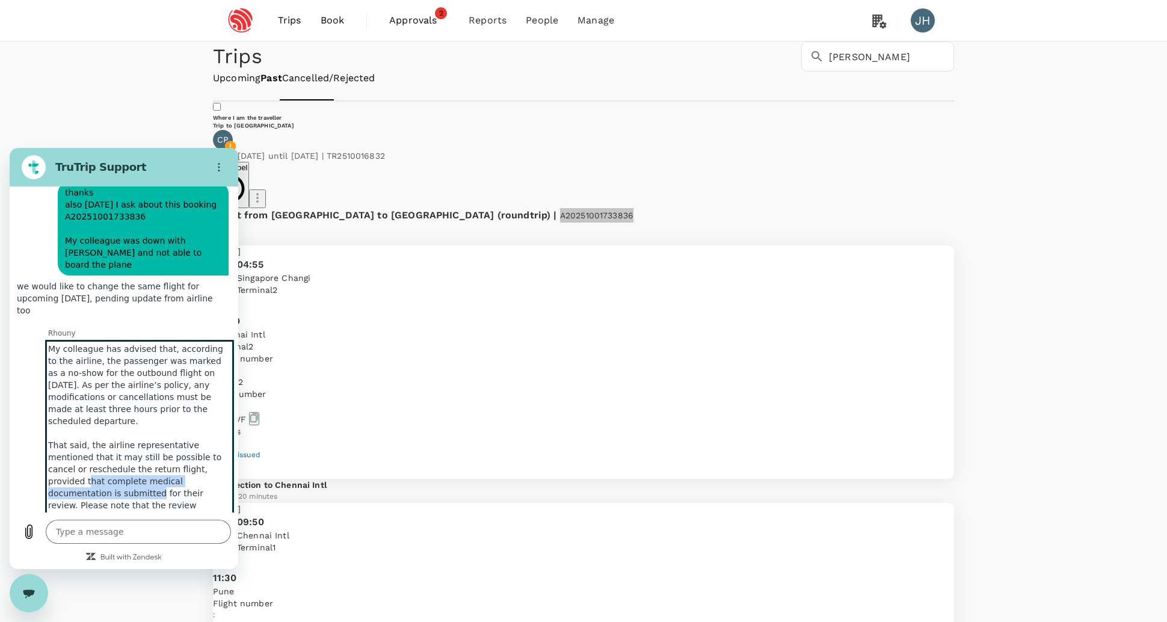
scroll to position [6911, 0]
drag, startPoint x: 78, startPoint y: 483, endPoint x: 167, endPoint y: 486, distance: 89.1
click at [167, 486] on div "My colleague has advised that, according to the airline, the passenger was mark…" at bounding box center [139, 496] width 192 height 322
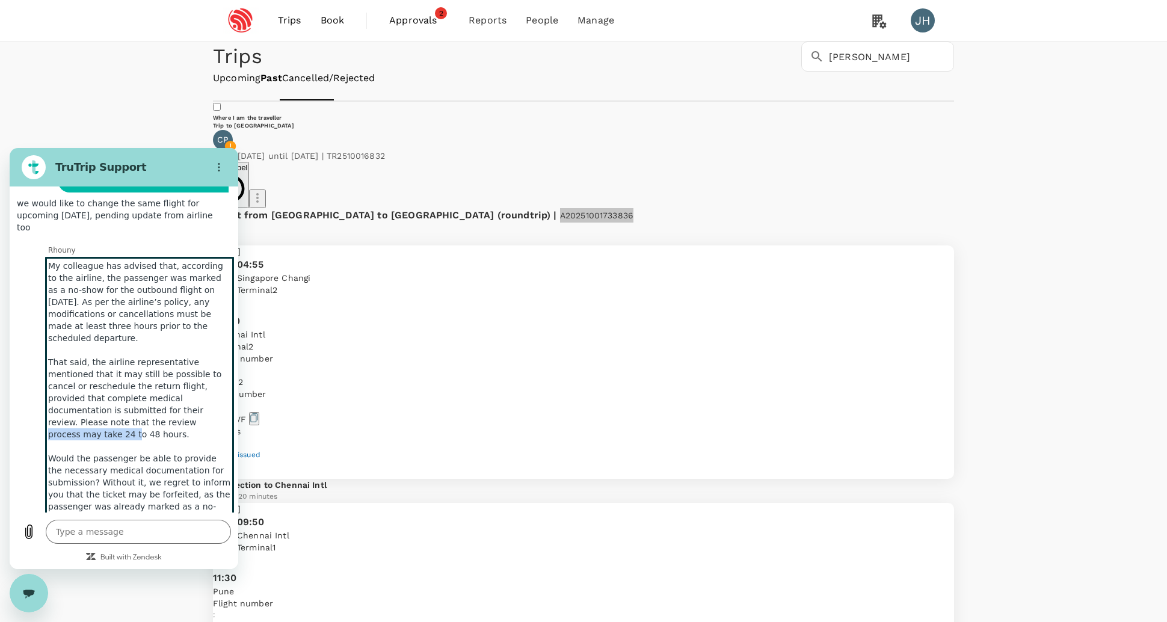
scroll to position [6994, 0]
drag, startPoint x: 70, startPoint y: 440, endPoint x: 189, endPoint y: 440, distance: 119.1
click at [189, 440] on div "My colleague has advised that, according to the airline, the passenger was mark…" at bounding box center [139, 412] width 192 height 322
drag, startPoint x: 89, startPoint y: 450, endPoint x: 149, endPoint y: 454, distance: 60.3
click at [149, 454] on div "My colleague has advised that, according to the airline, the passenger was mark…" at bounding box center [139, 412] width 192 height 322
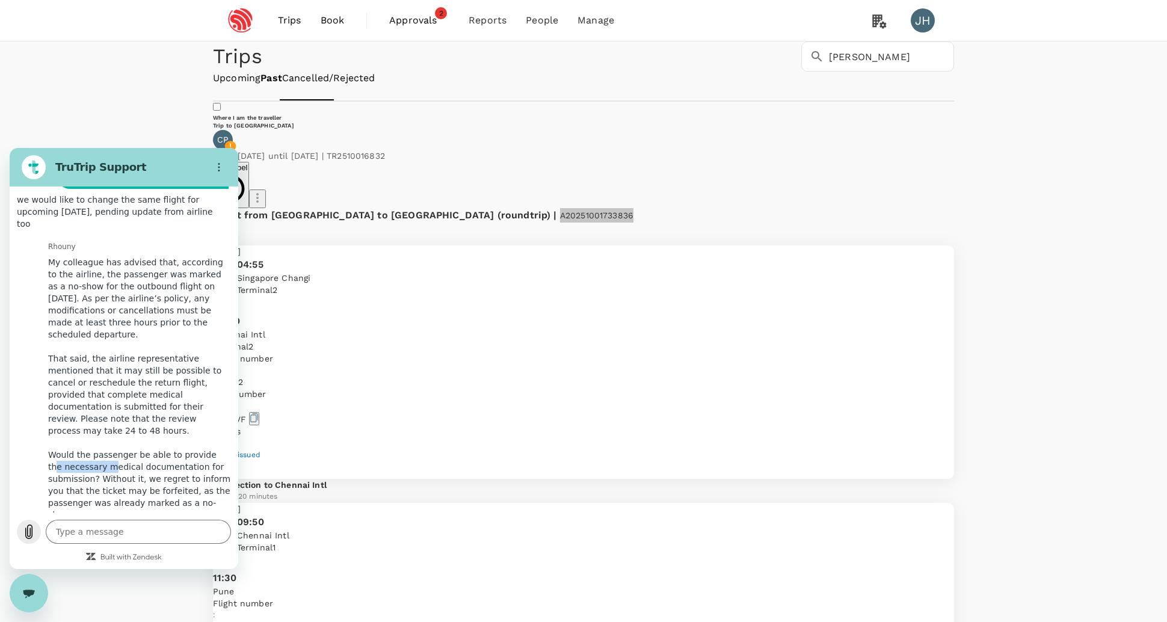
click at [28, 531] on icon "Upload file" at bounding box center [29, 532] width 14 height 14
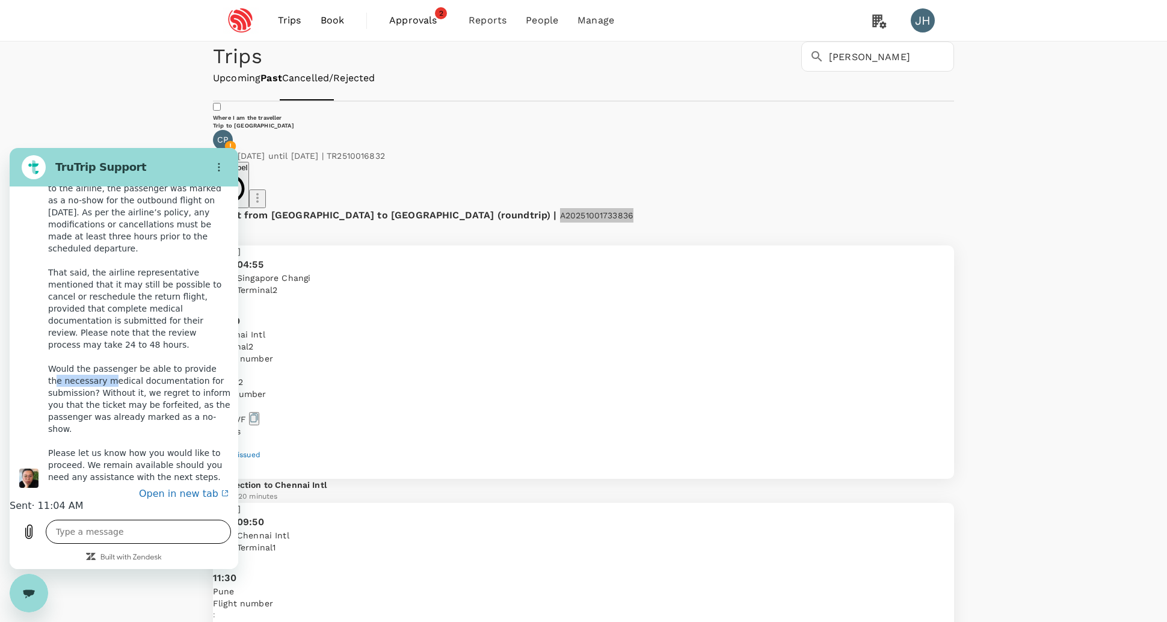
scroll to position [7171, 0]
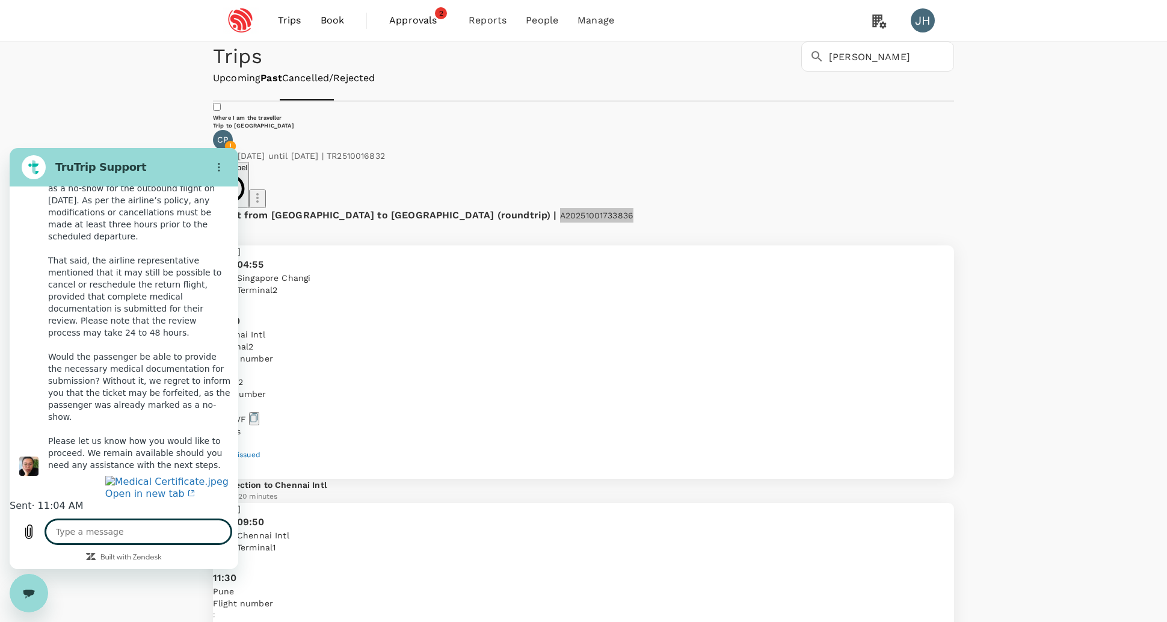
click at [122, 532] on textarea at bounding box center [138, 532] width 185 height 24
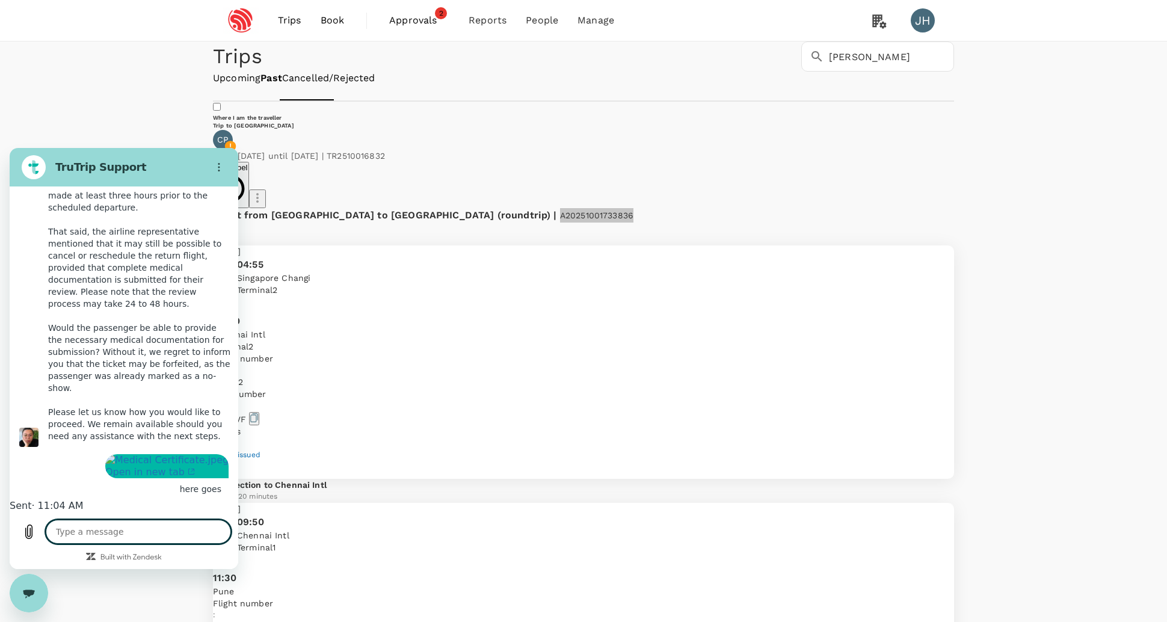
scroll to position [7195, 0]
drag, startPoint x: 83, startPoint y: 345, endPoint x: 169, endPoint y: 348, distance: 86.1
click at [169, 348] on div "My colleague has advised that, according to the airline, the passenger was mark…" at bounding box center [139, 286] width 192 height 322
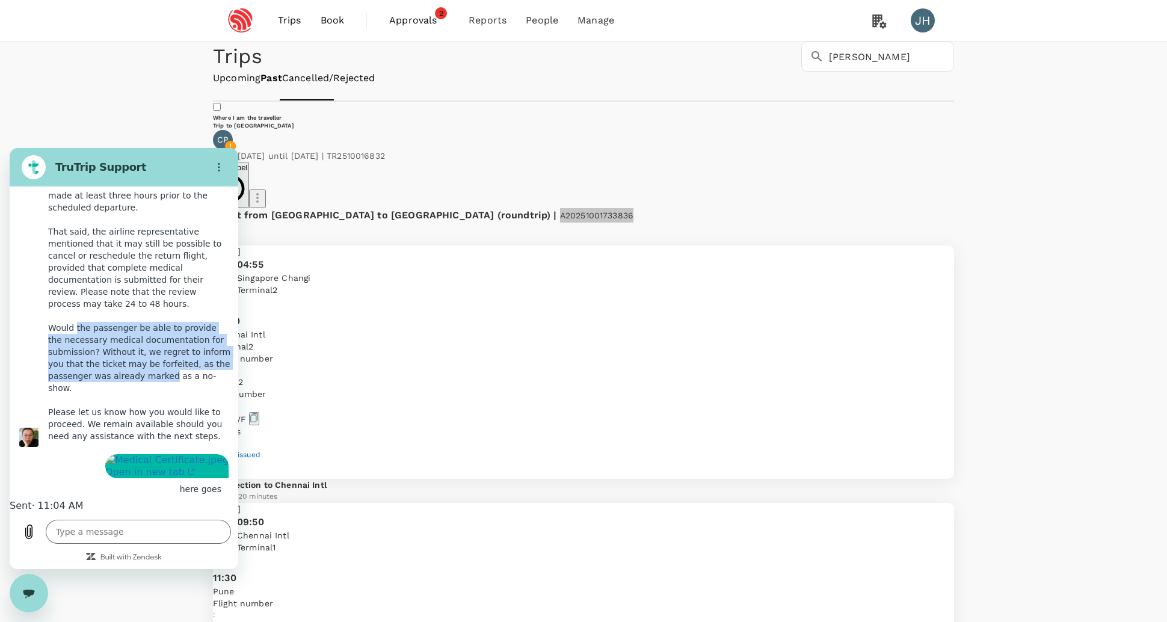
drag, startPoint x: 75, startPoint y: 236, endPoint x: 188, endPoint y: 298, distance: 128.7
click at [188, 298] on div "My colleague has advised that, according to the airline, the passenger was mark…" at bounding box center [139, 286] width 192 height 322
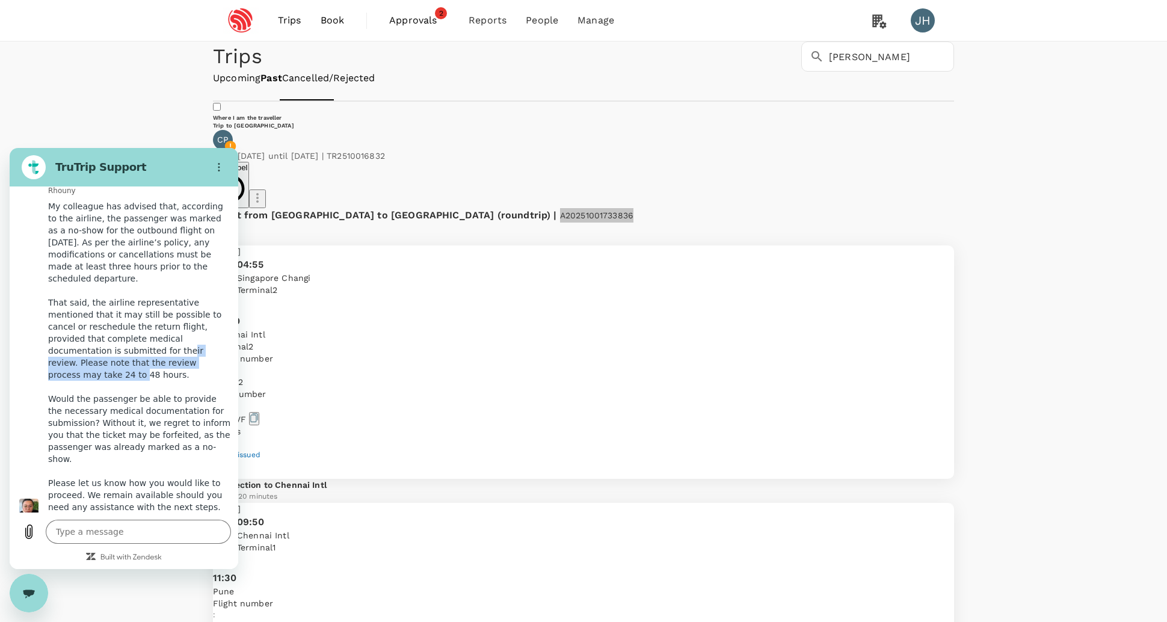
drag, startPoint x: 61, startPoint y: 331, endPoint x: 176, endPoint y: 343, distance: 115.5
click at [176, 343] on div "My colleague has advised that, according to the airline, the passenger was mark…" at bounding box center [139, 356] width 192 height 322
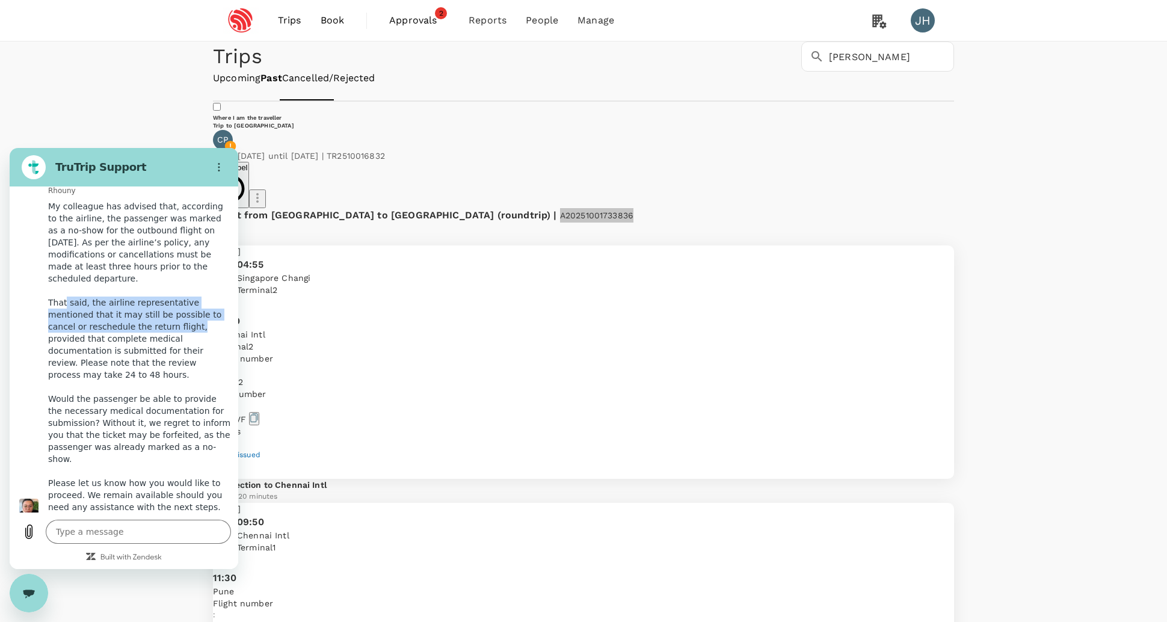
drag, startPoint x: 66, startPoint y: 255, endPoint x: 184, endPoint y: 291, distance: 123.3
click at [184, 291] on div "My colleague has advised that, according to the airline, the passenger was mark…" at bounding box center [139, 356] width 192 height 322
click at [156, 283] on div "My colleague has advised that, according to the airline, the passenger was mark…" at bounding box center [139, 356] width 192 height 322
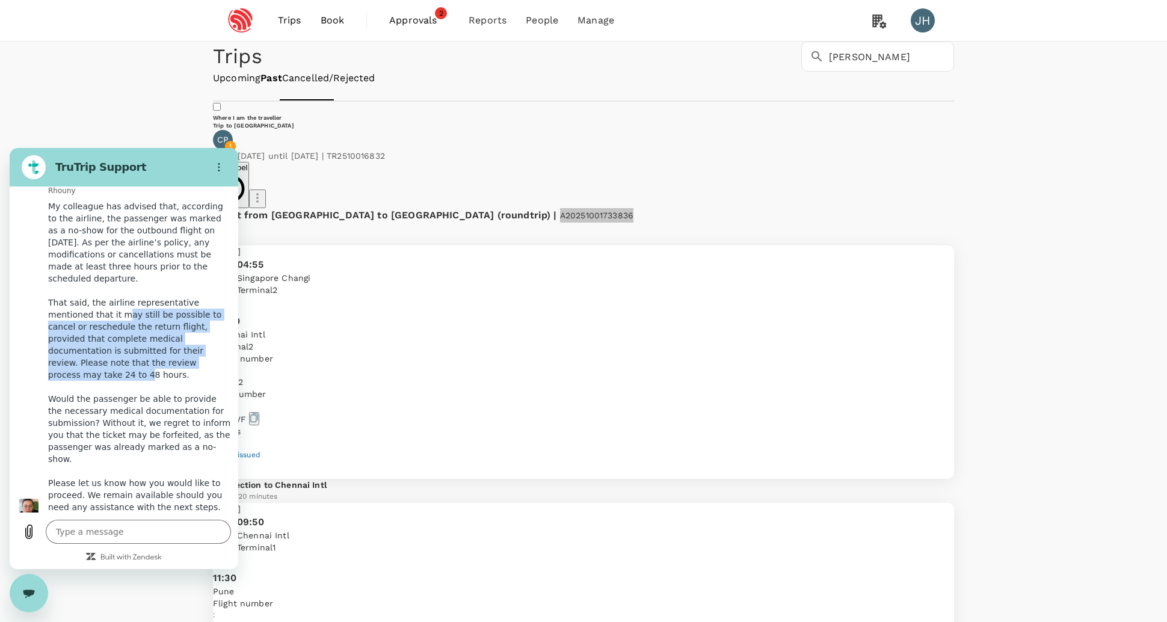
drag, startPoint x: 56, startPoint y: 286, endPoint x: 179, endPoint y: 342, distance: 134.6
click at [179, 342] on div "My colleague has advised that, according to the airline, the passenger was mark…" at bounding box center [139, 356] width 192 height 322
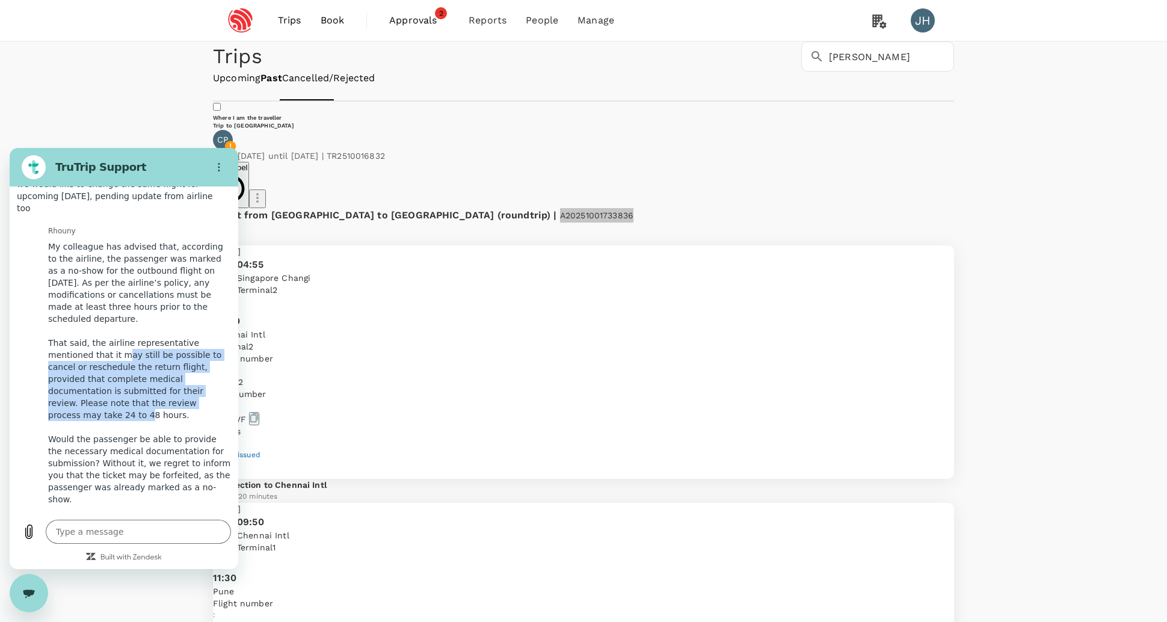
scroll to position [6981, 0]
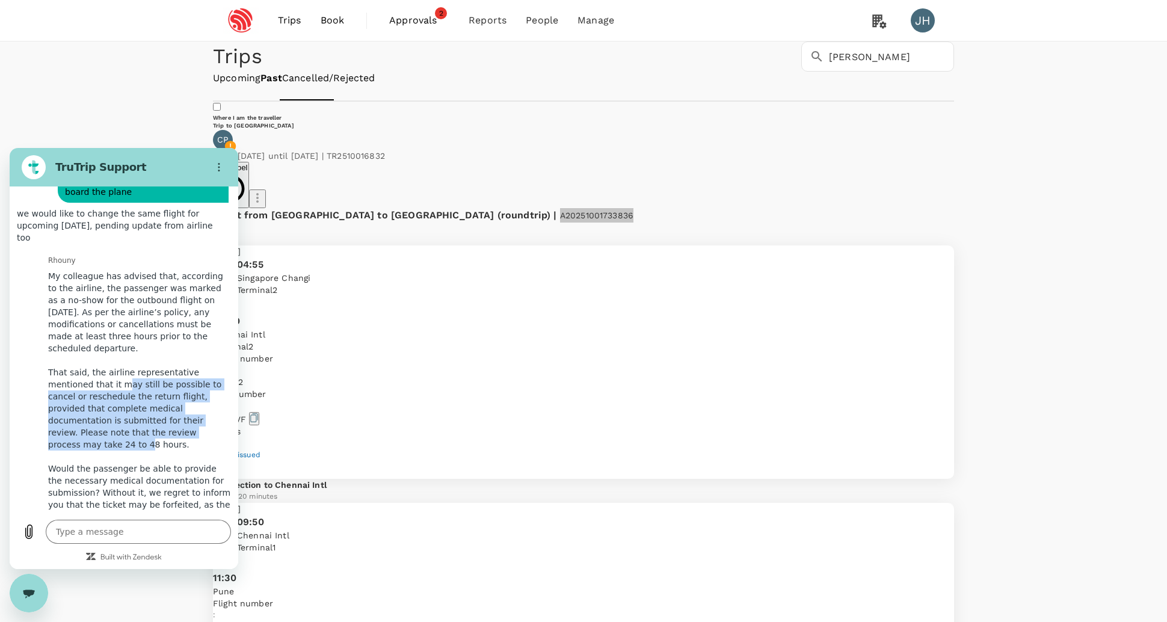
drag, startPoint x: 59, startPoint y: 209, endPoint x: 179, endPoint y: 307, distance: 155.2
click at [179, 307] on div "My colleague has advised that, according to the airline, the passenger was mark…" at bounding box center [139, 426] width 192 height 322
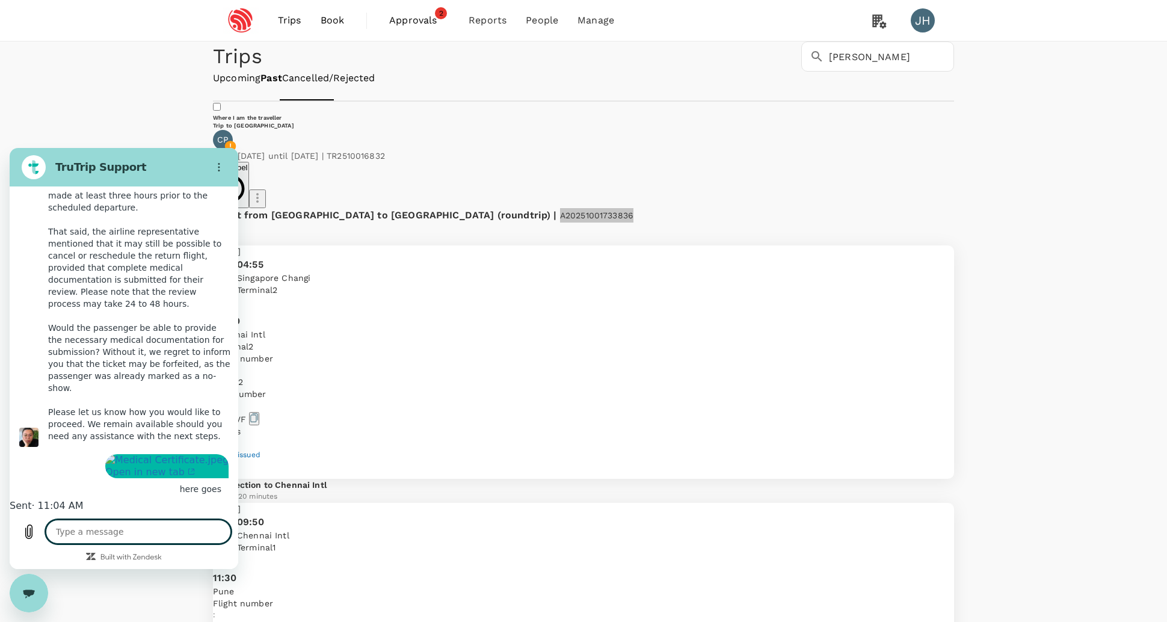
drag, startPoint x: 108, startPoint y: 531, endPoint x: 102, endPoint y: 535, distance: 7.3
click at [108, 533] on textarea at bounding box center [138, 532] width 185 height 24
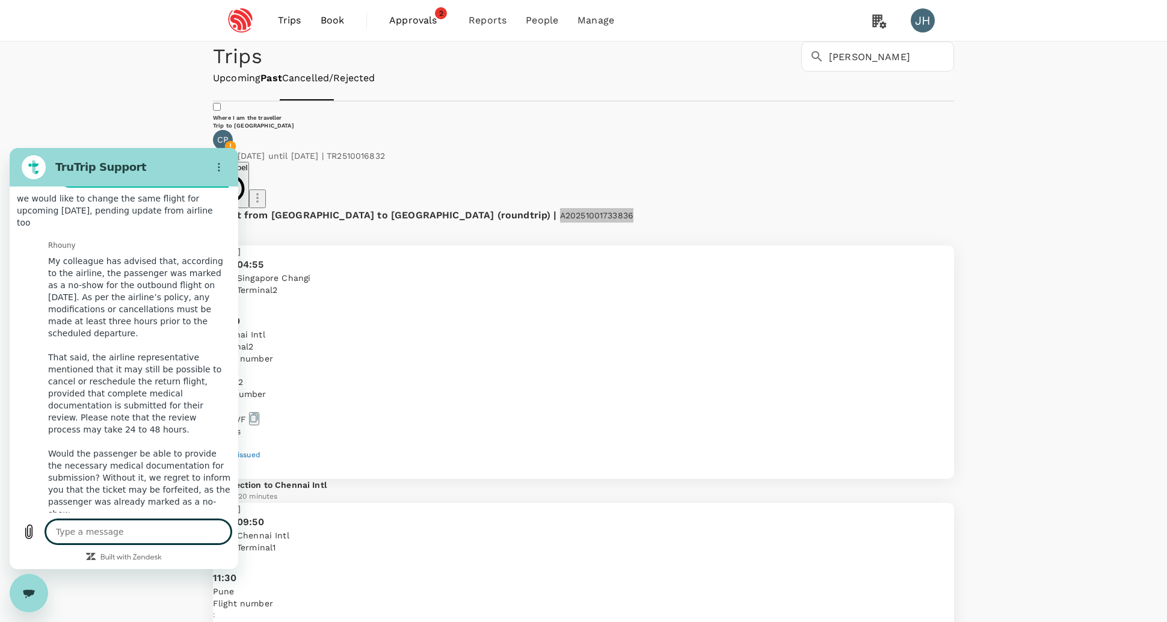
scroll to position [7038, 0]
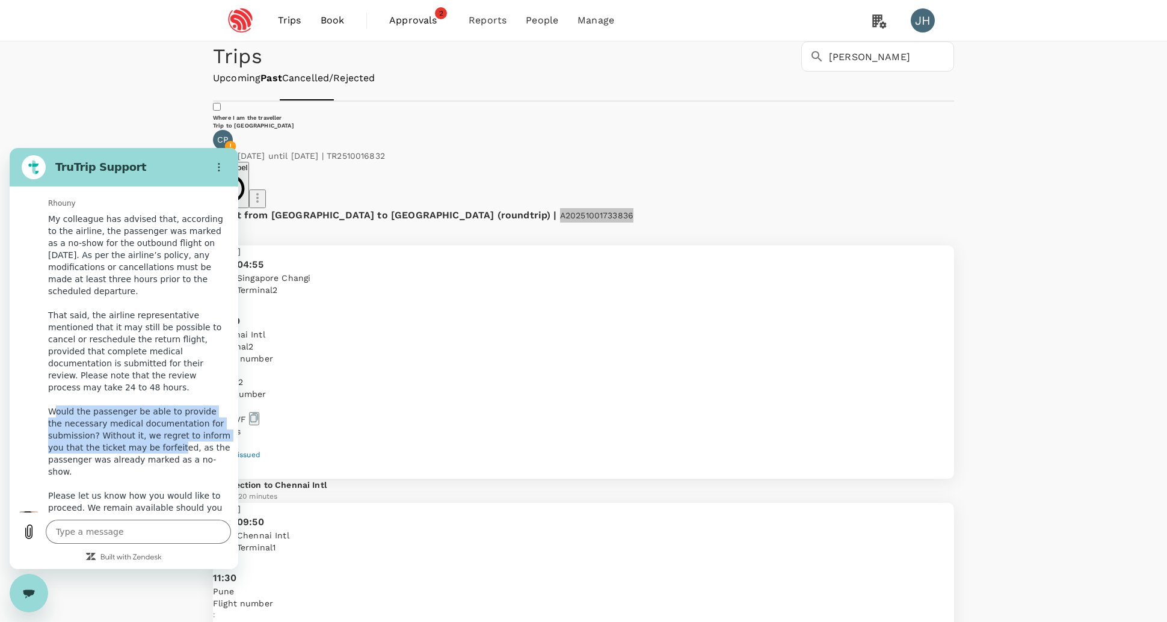
drag, startPoint x: 55, startPoint y: 397, endPoint x: 165, endPoint y: 440, distance: 117.5
click at [165, 440] on div "My colleague has advised that, according to the airline, the passenger was mark…" at bounding box center [139, 369] width 192 height 322
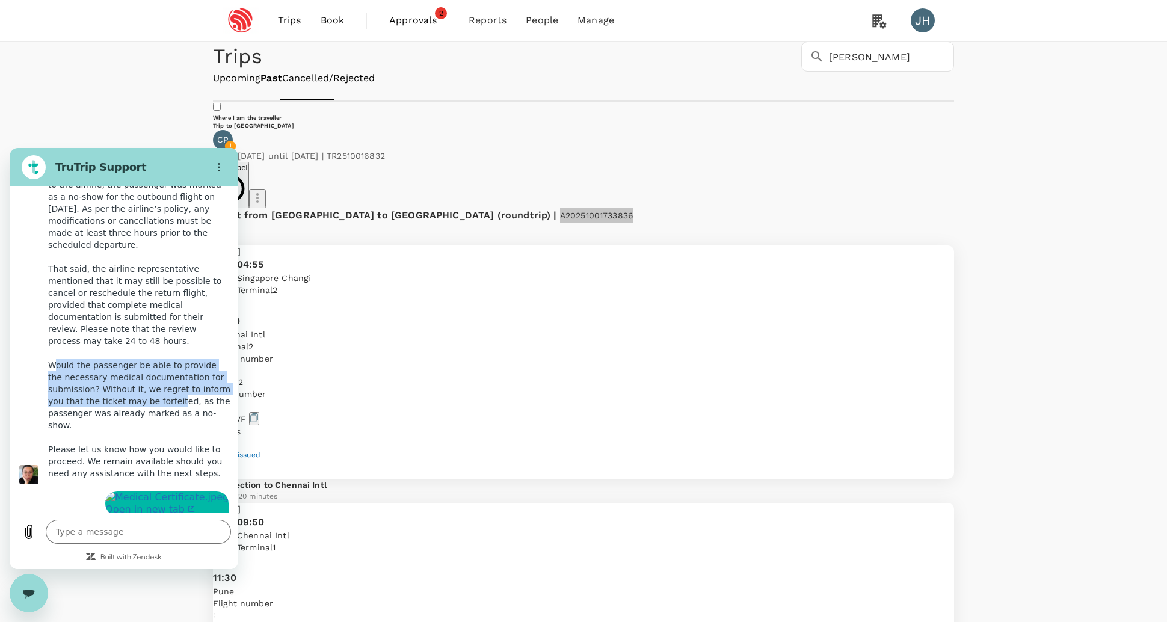
scroll to position [7125, 0]
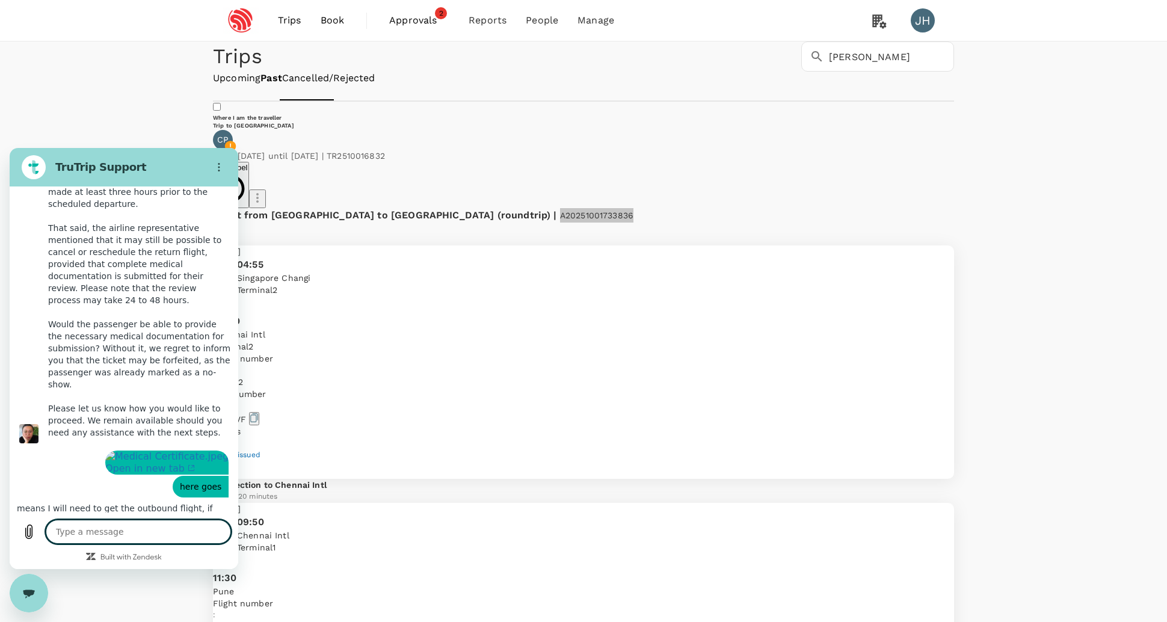
click at [116, 529] on textarea at bounding box center [138, 532] width 185 height 24
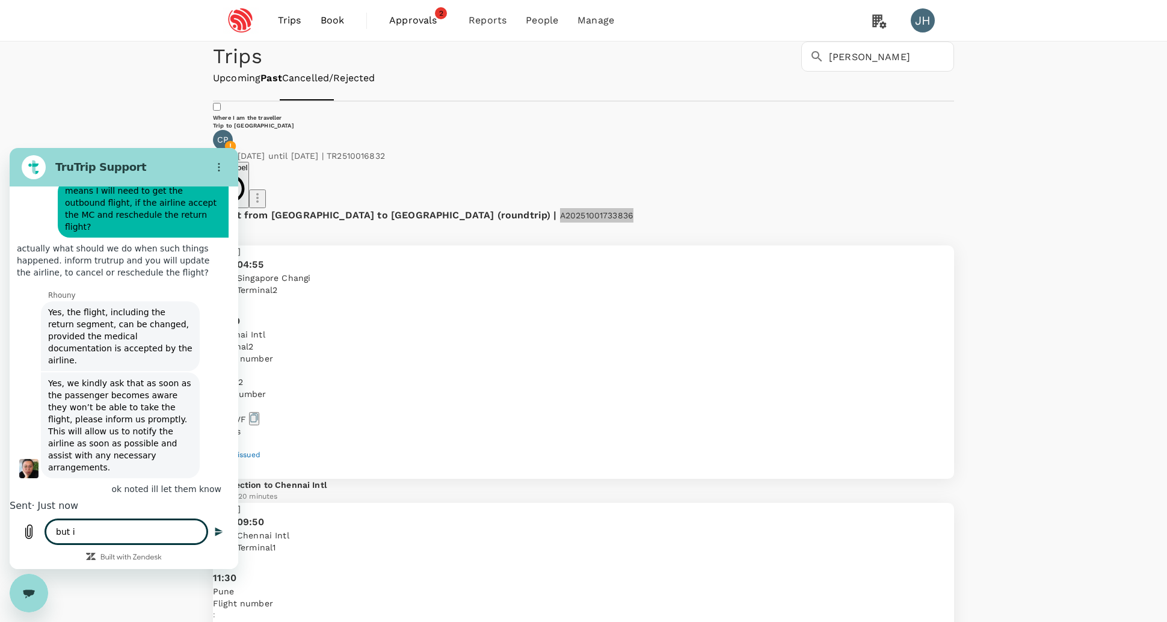
scroll to position [7524, 0]
drag, startPoint x: 177, startPoint y: 533, endPoint x: 75, endPoint y: 517, distance: 103.4
click at [75, 517] on div "Type a message but if fever still x" at bounding box center [124, 540] width 229 height 57
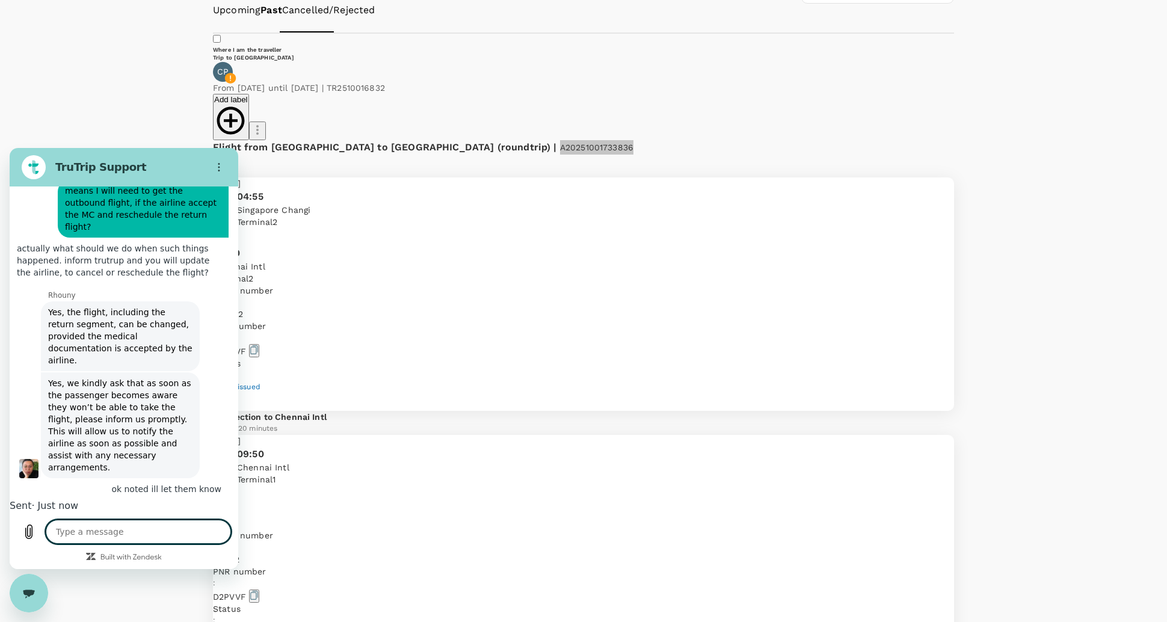
click at [25, 591] on icon "Close messaging window" at bounding box center [29, 593] width 13 height 8
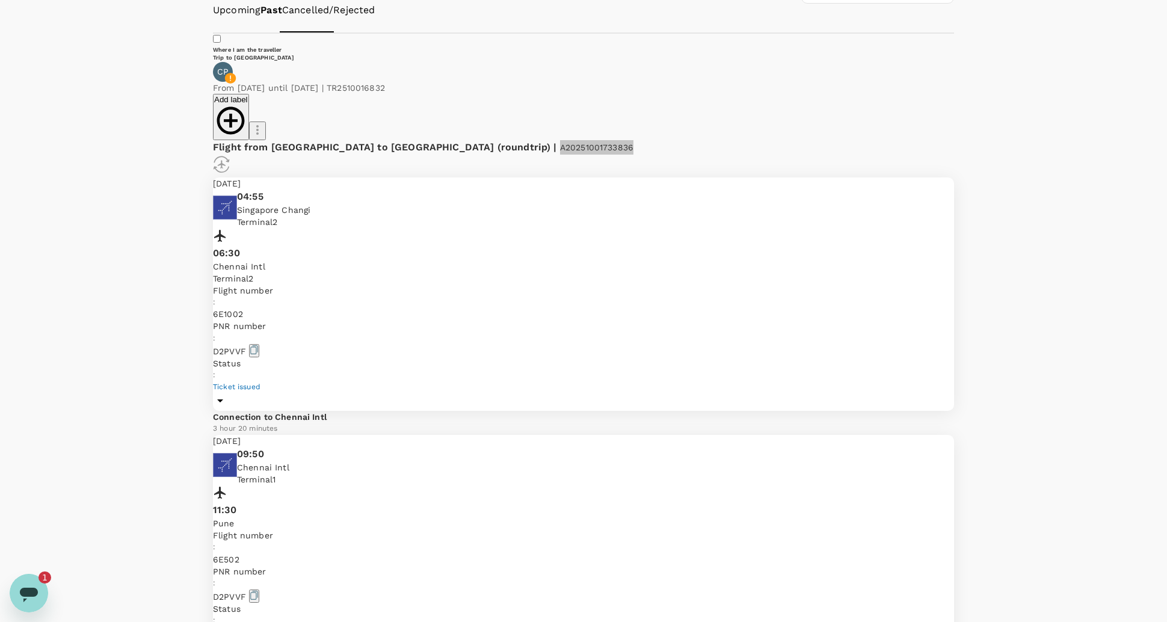
scroll to position [0, 0]
click at [32, 576] on div "Open messaging window, 1 unread message" at bounding box center [29, 593] width 36 height 36
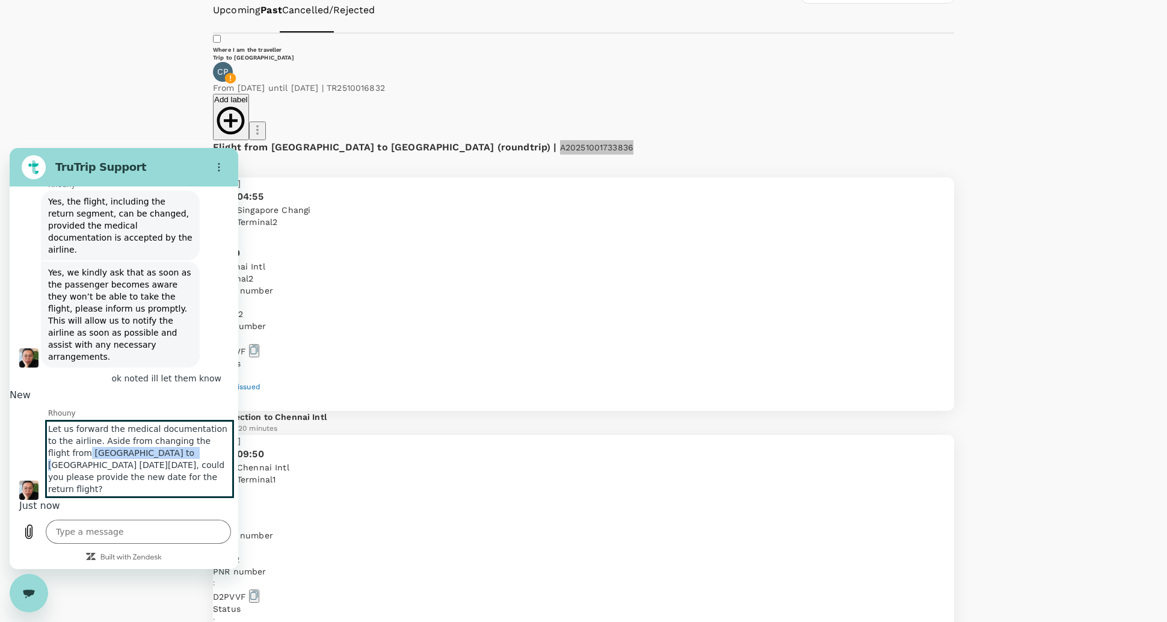
scroll to position [7655, 0]
drag, startPoint x: 57, startPoint y: 445, endPoint x: 156, endPoint y: 454, distance: 100.3
click at [156, 454] on span "Let us forward the medical documentation to the airline. Aside from changing th…" at bounding box center [139, 459] width 192 height 82
drag, startPoint x: 66, startPoint y: 461, endPoint x: 152, endPoint y: 466, distance: 86.7
click at [152, 466] on span "Let us forward the medical documentation to the airline. Aside from changing th…" at bounding box center [139, 459] width 192 height 82
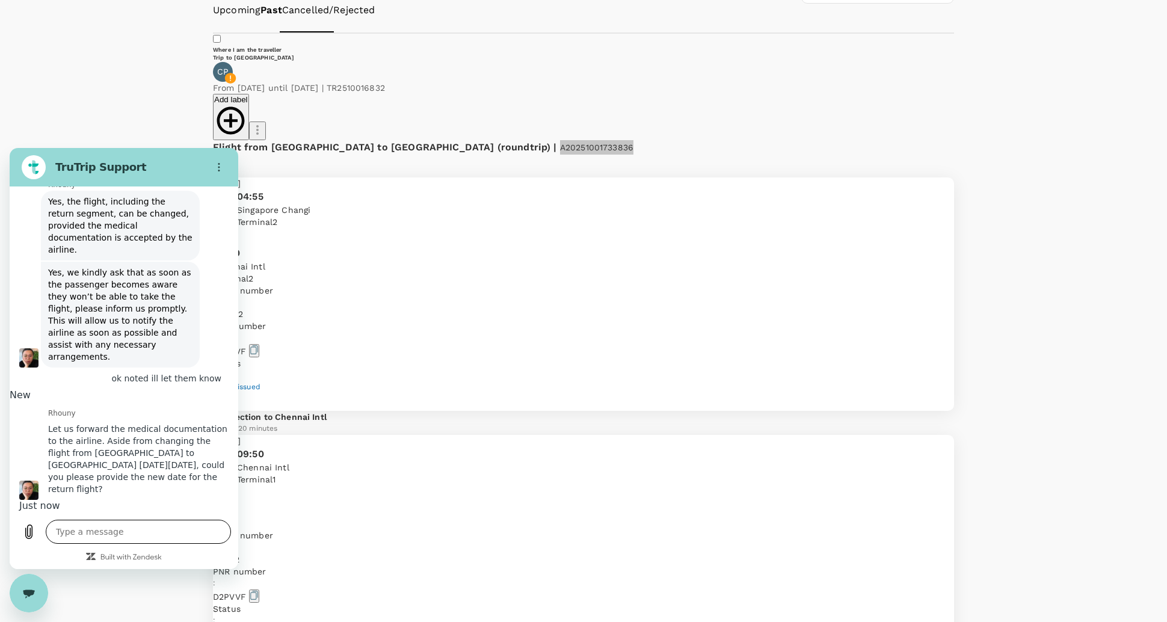
click at [107, 531] on textarea at bounding box center [138, 532] width 185 height 24
drag, startPoint x: 87, startPoint y: 529, endPoint x: 10, endPoint y: 516, distance: 78.1
click at [11, 516] on div "Type a message [PERSON_NAME]" at bounding box center [124, 540] width 229 height 57
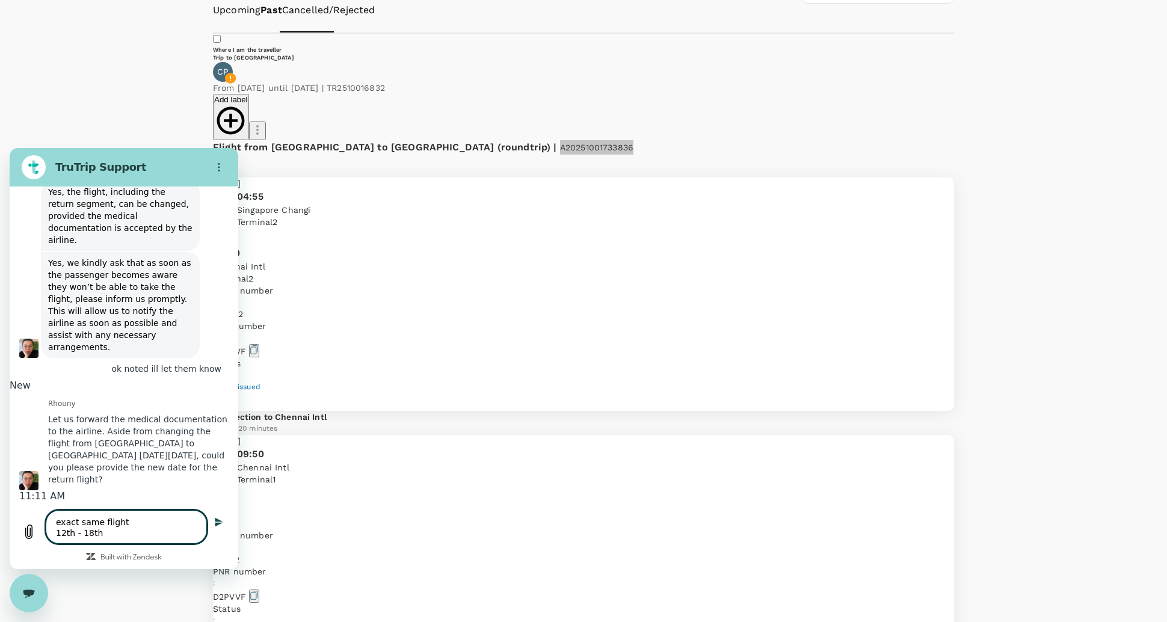
click at [75, 531] on textarea "exact same flight 12th - 18th" at bounding box center [126, 527] width 161 height 34
click at [174, 532] on textarea "exact same flight [DATE] - 18th" at bounding box center [126, 527] width 161 height 34
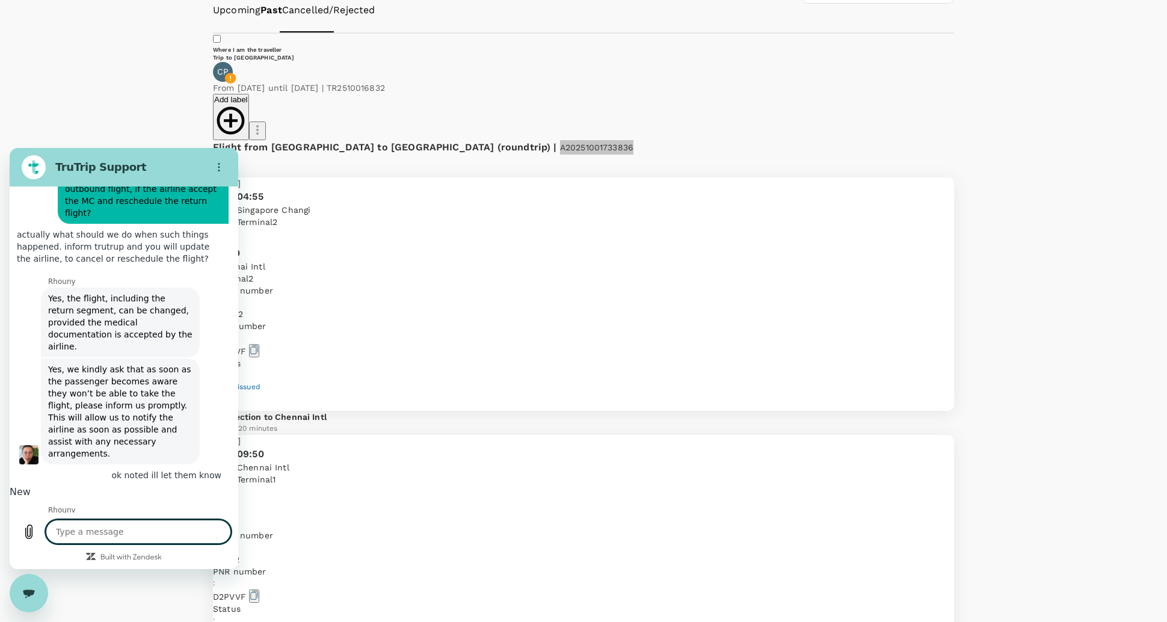
scroll to position [7413, 0]
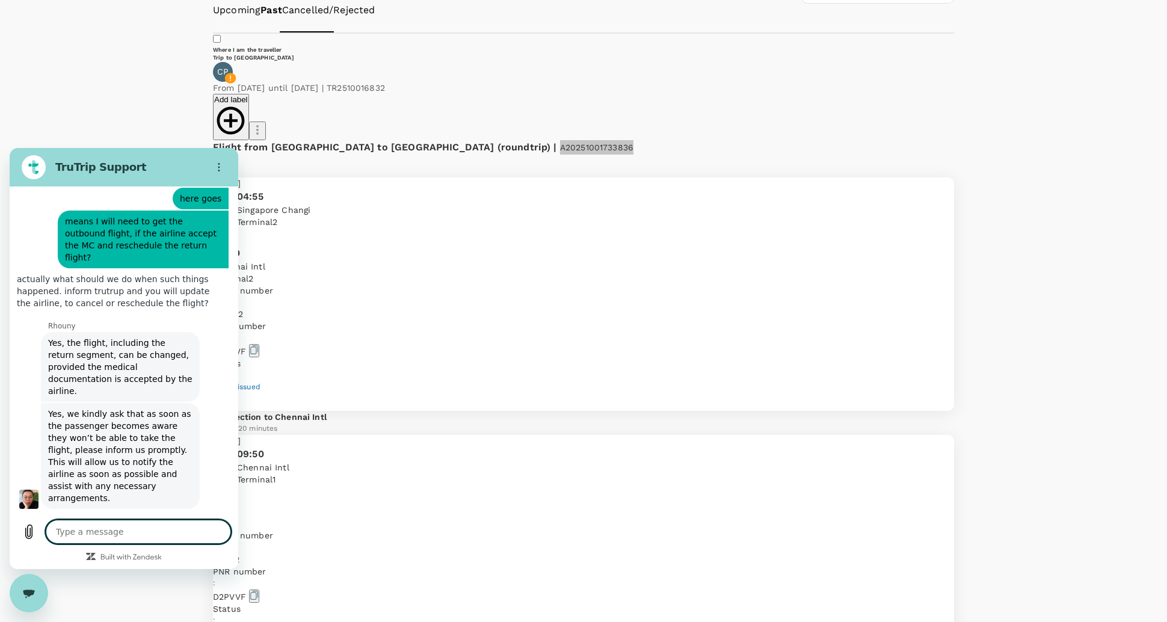
click at [154, 174] on img "Image shared. Offer your agent more context, if you haven't already. Open in ne…" at bounding box center [166, 168] width 123 height 12
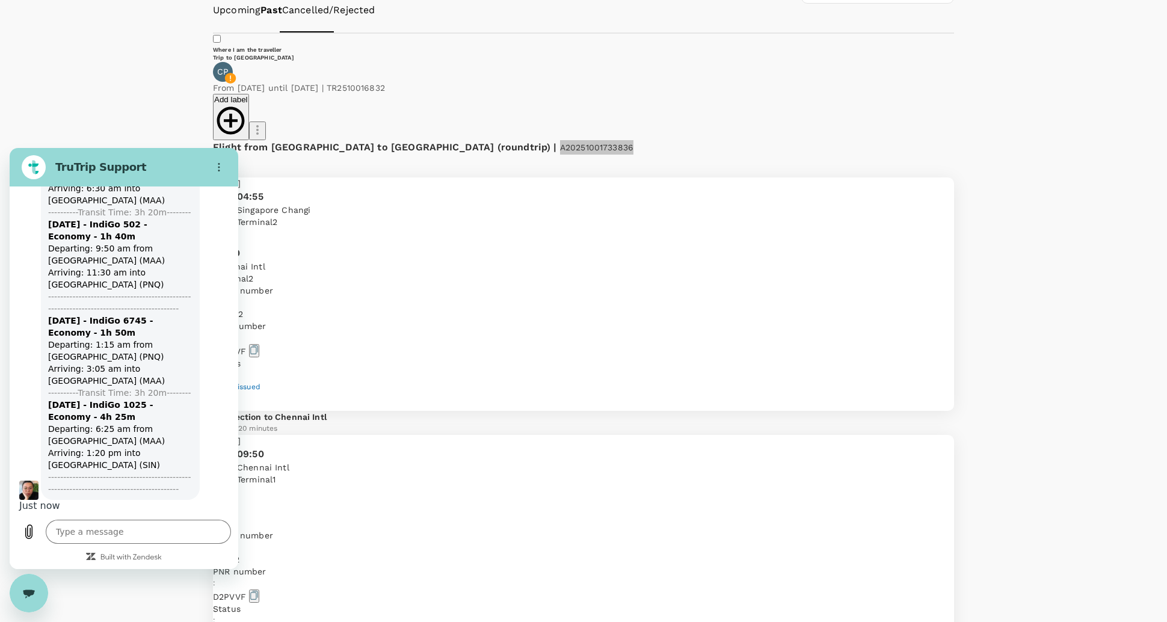
scroll to position [8632, 0]
click at [125, 534] on textarea at bounding box center [138, 532] width 185 height 24
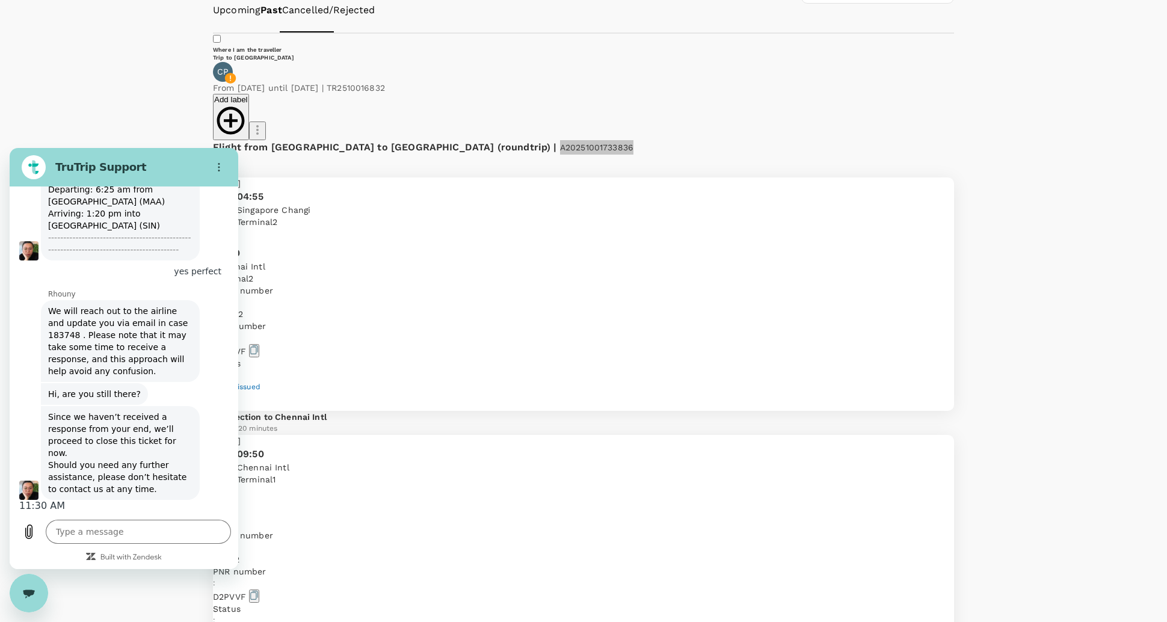
scroll to position [8879, 0]
click at [65, 331] on span "We will reach out to the airline and update you via email in case 183748 . Plea…" at bounding box center [120, 341] width 154 height 82
copy span "183748"
